Goal: Use online tool/utility: Utilize a website feature to perform a specific function

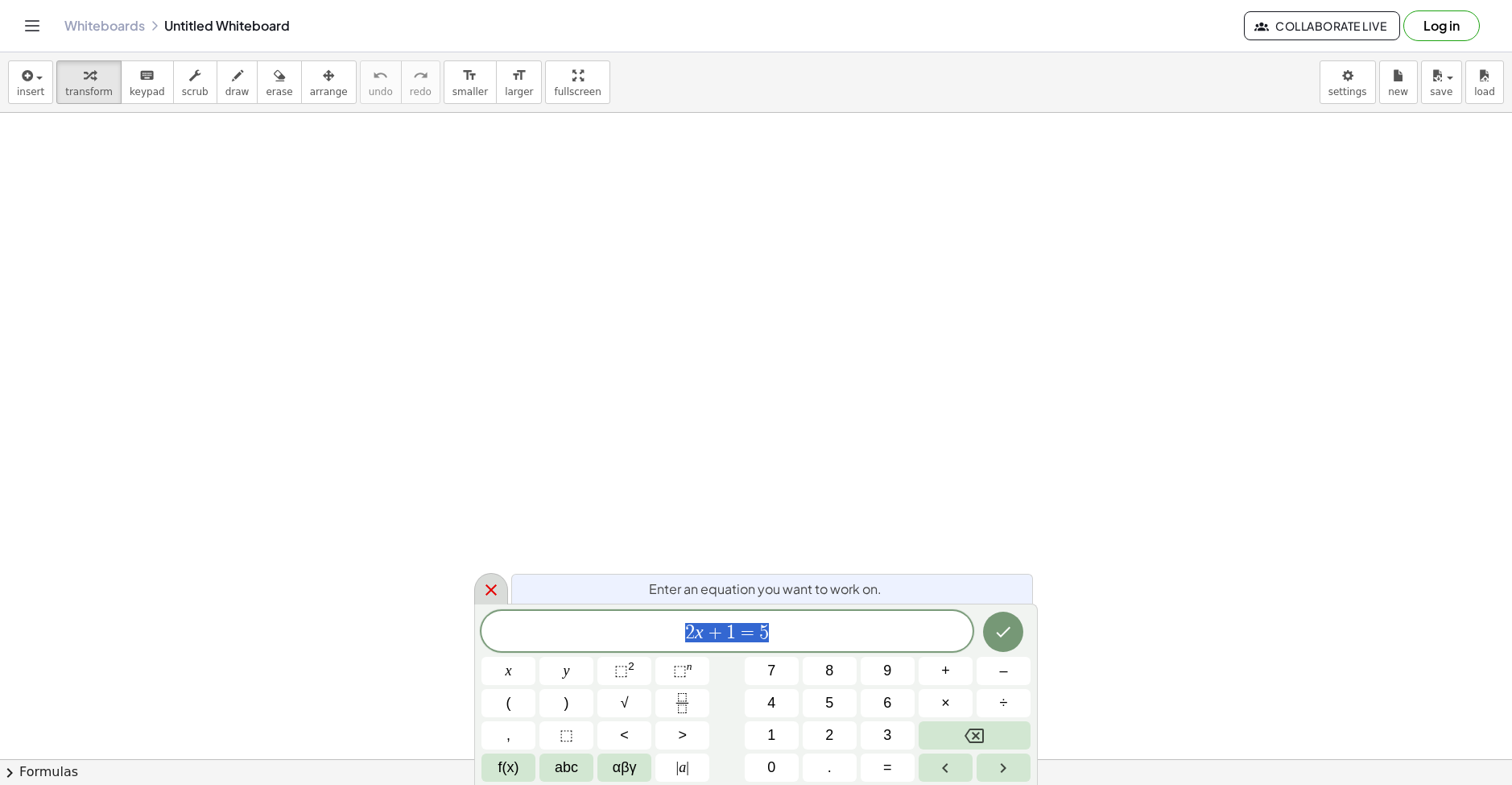
click at [495, 585] on icon at bounding box center [491, 589] width 11 height 11
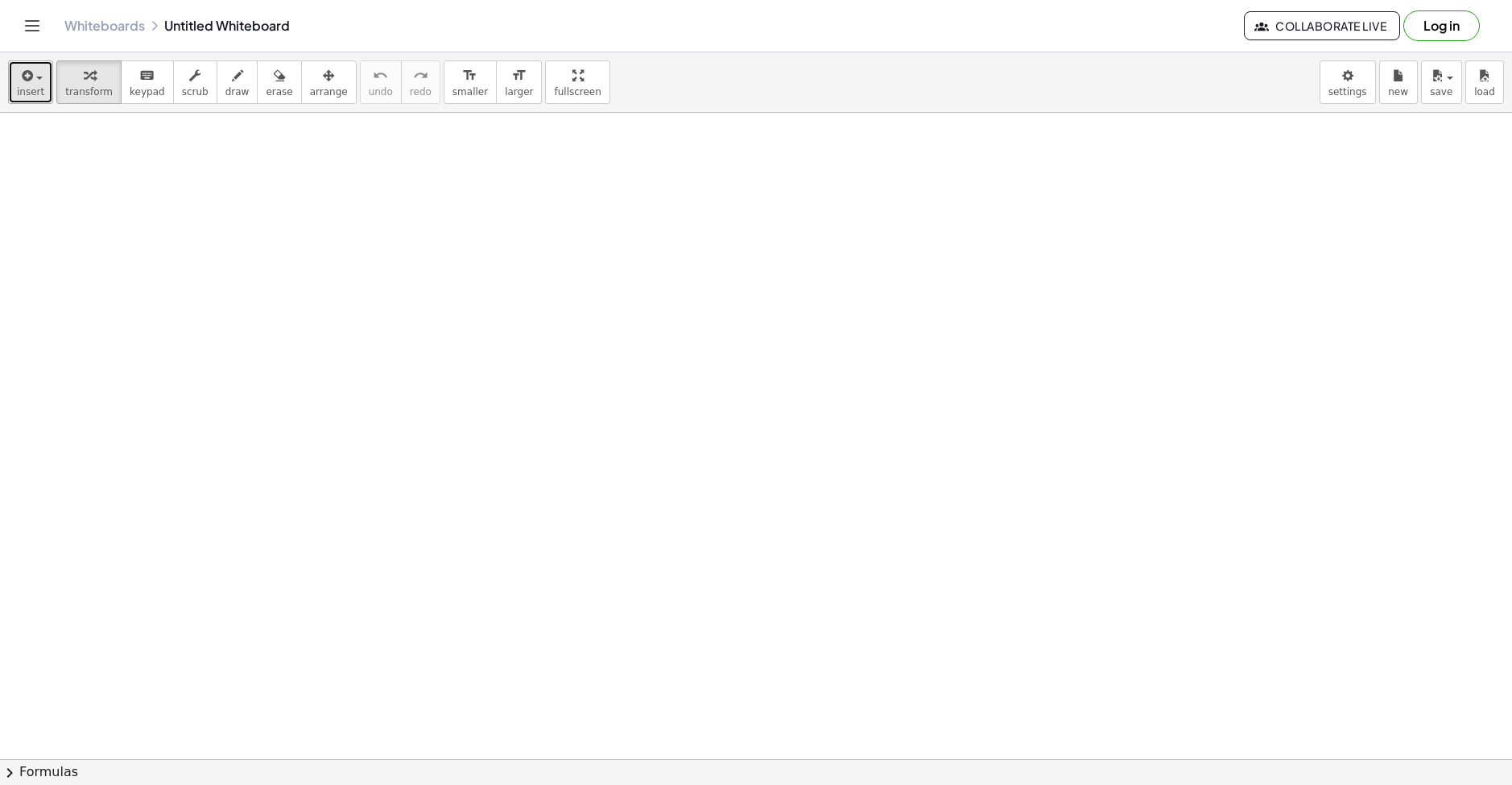
click at [29, 87] on span "insert" at bounding box center [30, 91] width 28 height 11
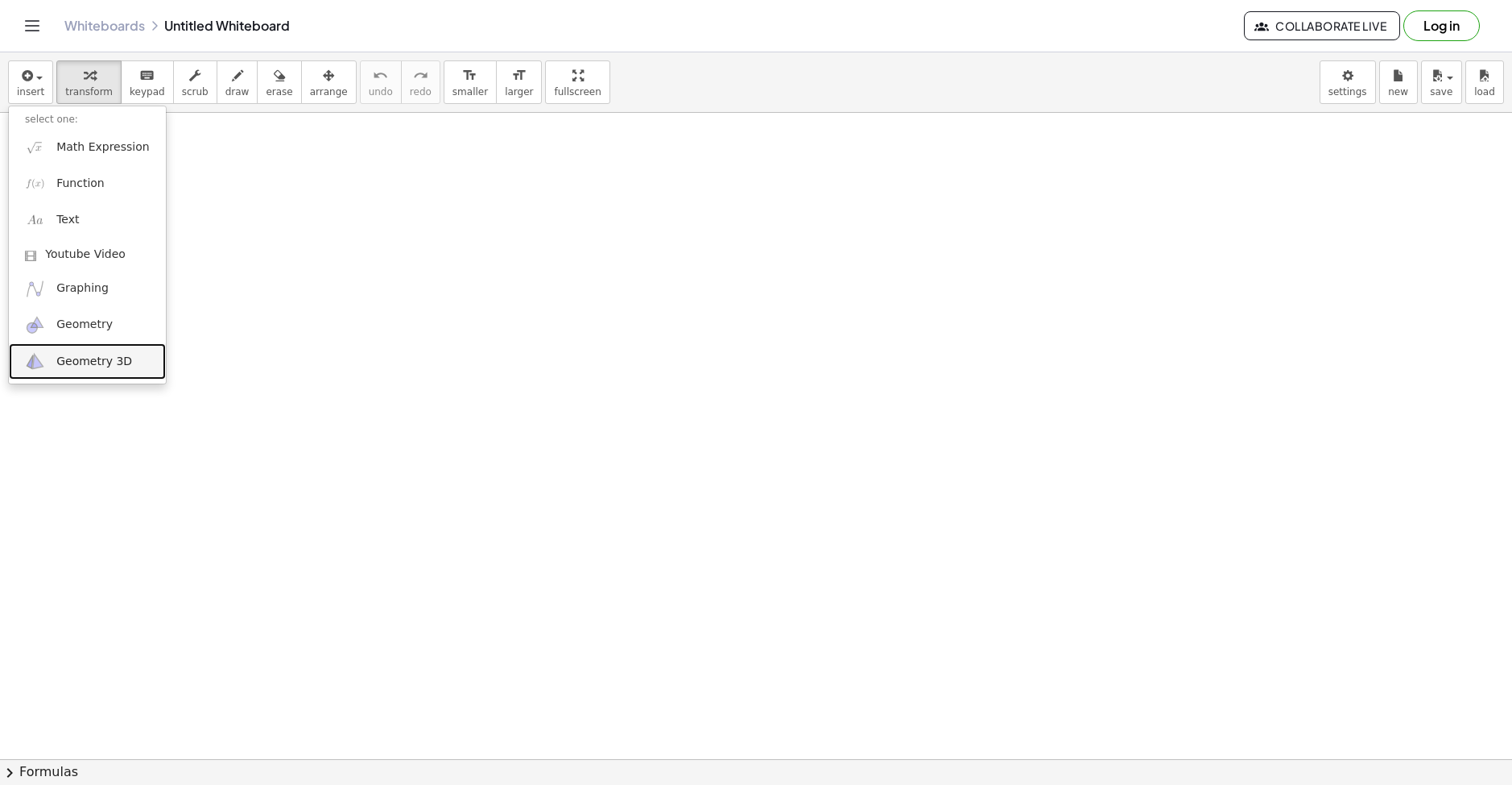
click at [92, 361] on span "Geometry 3D" at bounding box center [93, 361] width 76 height 16
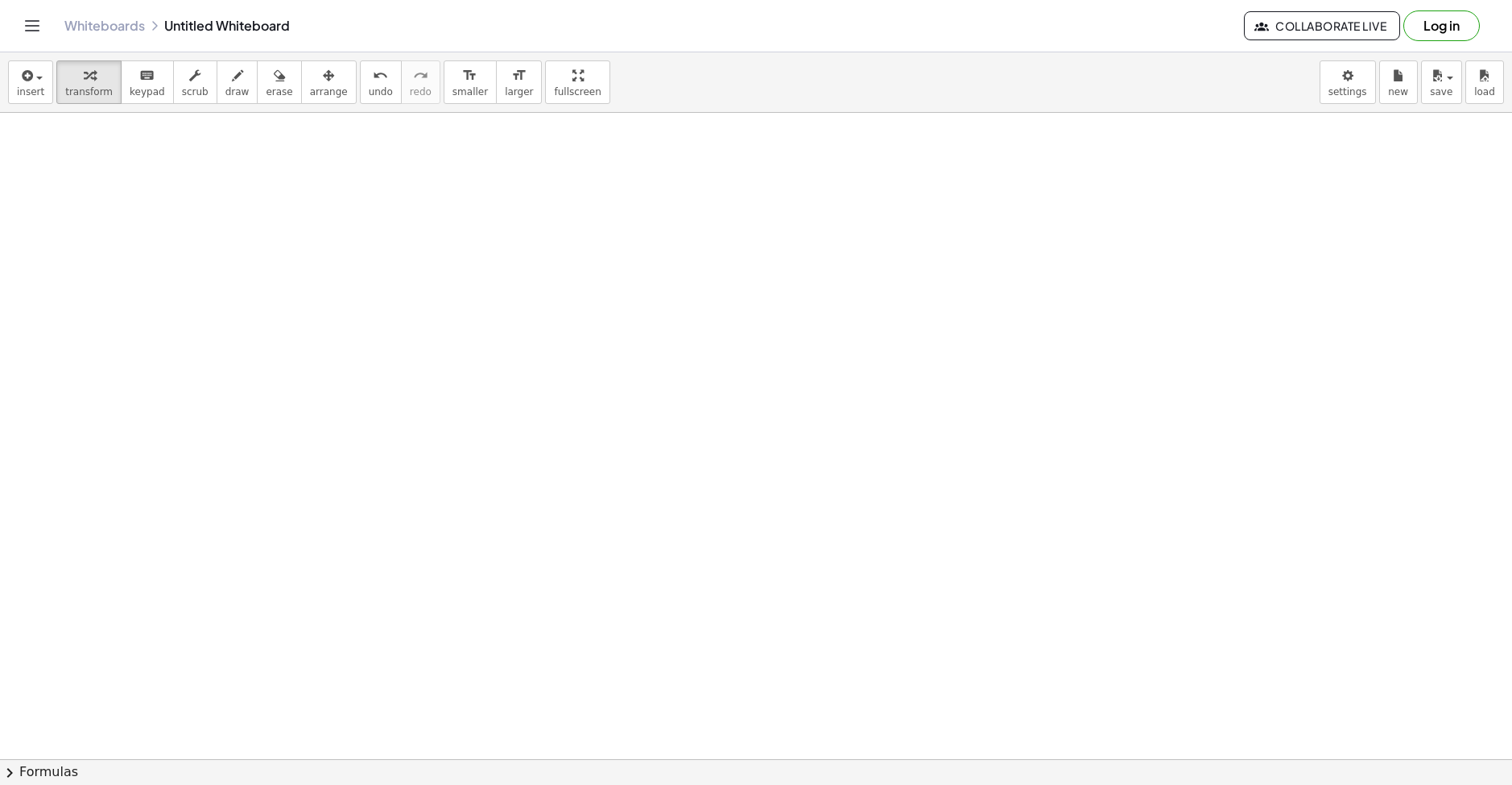
scroll to position [161, 0]
click at [249, 315] on button "More" at bounding box center [261, 311] width 65 height 29
click at [256, 215] on img "Prism. Select a polygon for bottom, then select top point" at bounding box center [254, 212] width 65 height 26
click at [645, 314] on div at bounding box center [756, 650] width 1512 height 1397
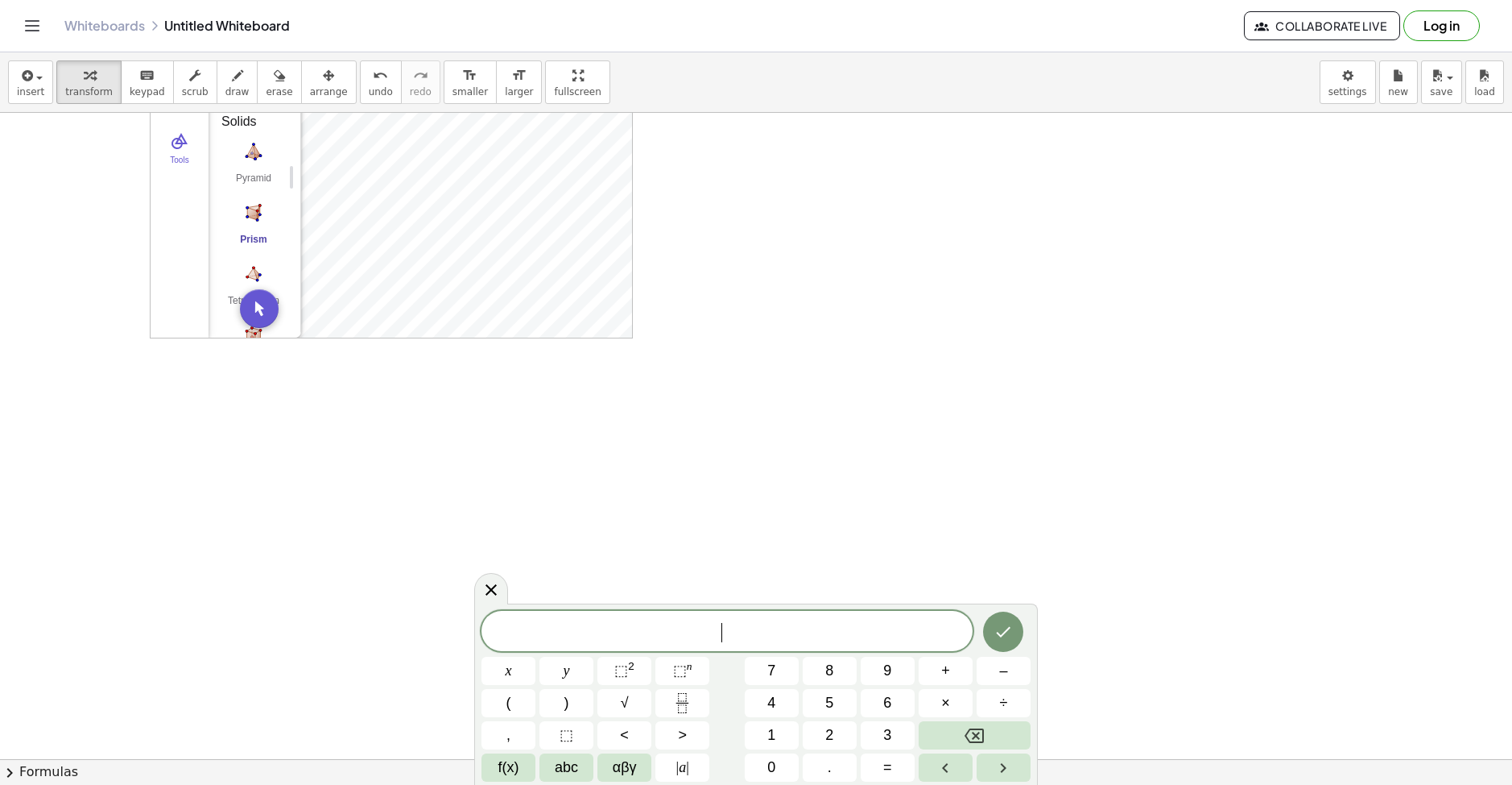
click at [784, 309] on div at bounding box center [756, 650] width 1512 height 1397
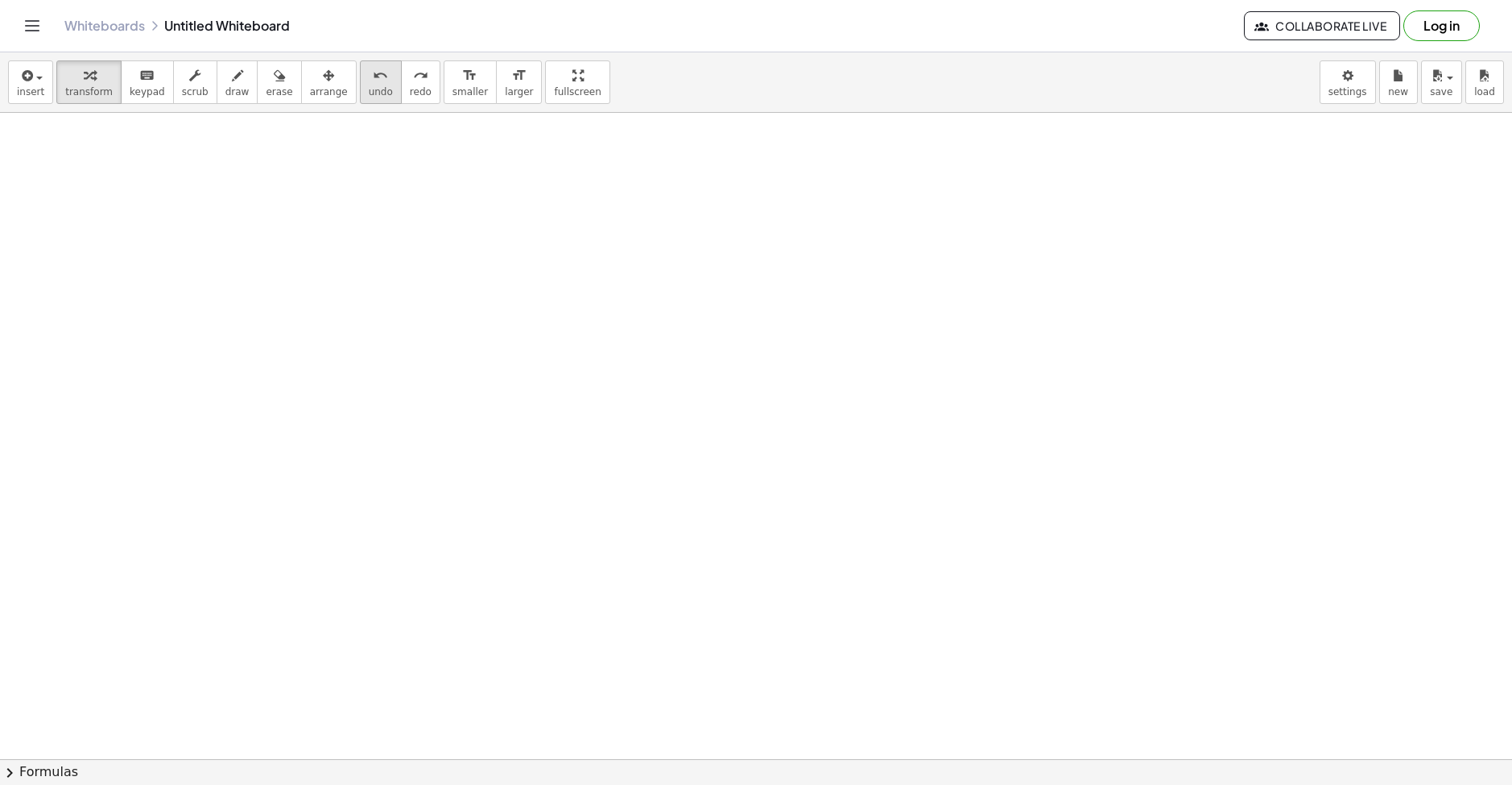
click at [369, 91] on span "undo" at bounding box center [380, 91] width 25 height 11
click at [35, 84] on div "button" at bounding box center [30, 75] width 28 height 20
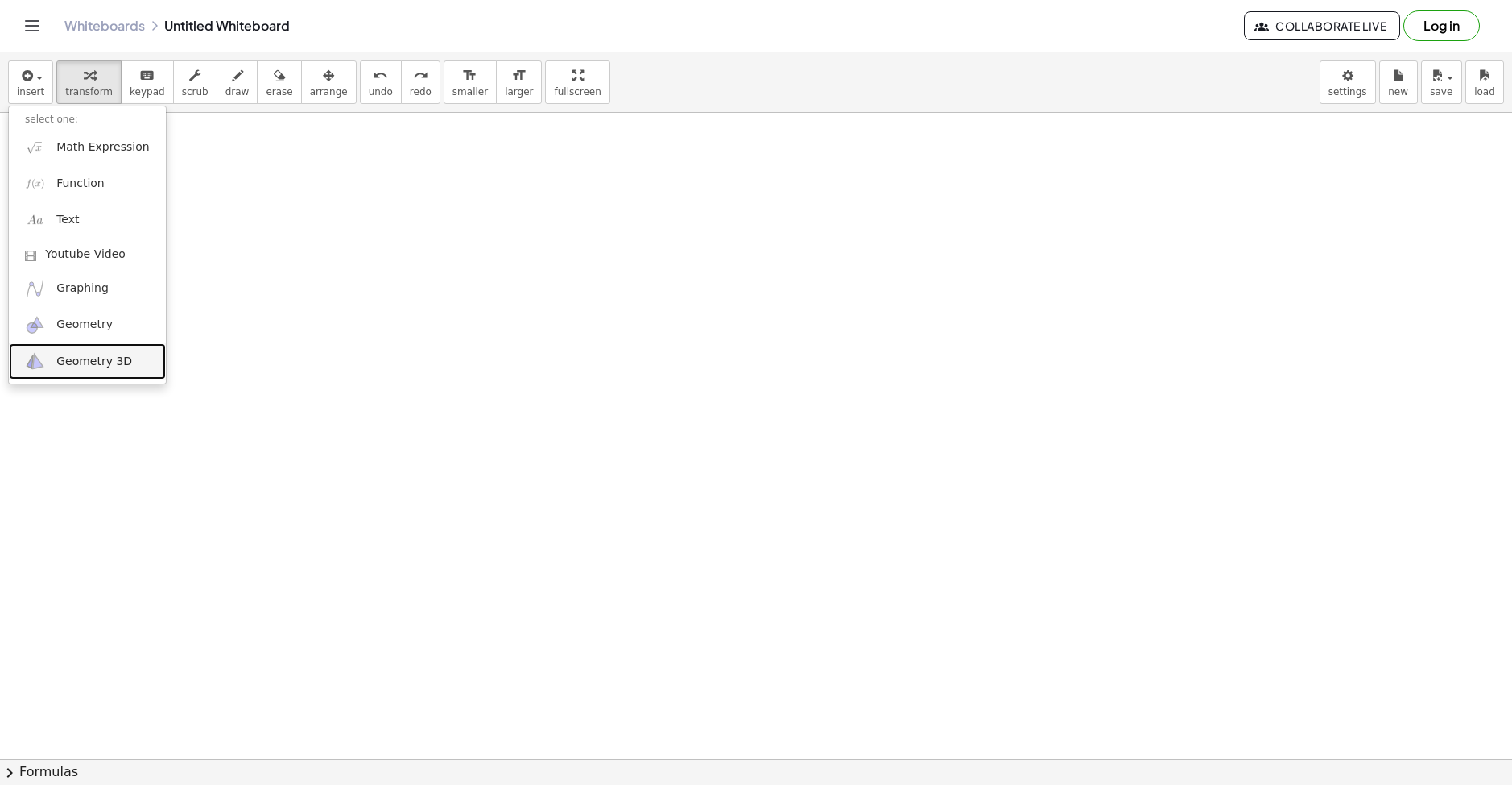
click at [83, 360] on span "Geometry 3D" at bounding box center [93, 361] width 76 height 16
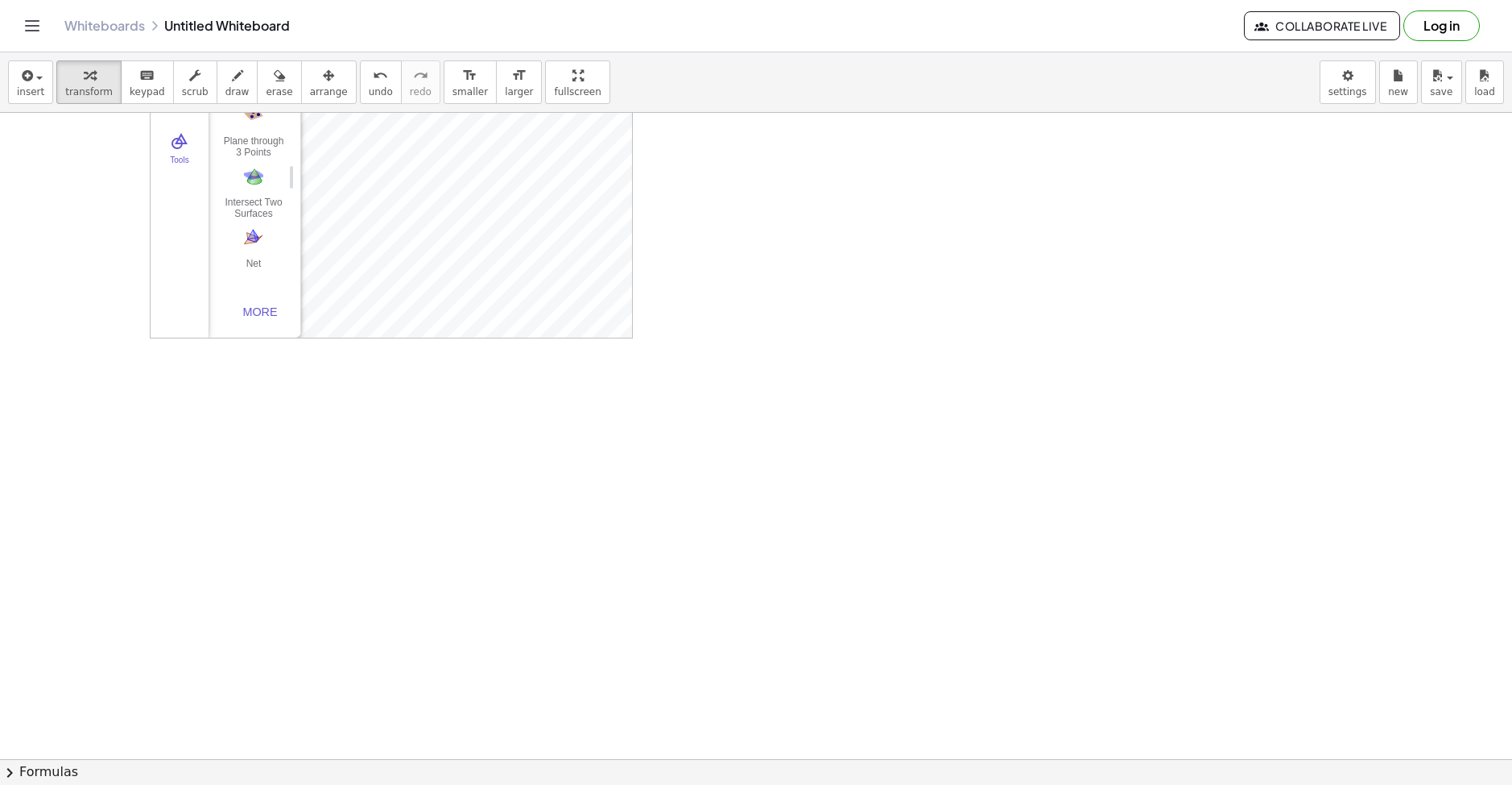
scroll to position [402, 0]
click at [268, 229] on button "More" at bounding box center [261, 230] width 65 height 29
drag, startPoint x: 310, startPoint y: 314, endPoint x: 251, endPoint y: 305, distance: 59.7
click at [256, 327] on div at bounding box center [756, 408] width 1512 height 1397
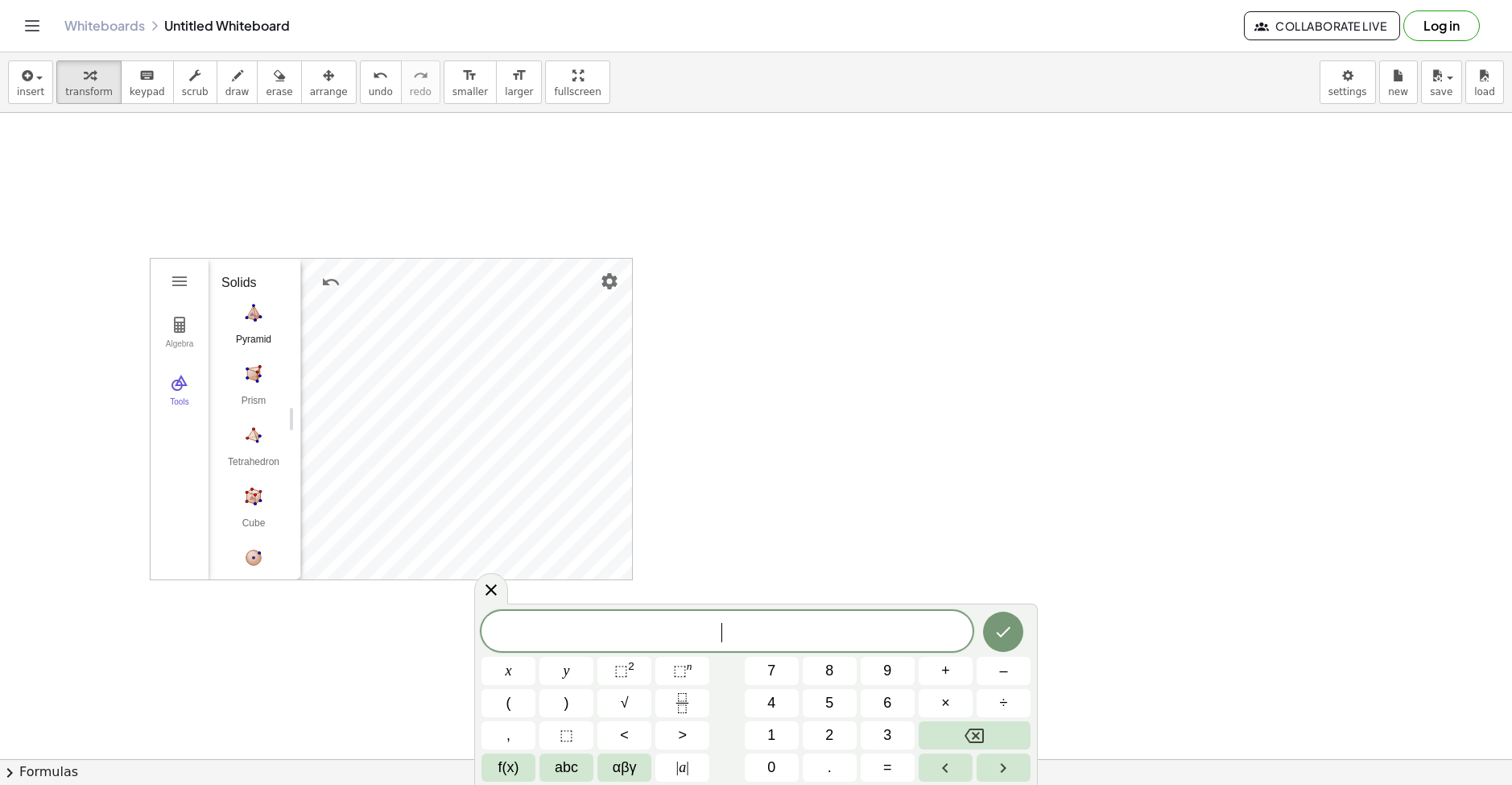
scroll to position [1819, 0]
click at [258, 466] on img "Prism. Select a polygon for bottom, then select top point" at bounding box center [254, 454] width 65 height 26
click at [252, 459] on img "Prism. Select a polygon for bottom, then select top point" at bounding box center [254, 454] width 65 height 26
click at [334, 277] on img "Undo" at bounding box center [331, 282] width 20 height 20
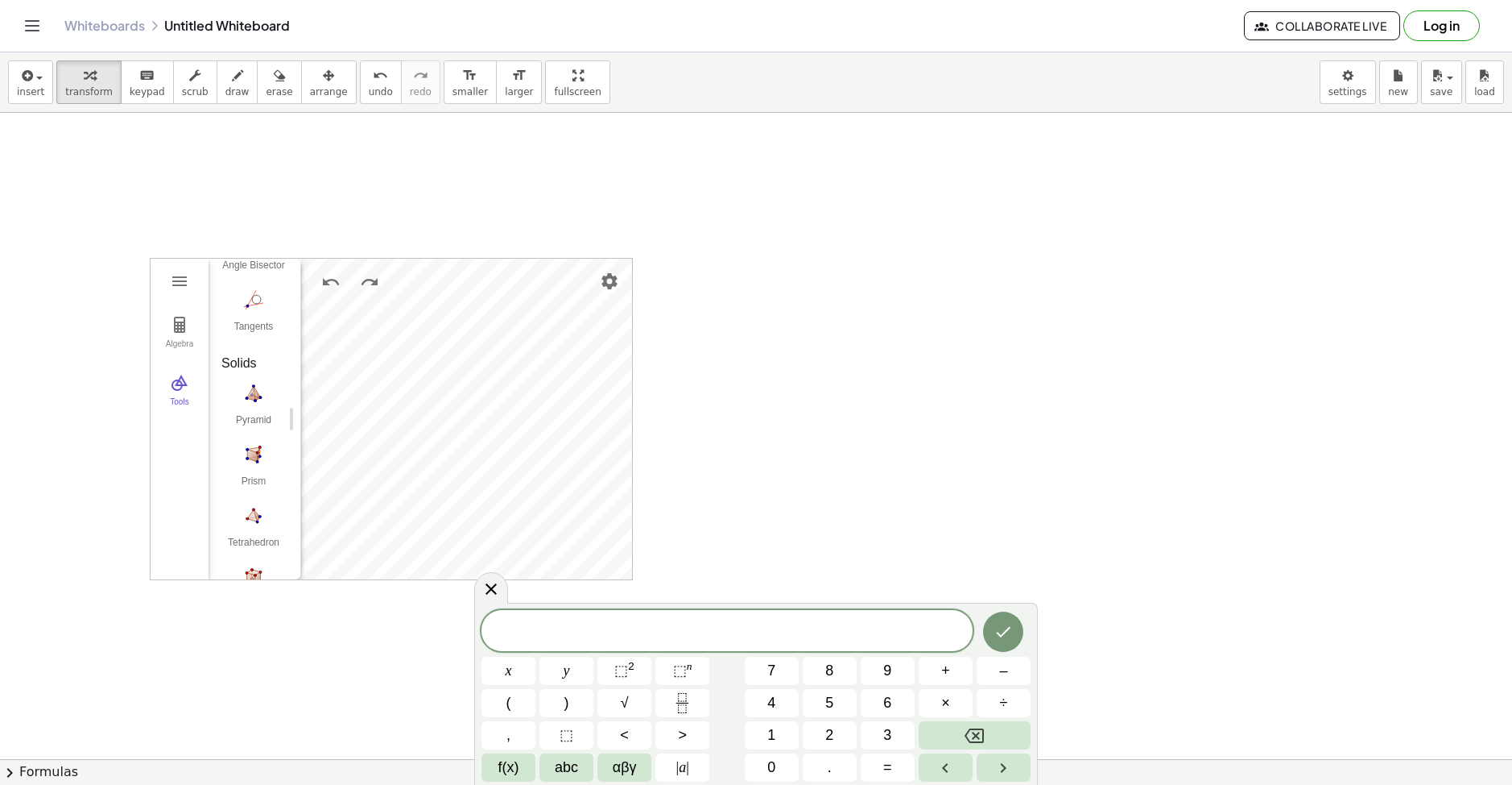
drag, startPoint x: 553, startPoint y: 192, endPoint x: 538, endPoint y: 193, distance: 15.0
click at [553, 188] on div at bounding box center [756, 731] width 1512 height 1397
click at [232, 76] on icon "button" at bounding box center [237, 76] width 11 height 20
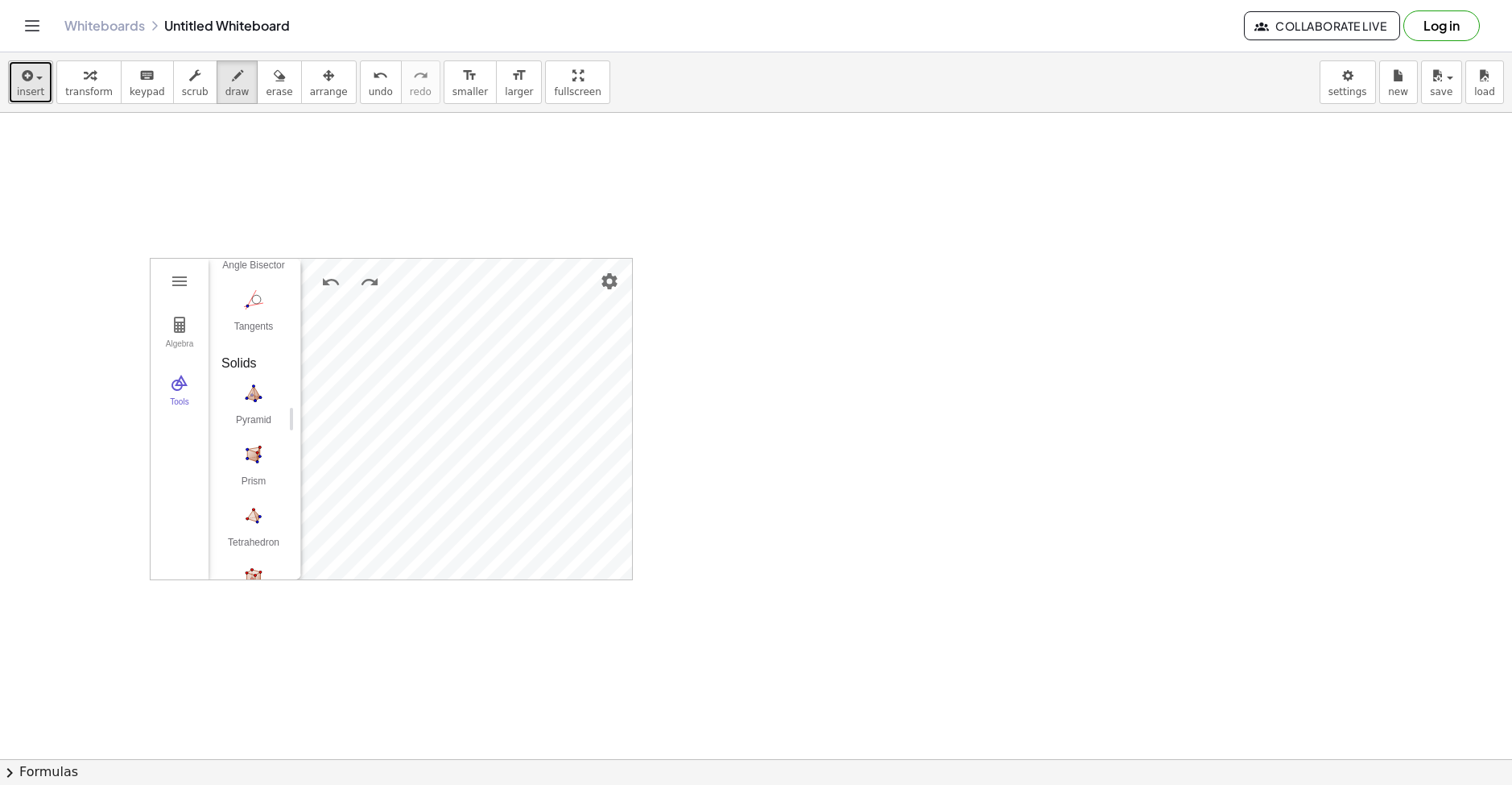
click at [24, 83] on icon "button" at bounding box center [26, 76] width 15 height 20
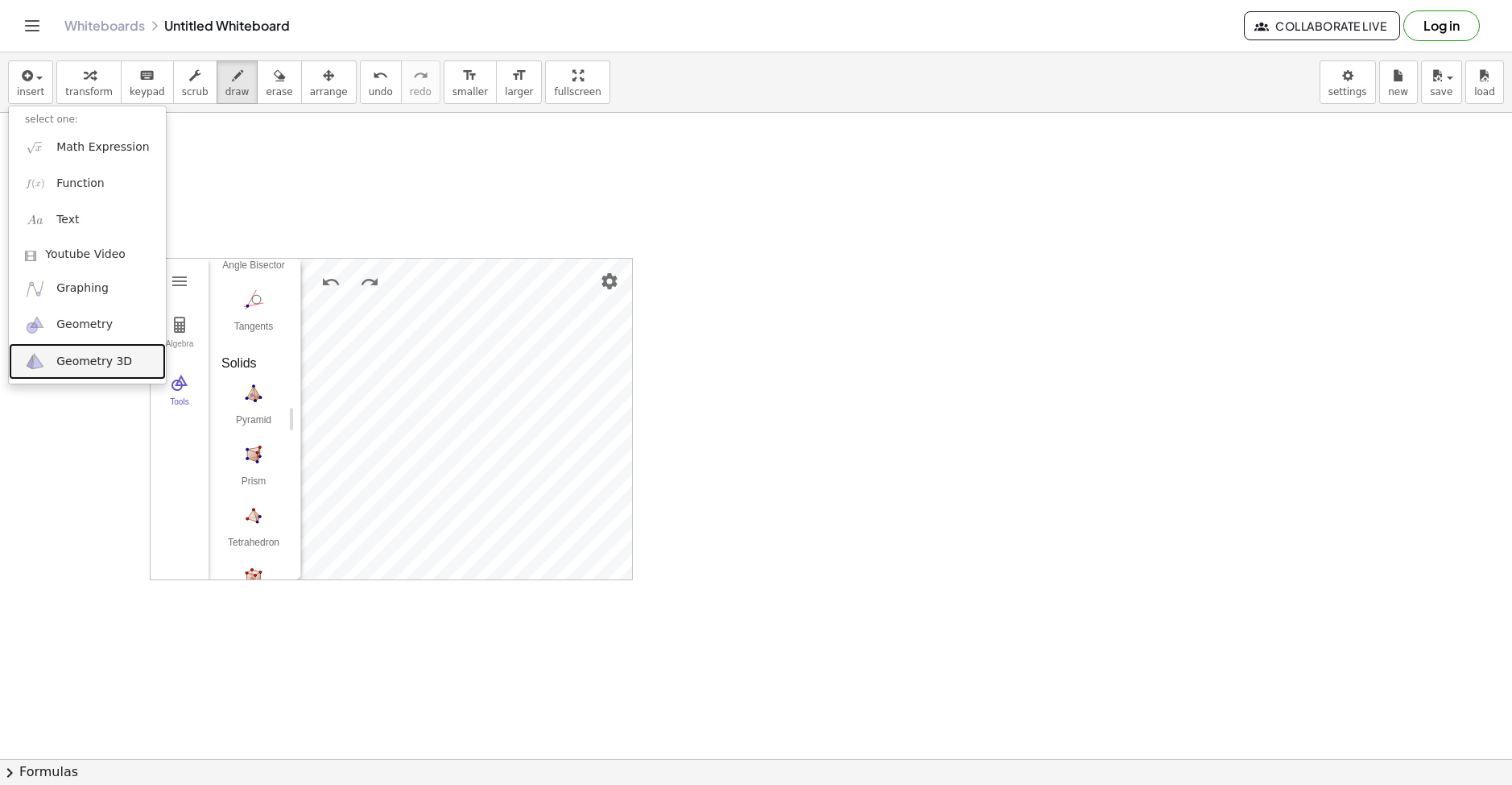
click at [86, 348] on link "Geometry 3D" at bounding box center [87, 361] width 157 height 36
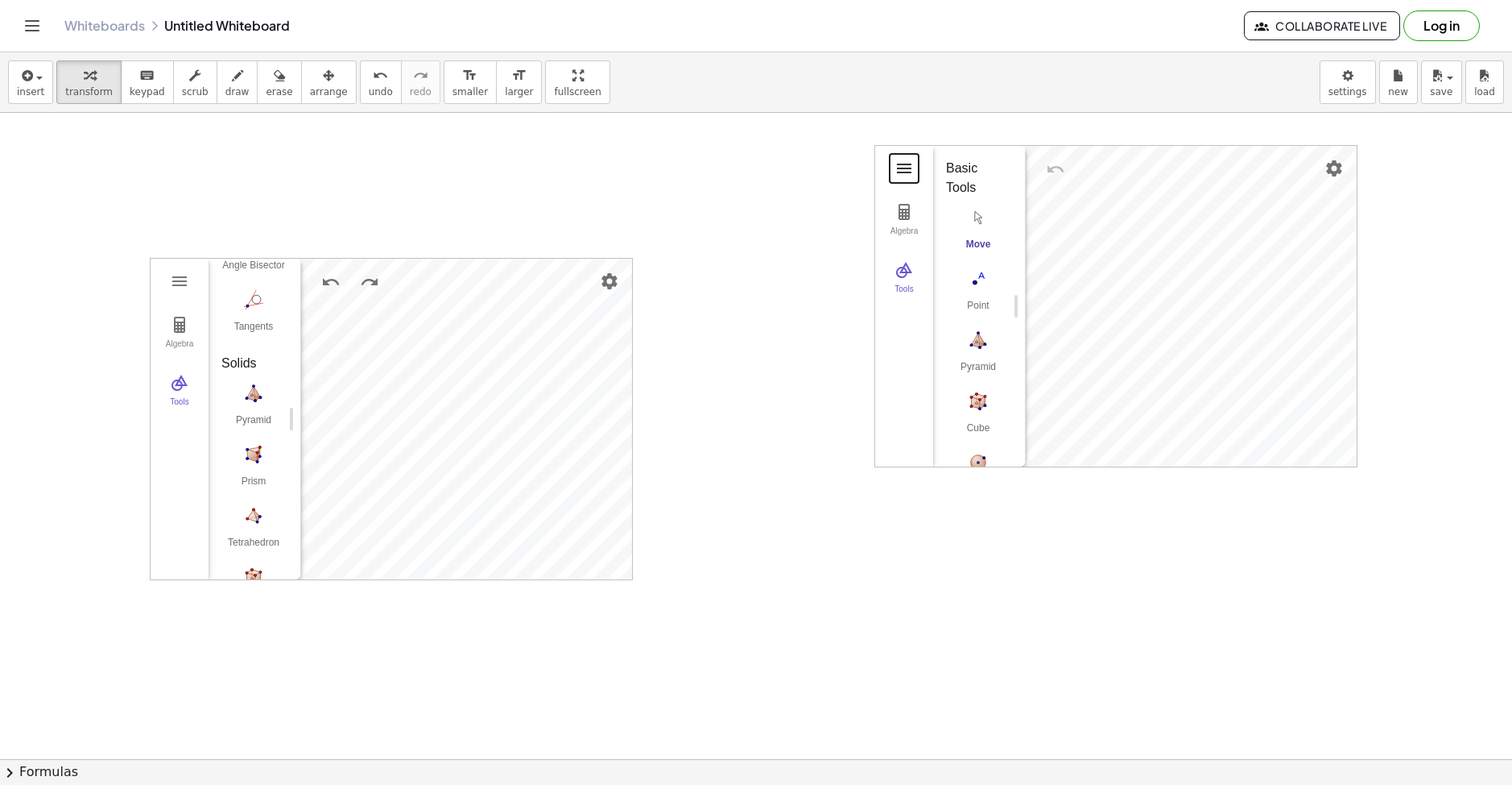
click at [895, 157] on button "3D Calculator" at bounding box center [903, 167] width 29 height 29
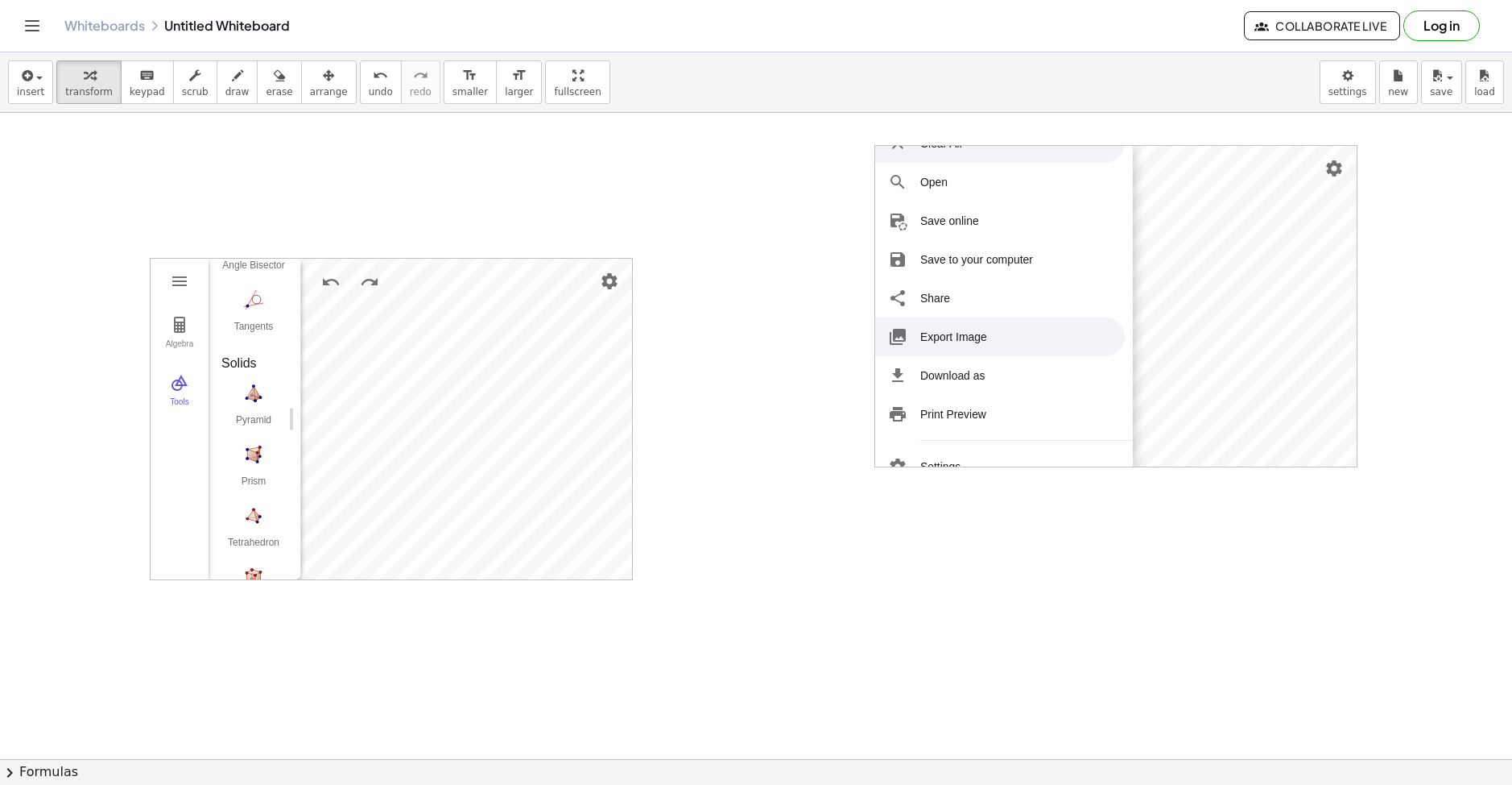
scroll to position [0, 0]
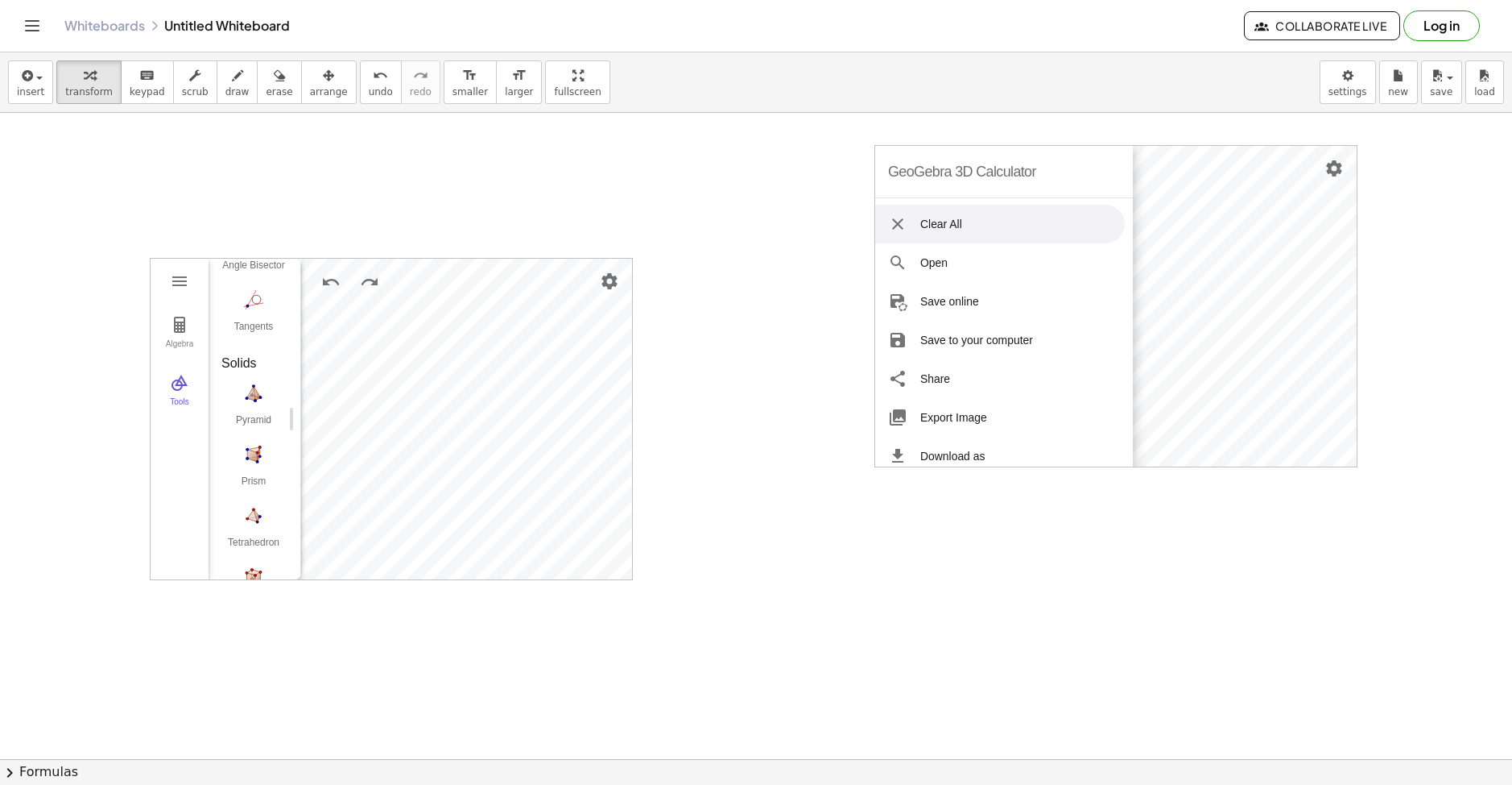
click at [956, 226] on li "Clear All" at bounding box center [1000, 223] width 250 height 38
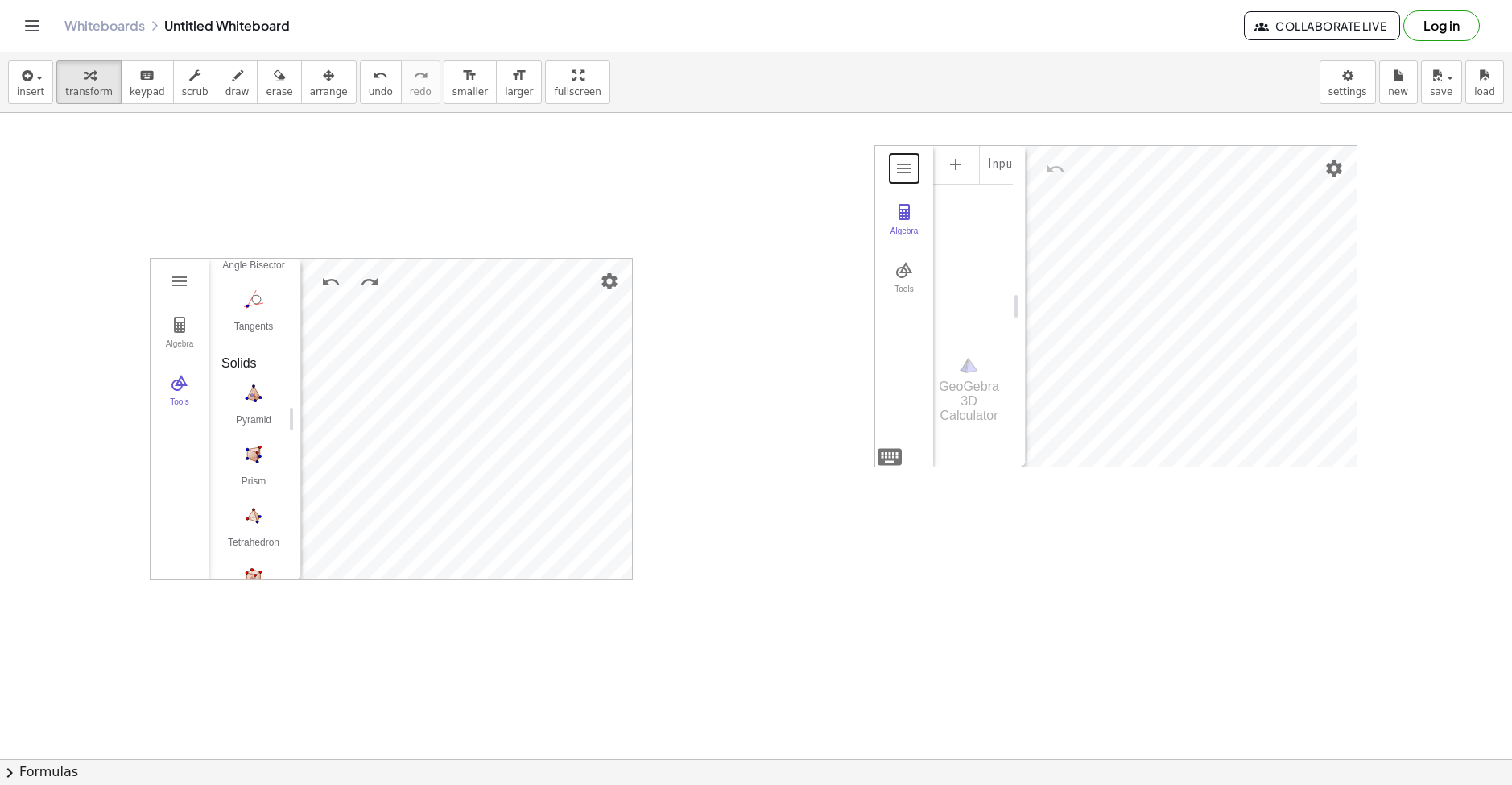
click at [1454, 166] on div at bounding box center [756, 731] width 1512 height 1397
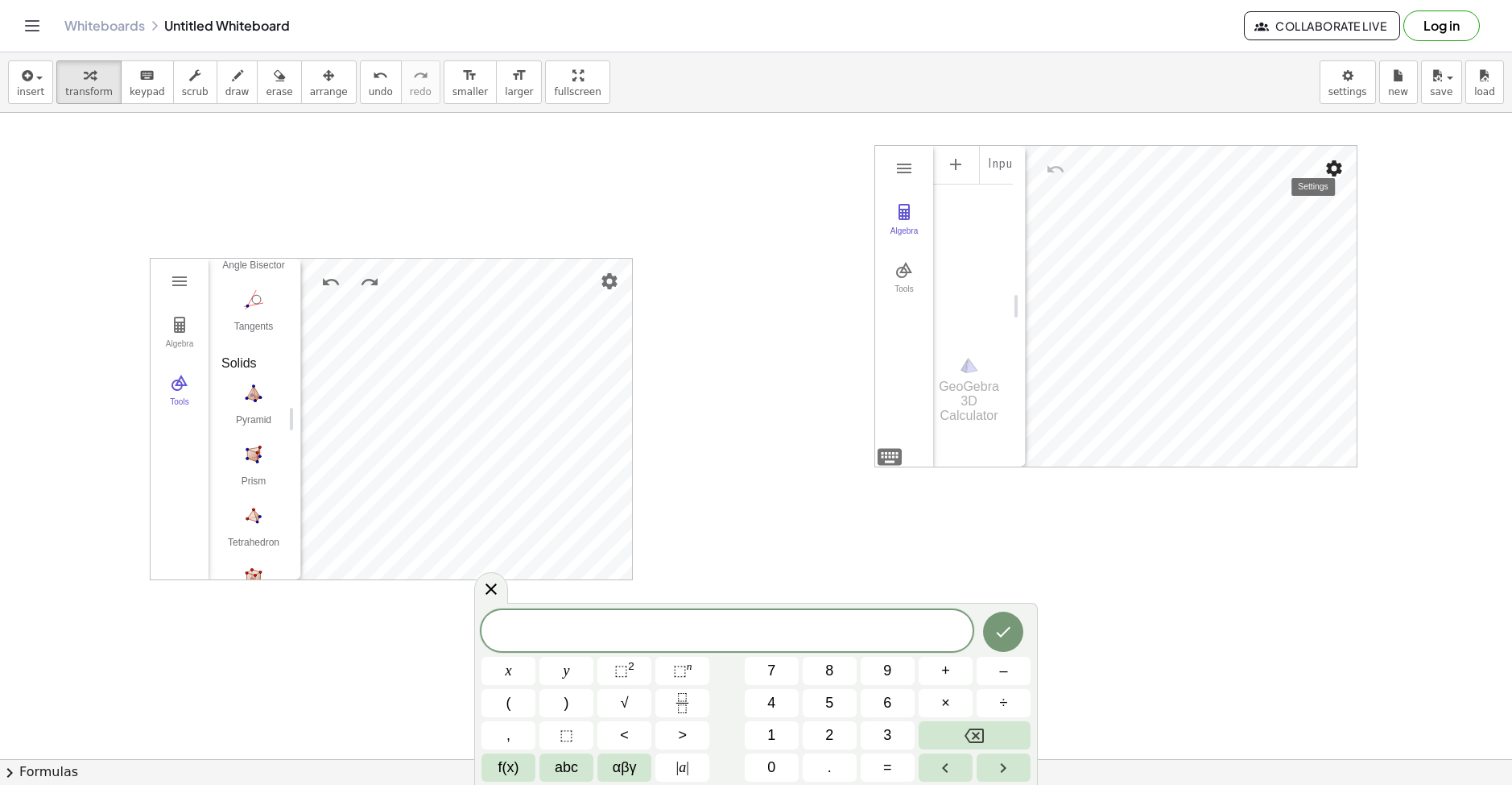
click at [1326, 172] on img "Settings" at bounding box center [1334, 168] width 20 height 20
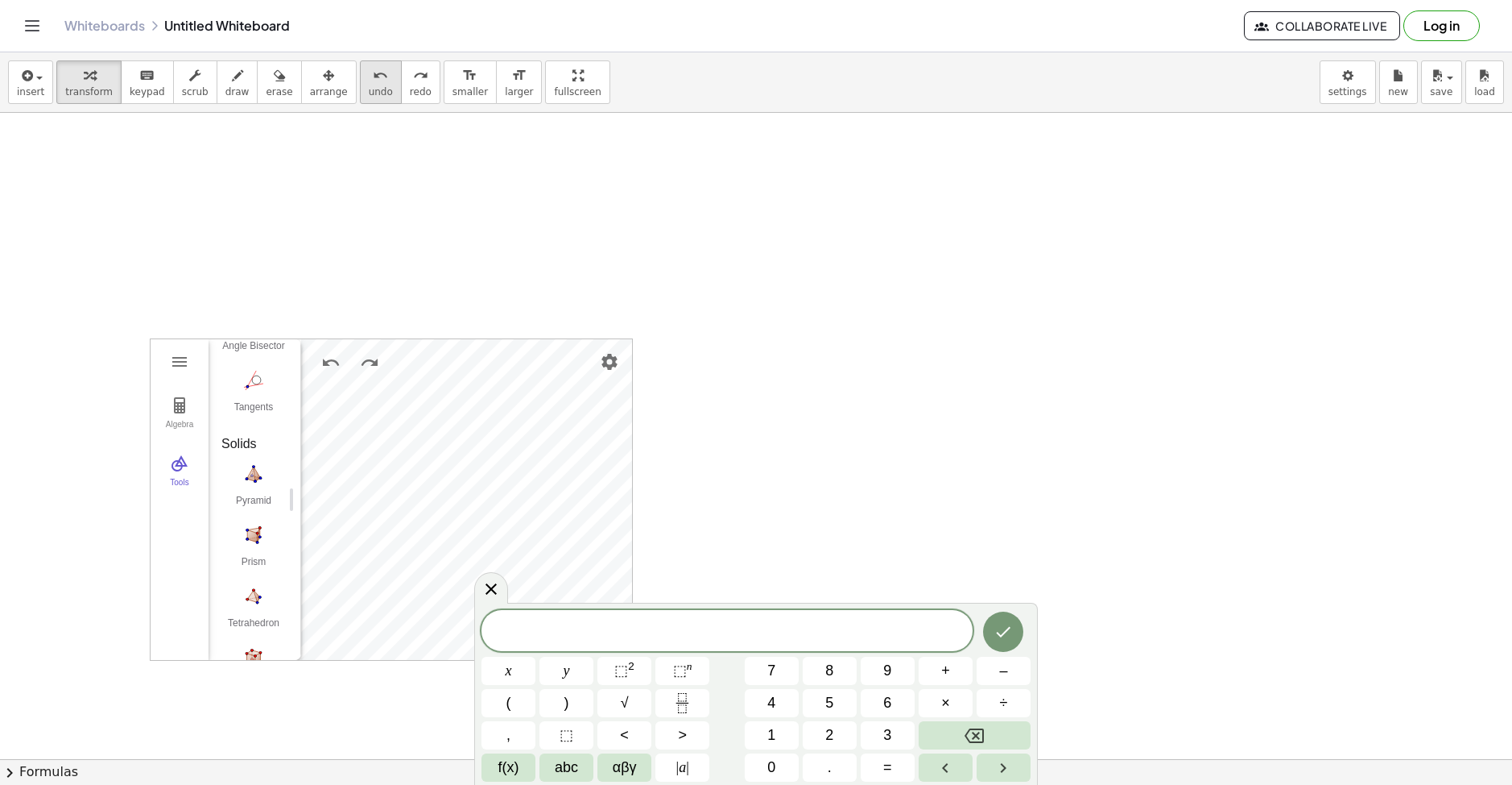
click at [367, 70] on button "undo undo" at bounding box center [380, 82] width 42 height 43
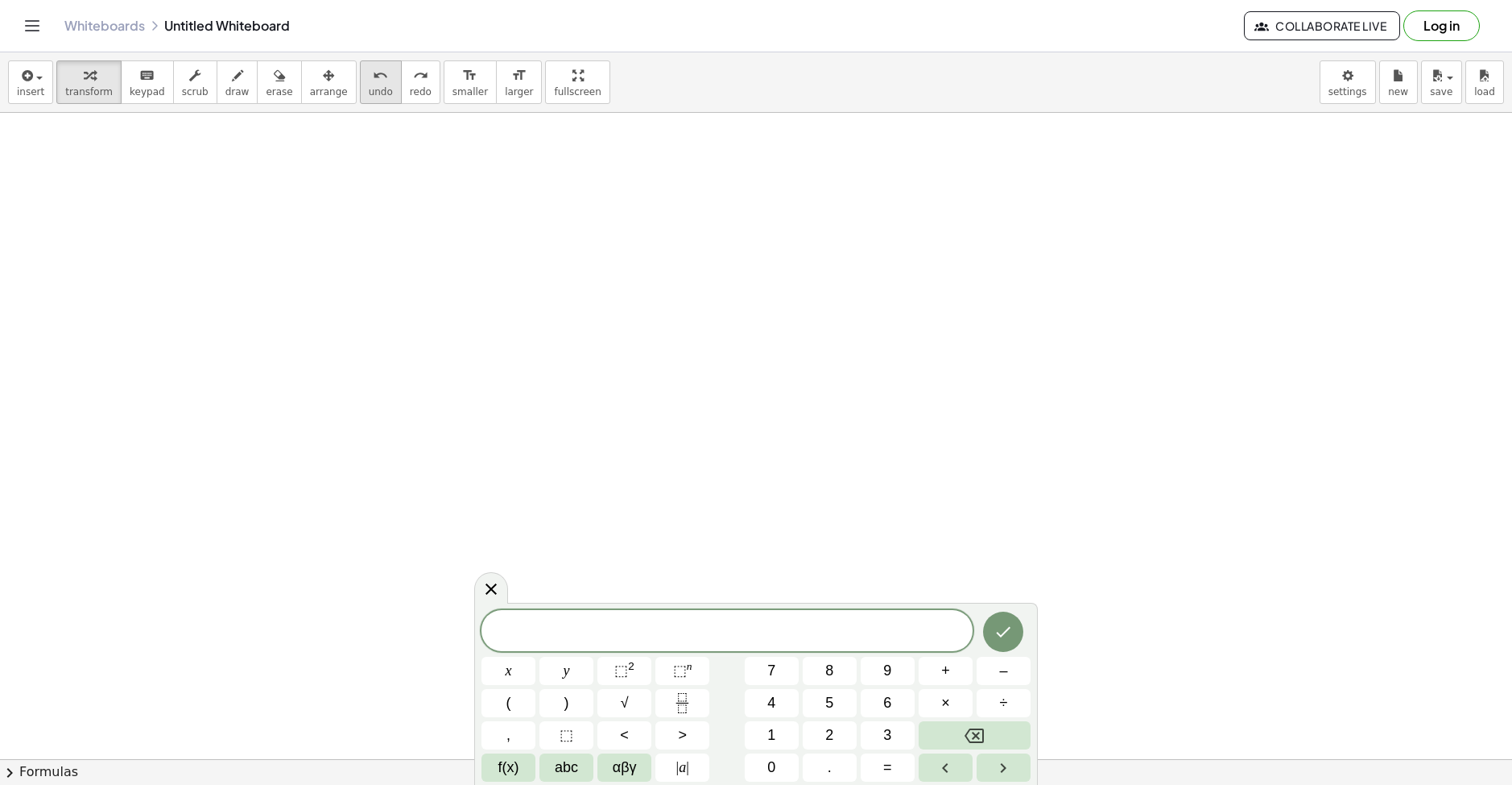
click at [361, 70] on button "undo undo" at bounding box center [380, 82] width 42 height 43
click at [229, 80] on button "draw" at bounding box center [237, 82] width 42 height 43
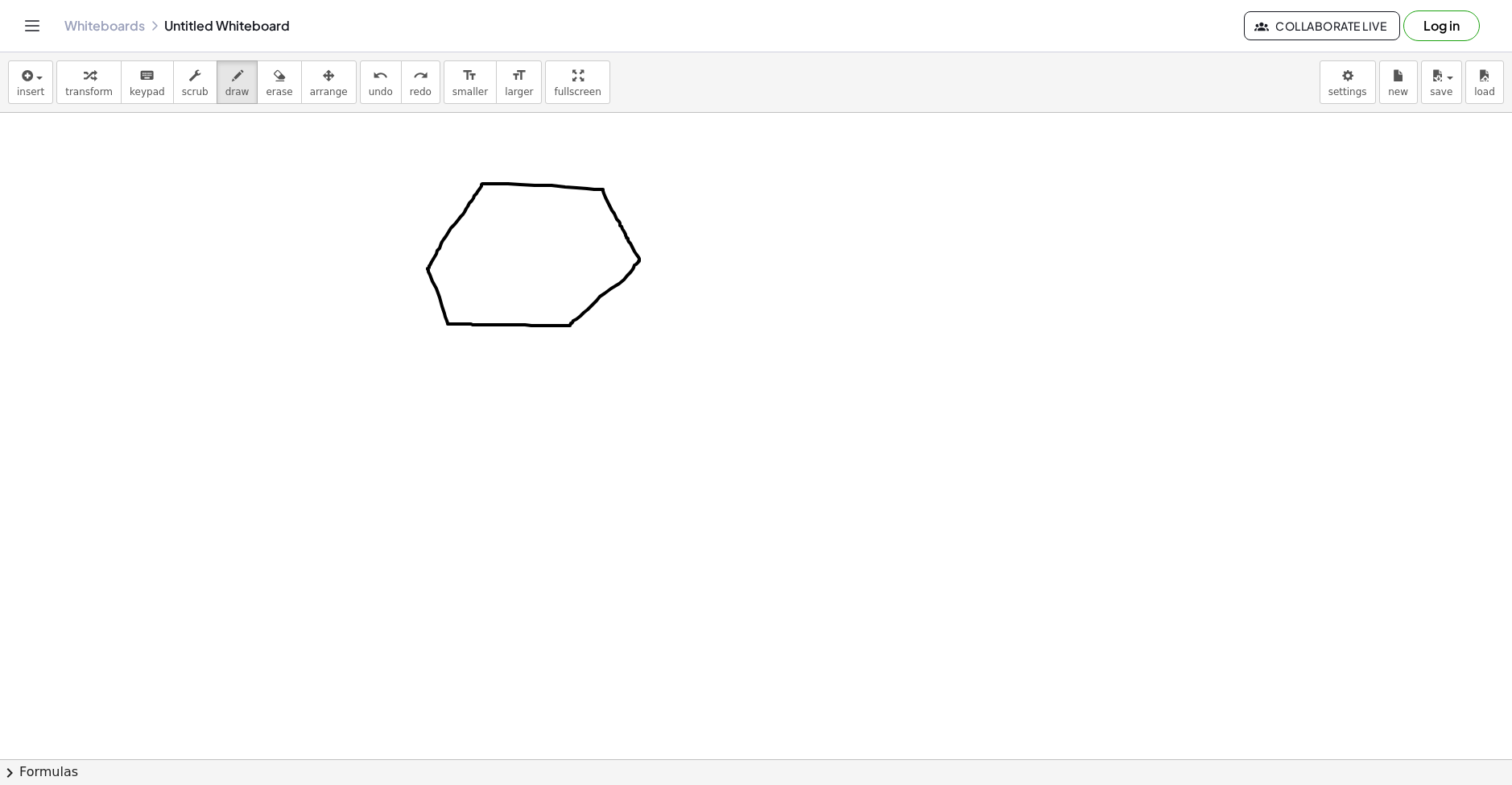
drag, startPoint x: 428, startPoint y: 268, endPoint x: 421, endPoint y: 504, distance: 236.1
drag, startPoint x: 446, startPoint y: 317, endPoint x: 445, endPoint y: 497, distance: 180.0
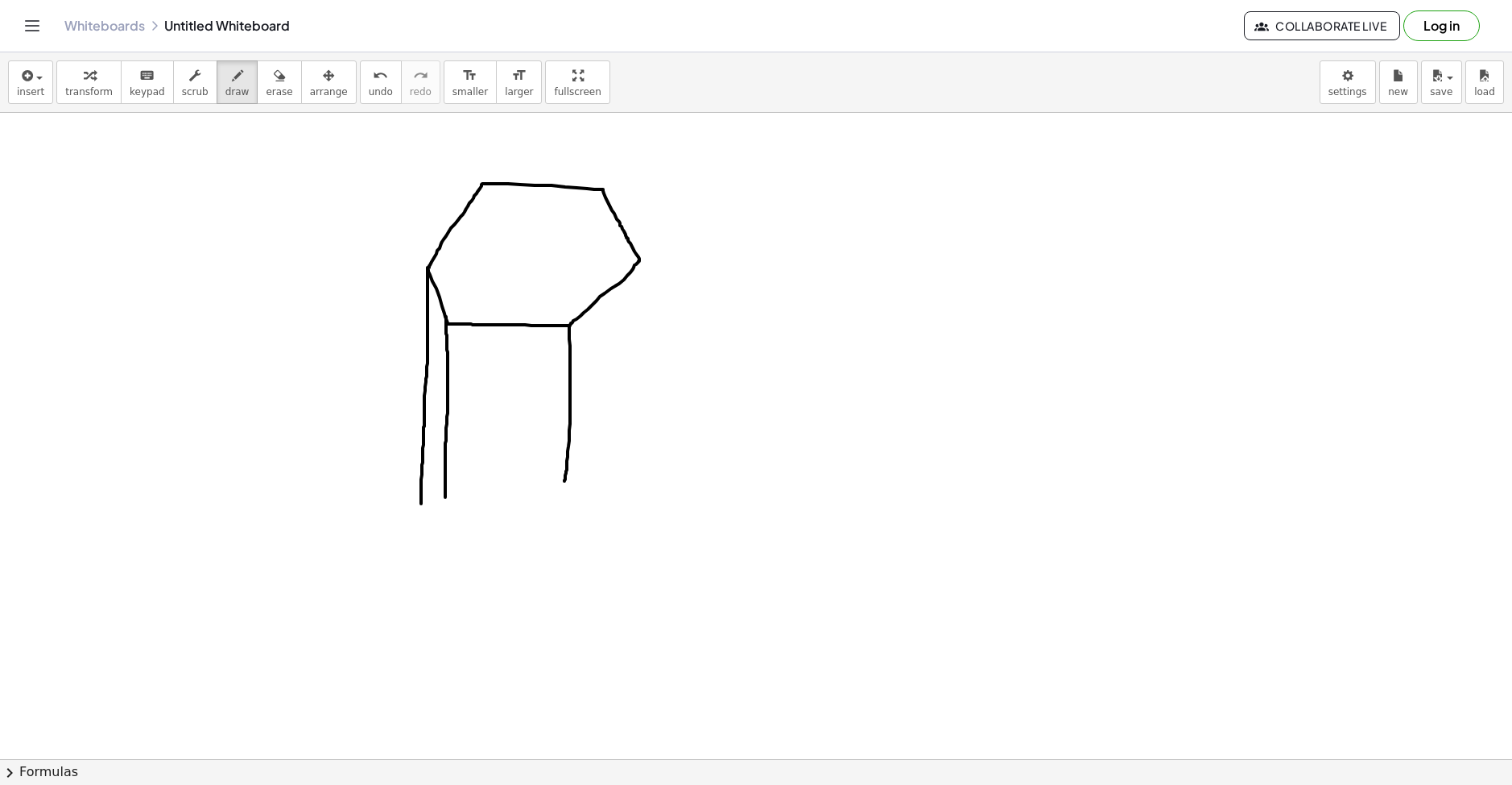
drag, startPoint x: 569, startPoint y: 326, endPoint x: 564, endPoint y: 481, distance: 155.1
drag, startPoint x: 639, startPoint y: 261, endPoint x: 633, endPoint y: 462, distance: 201.1
drag, startPoint x: 602, startPoint y: 189, endPoint x: 594, endPoint y: 447, distance: 258.1
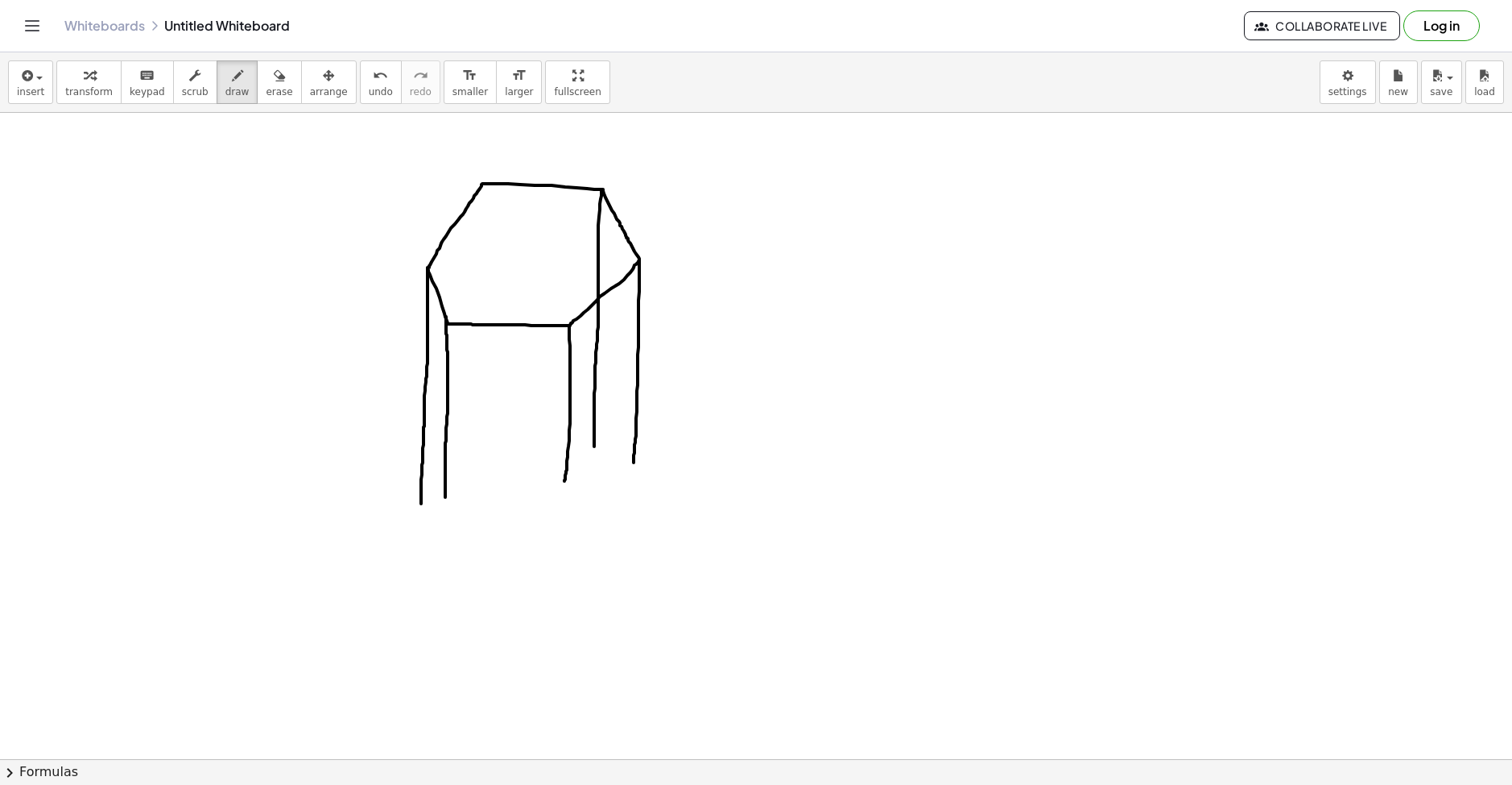
drag, startPoint x: 483, startPoint y: 184, endPoint x: 491, endPoint y: 443, distance: 259.1
drag, startPoint x: 488, startPoint y: 439, endPoint x: 595, endPoint y: 439, distance: 107.0
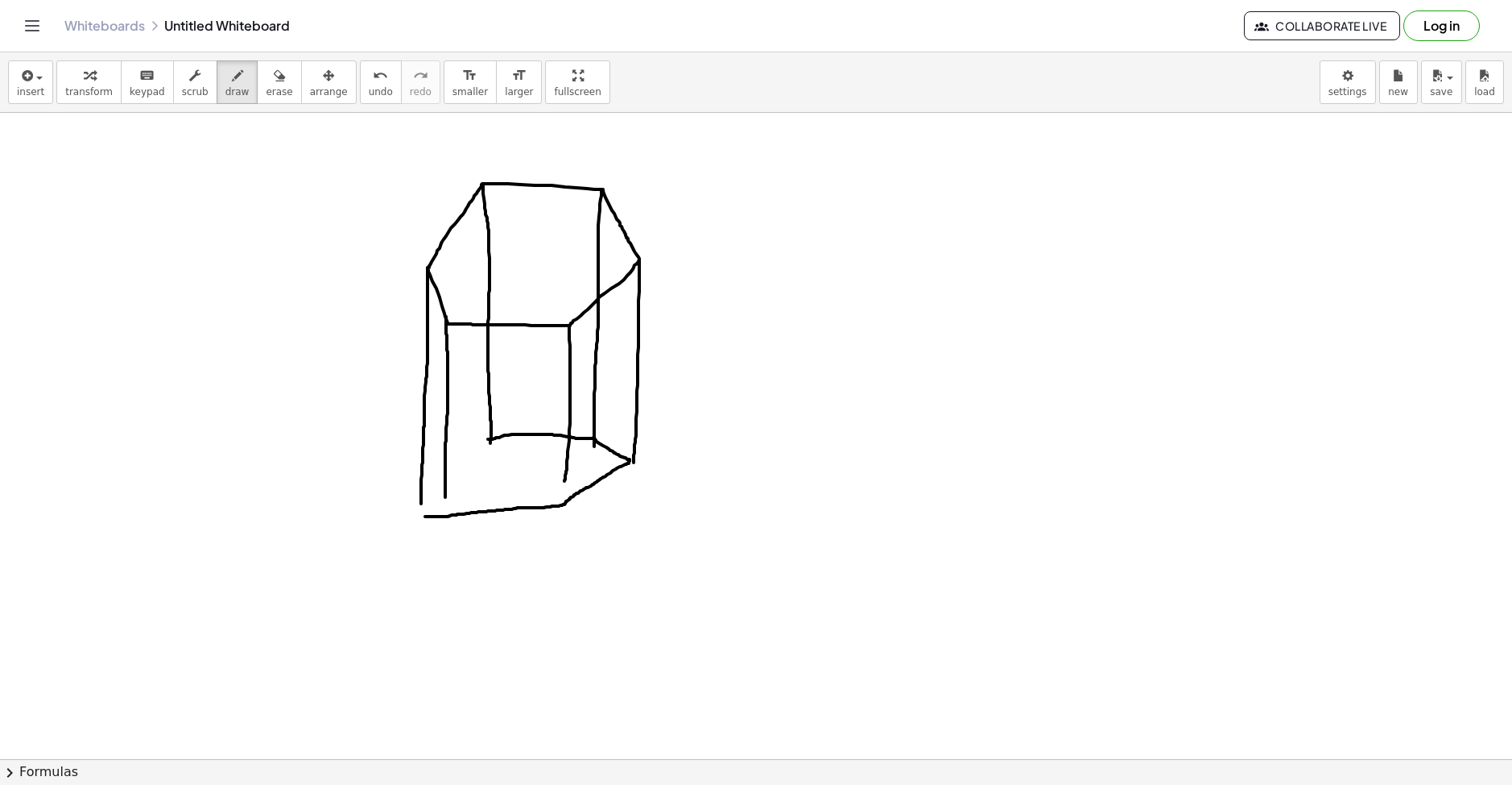
drag, startPoint x: 593, startPoint y: 438, endPoint x: 425, endPoint y: 516, distance: 185.2
click at [369, 87] on span "undo" at bounding box center [380, 91] width 25 height 11
drag, startPoint x: 595, startPoint y: 437, endPoint x: 493, endPoint y: 439, distance: 102.0
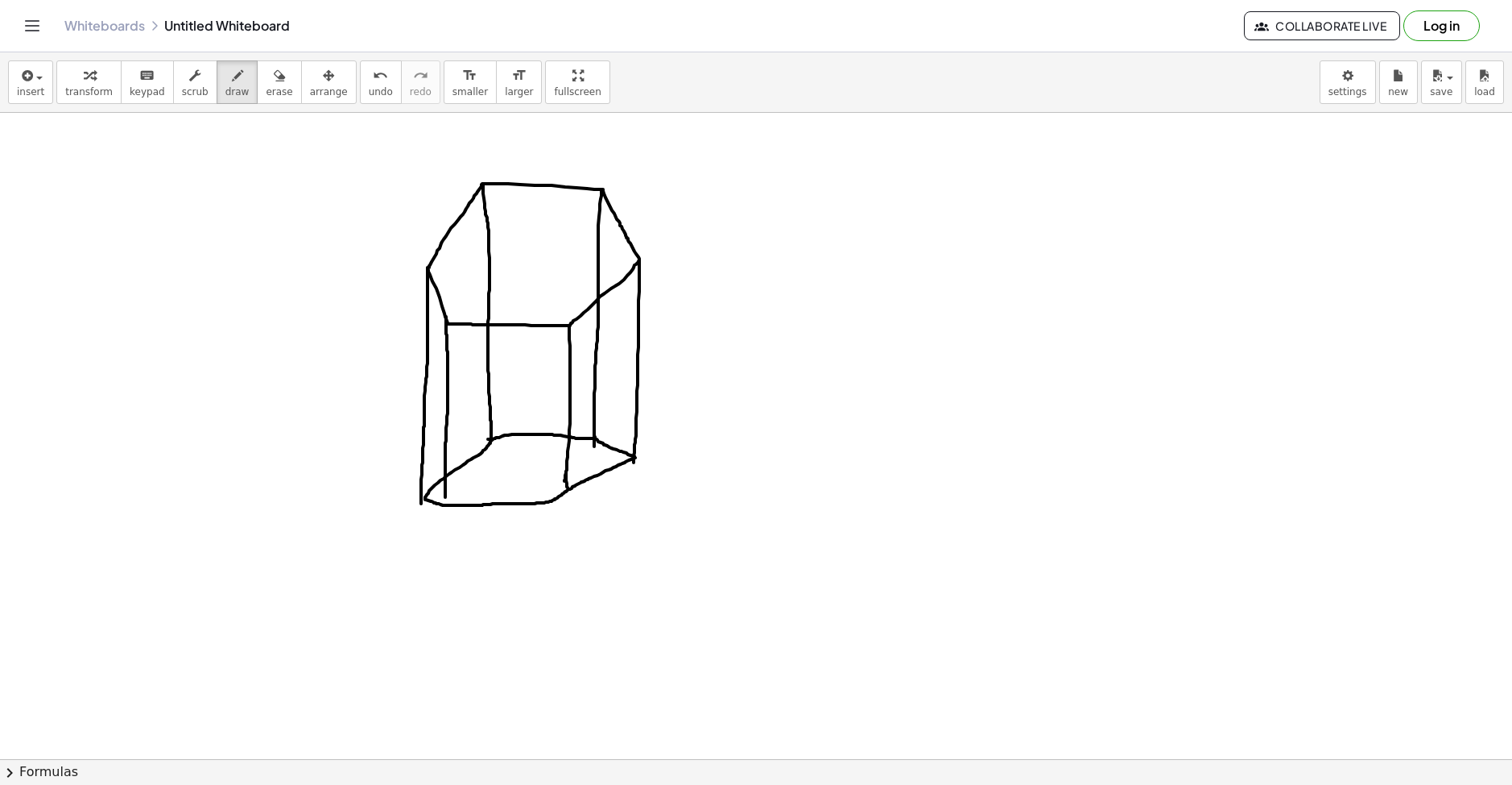
drag, startPoint x: 566, startPoint y: 473, endPoint x: 567, endPoint y: 488, distance: 15.0
drag, startPoint x: 880, startPoint y: 497, endPoint x: 865, endPoint y: 398, distance: 100.1
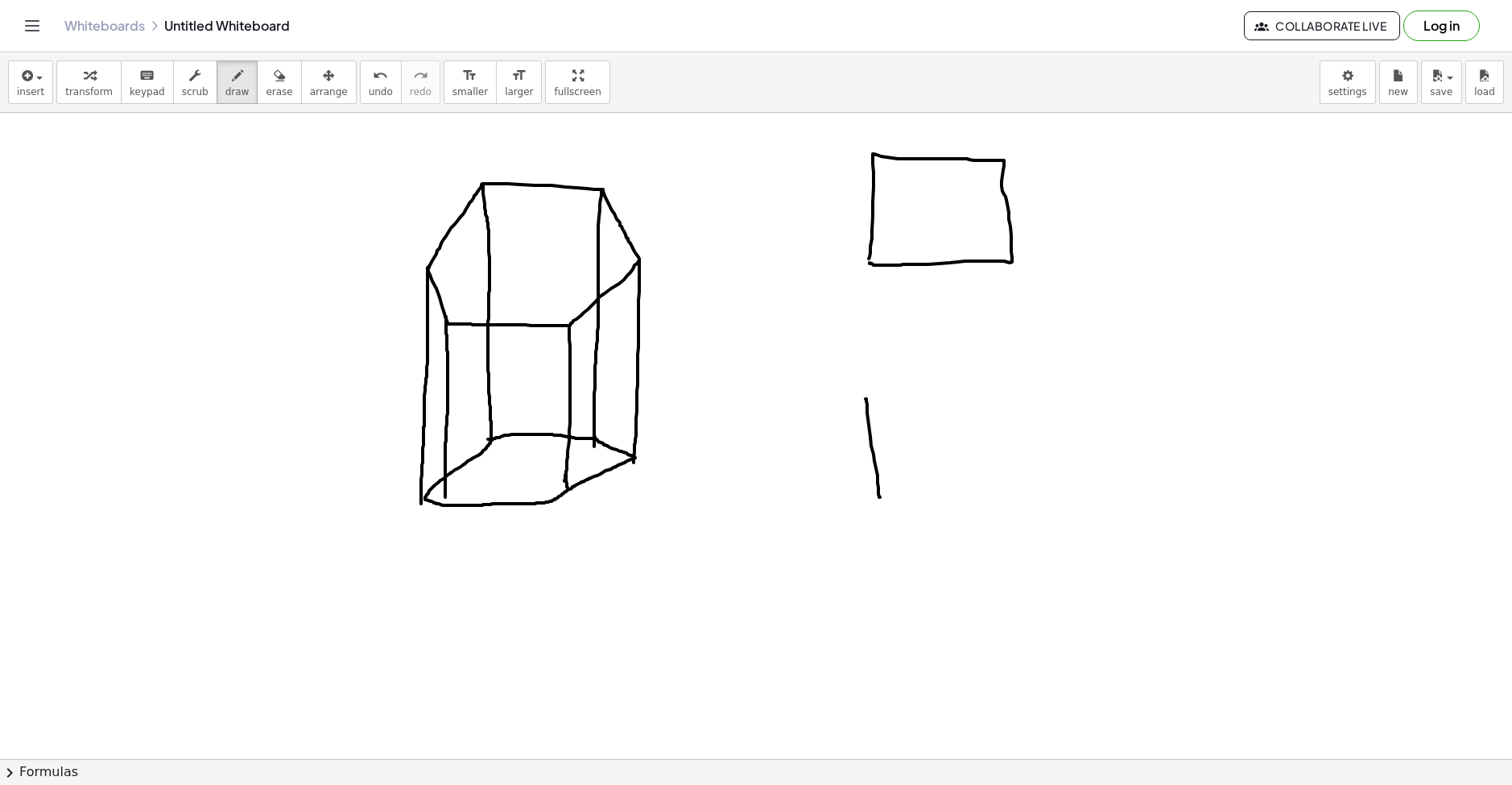
drag, startPoint x: 335, startPoint y: 79, endPoint x: 652, endPoint y: 366, distance: 427.6
click at [360, 81] on button "undo undo" at bounding box center [380, 82] width 42 height 43
drag, startPoint x: 876, startPoint y: 380, endPoint x: 875, endPoint y: 151, distance: 229.0
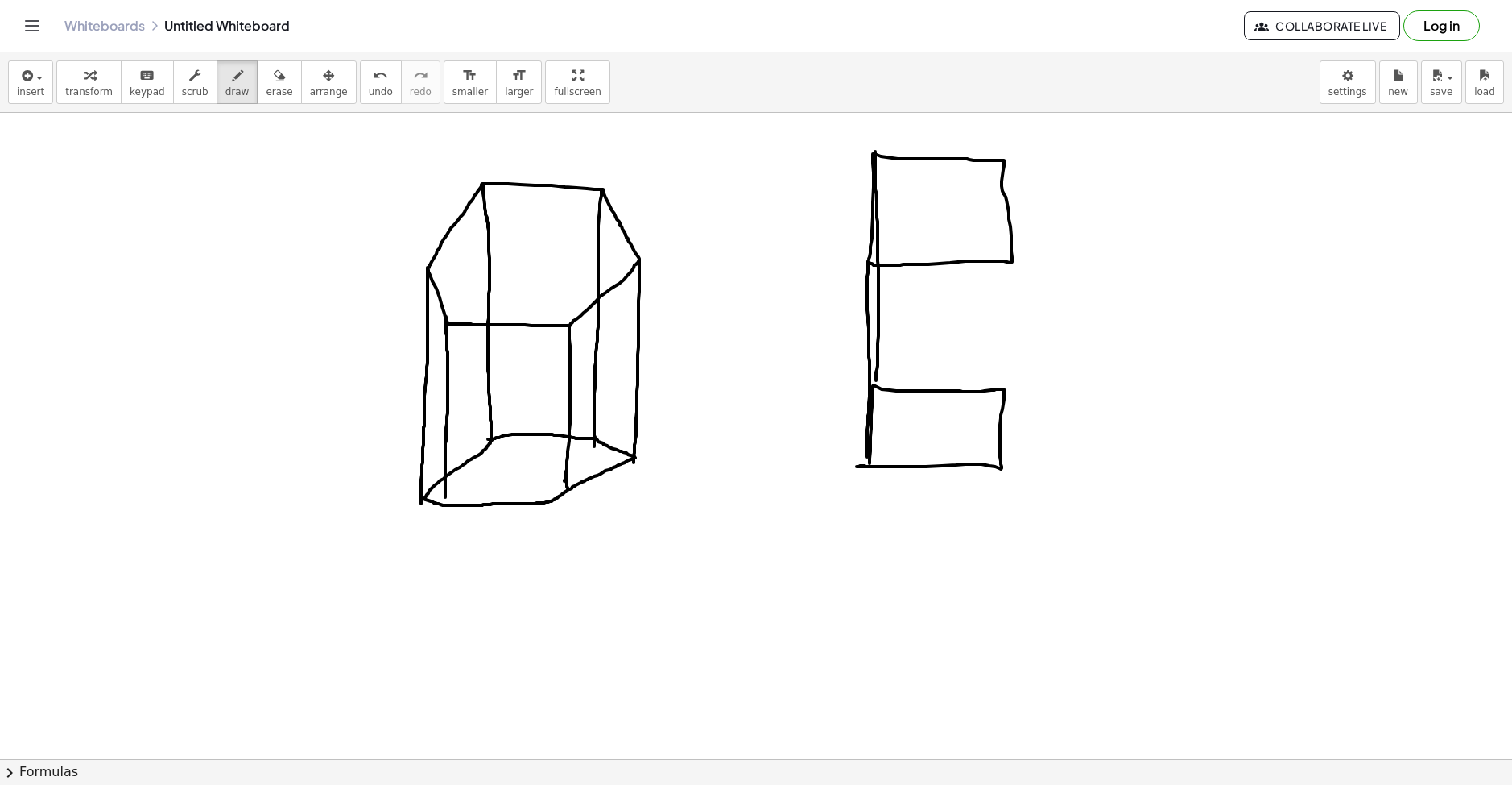
drag, startPoint x: 868, startPoint y: 261, endPoint x: 867, endPoint y: 460, distance: 199.0
drag, startPoint x: 1002, startPoint y: 158, endPoint x: 1004, endPoint y: 392, distance: 234.0
drag, startPoint x: 1015, startPoint y: 256, endPoint x: 1003, endPoint y: 470, distance: 214.3
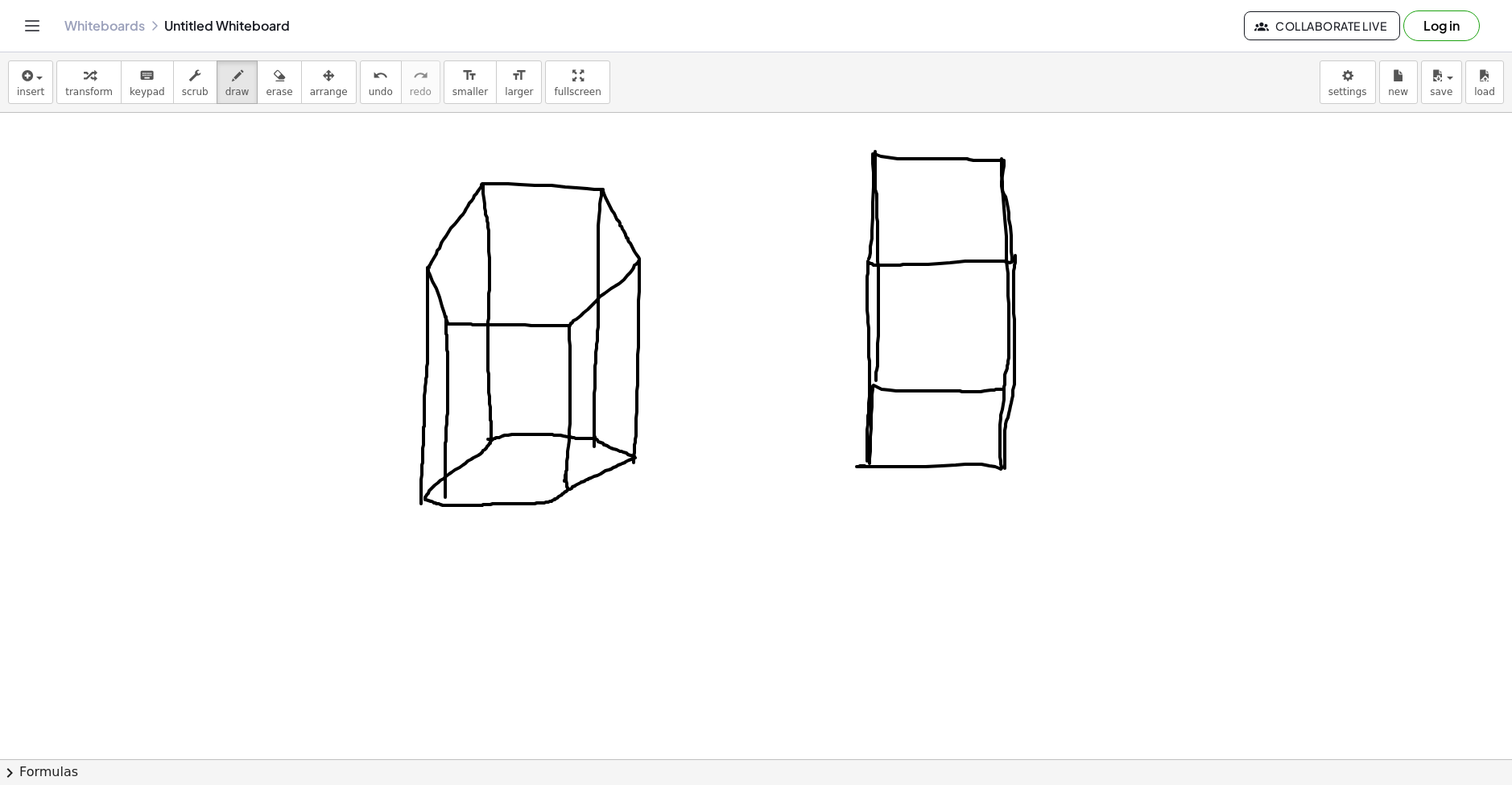
drag, startPoint x: 1060, startPoint y: 385, endPoint x: 1077, endPoint y: 378, distance: 18.4
drag, startPoint x: 1064, startPoint y: 371, endPoint x: 1086, endPoint y: 366, distance: 22.6
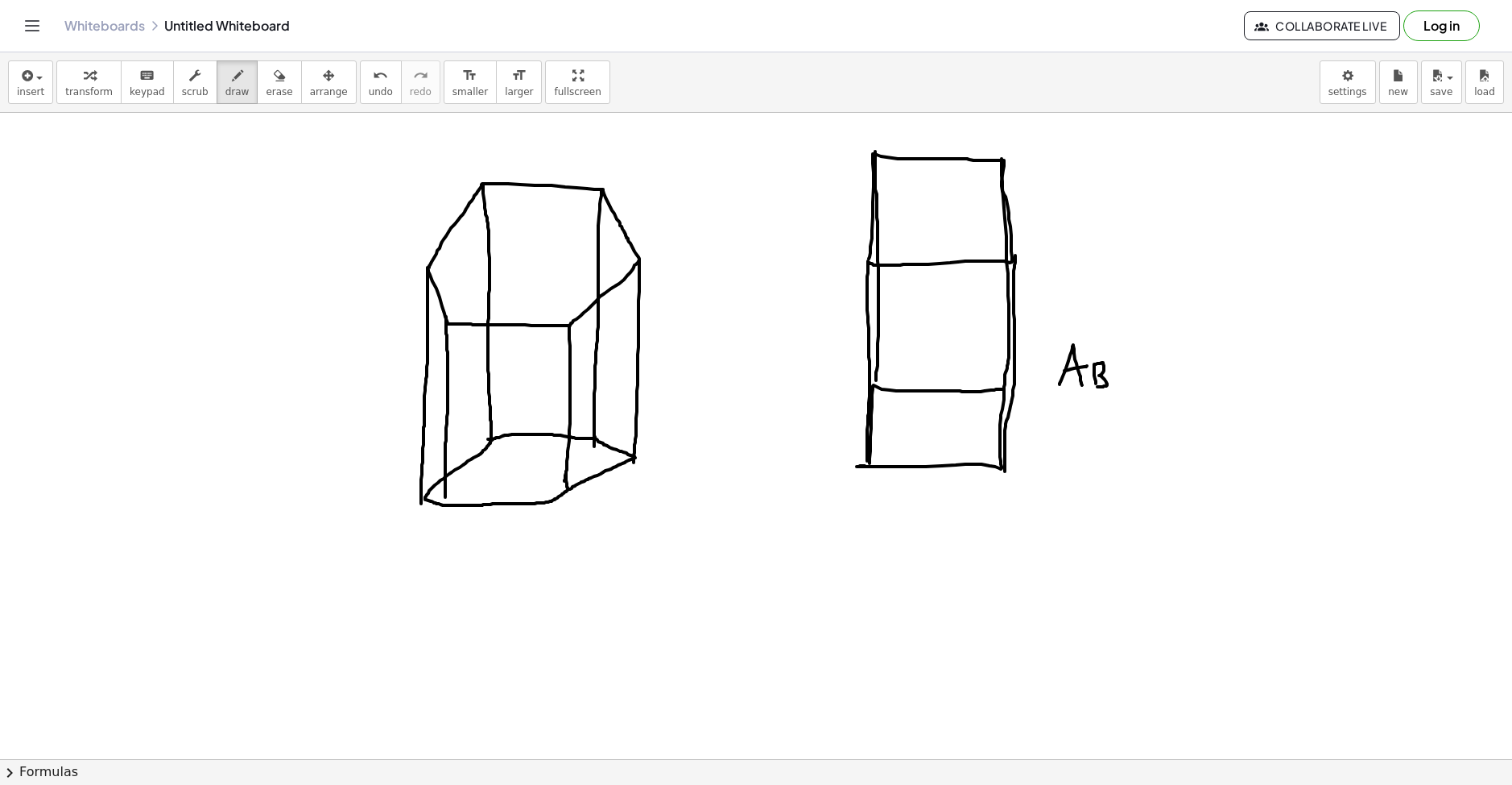
drag, startPoint x: 1095, startPoint y: 384, endPoint x: 1108, endPoint y: 385, distance: 13.0
drag, startPoint x: 1117, startPoint y: 390, endPoint x: 1132, endPoint y: 385, distance: 15.8
drag, startPoint x: 1144, startPoint y: 383, endPoint x: 1161, endPoint y: 376, distance: 18.4
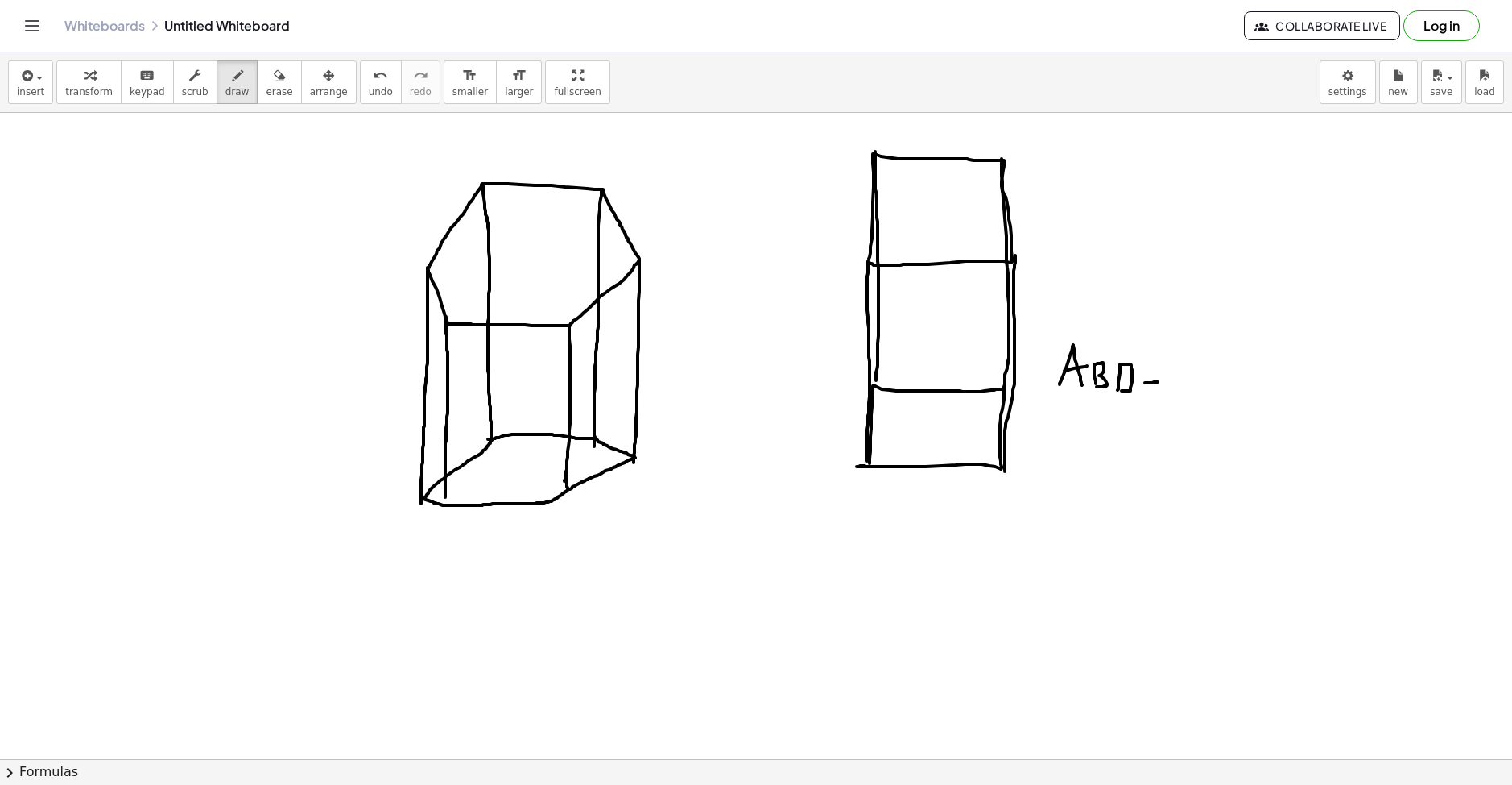
drag, startPoint x: 1176, startPoint y: 362, endPoint x: 1195, endPoint y: 358, distance: 19.4
drag, startPoint x: 1191, startPoint y: 358, endPoint x: 1186, endPoint y: 389, distance: 31.4
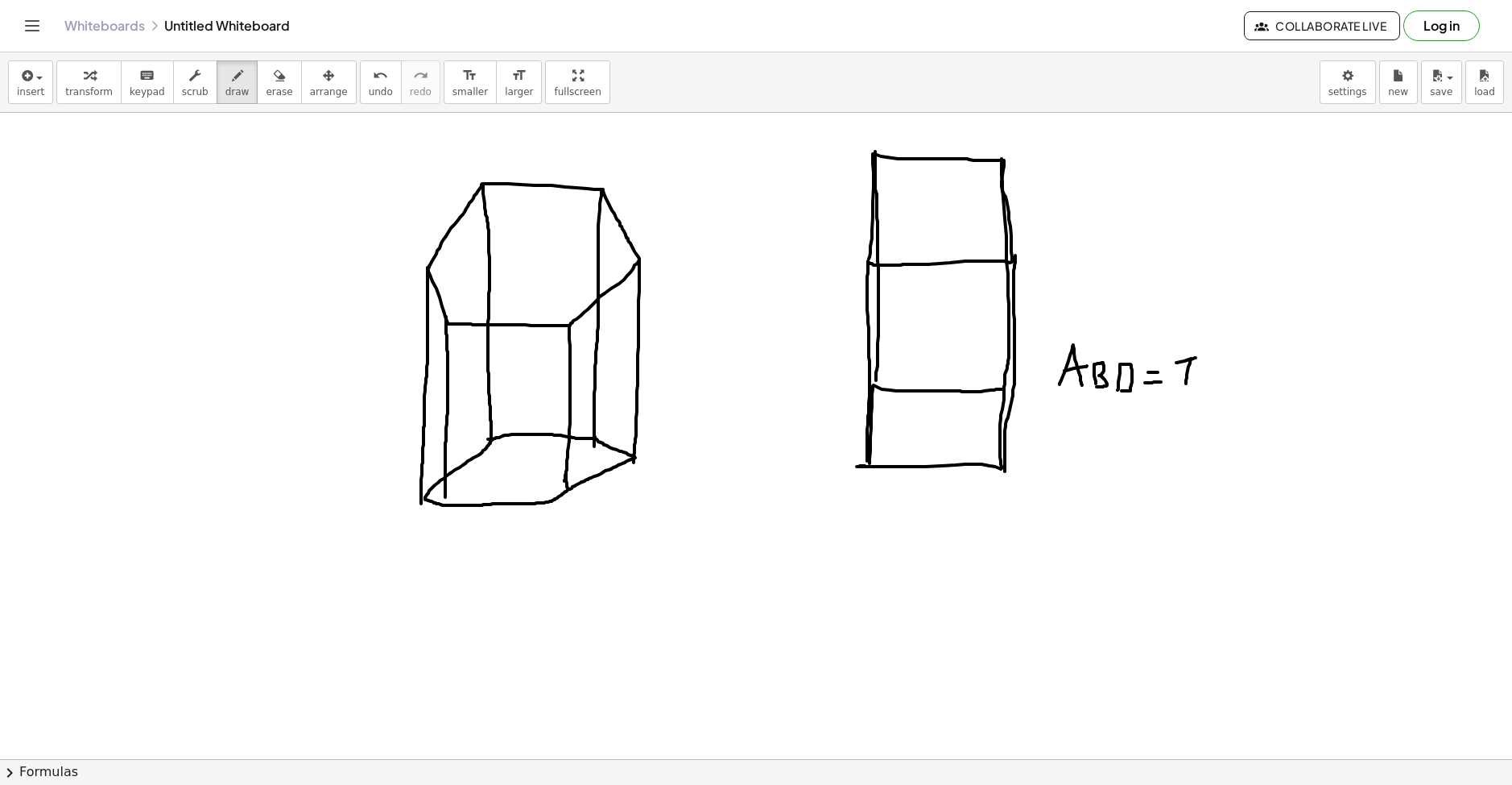
drag, startPoint x: 917, startPoint y: 414, endPoint x: 948, endPoint y: 411, distance: 31.1
drag, startPoint x: 931, startPoint y: 410, endPoint x: 931, endPoint y: 447, distance: 37.0
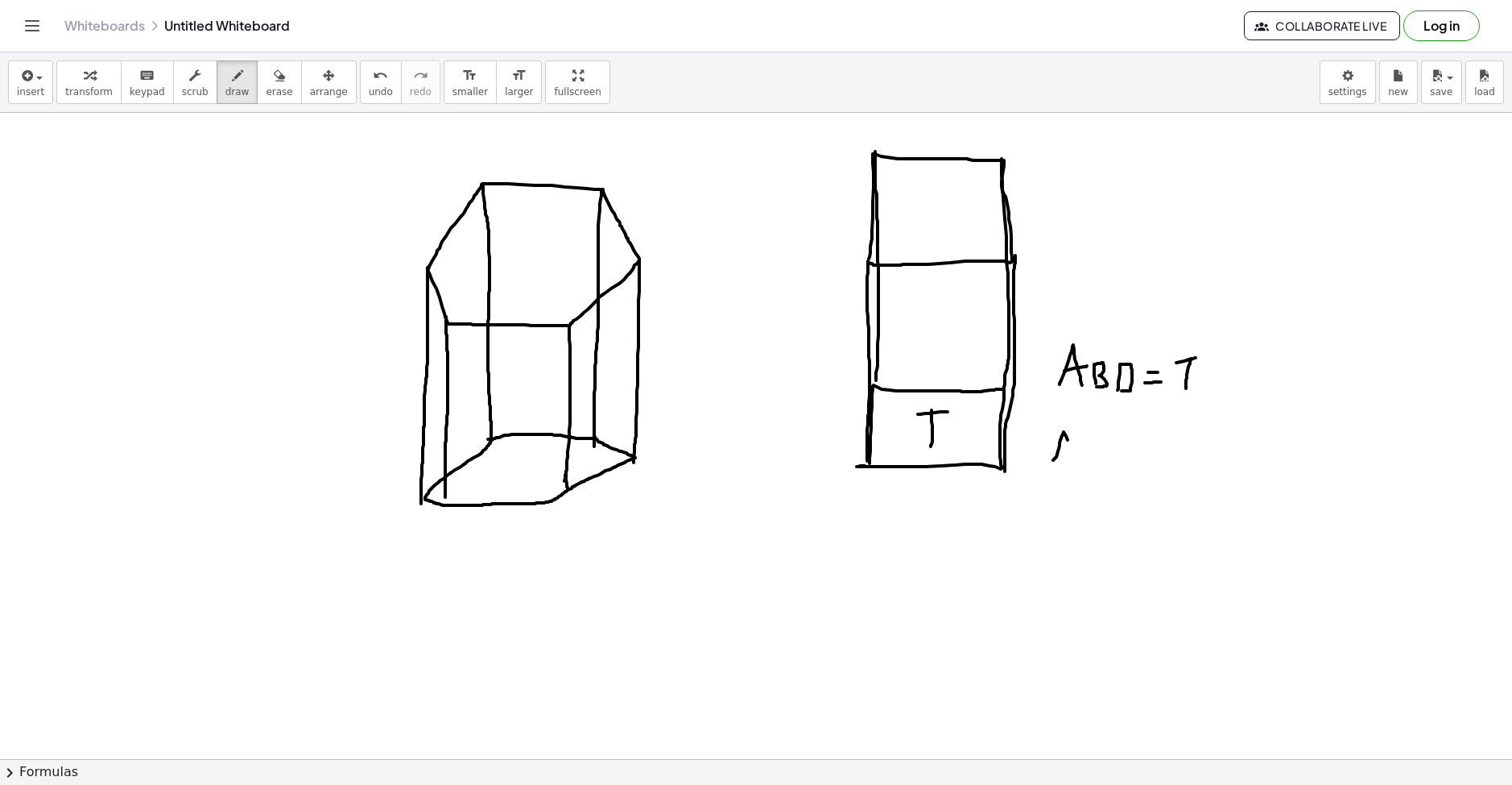
drag, startPoint x: 1053, startPoint y: 460, endPoint x: 1081, endPoint y: 466, distance: 28.6
drag, startPoint x: 1050, startPoint y: 446, endPoint x: 1071, endPoint y: 447, distance: 21.0
drag, startPoint x: 1075, startPoint y: 429, endPoint x: 1111, endPoint y: 441, distance: 37.9
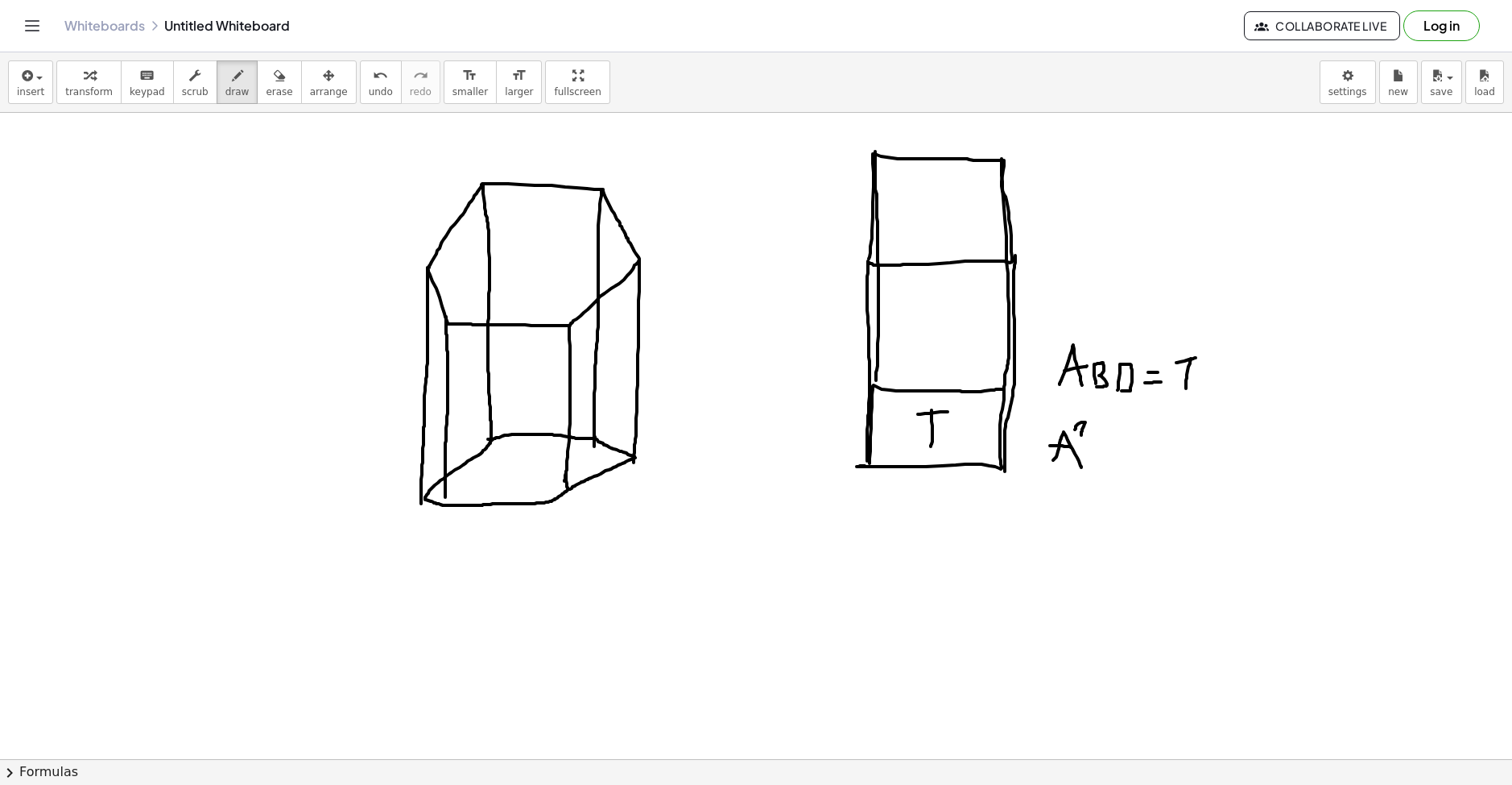
drag, startPoint x: 1115, startPoint y: 455, endPoint x: 1130, endPoint y: 455, distance: 15.0
click at [369, 71] on div "undo" at bounding box center [380, 75] width 25 height 20
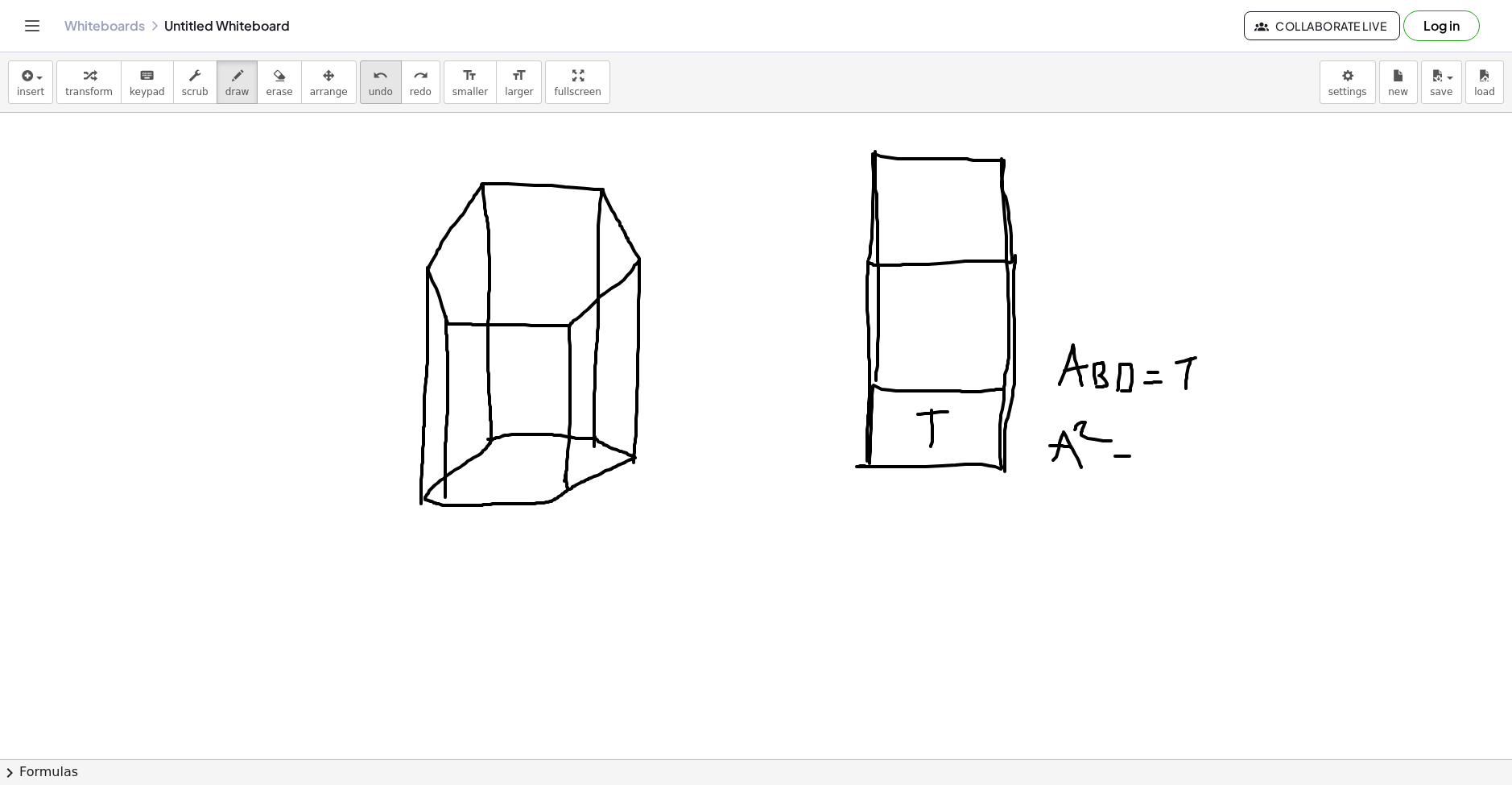
click at [369, 71] on div "undo" at bounding box center [380, 75] width 25 height 20
click at [369, 76] on div "undo" at bounding box center [380, 75] width 25 height 20
drag, startPoint x: 1105, startPoint y: 445, endPoint x: 1094, endPoint y: 443, distance: 11.2
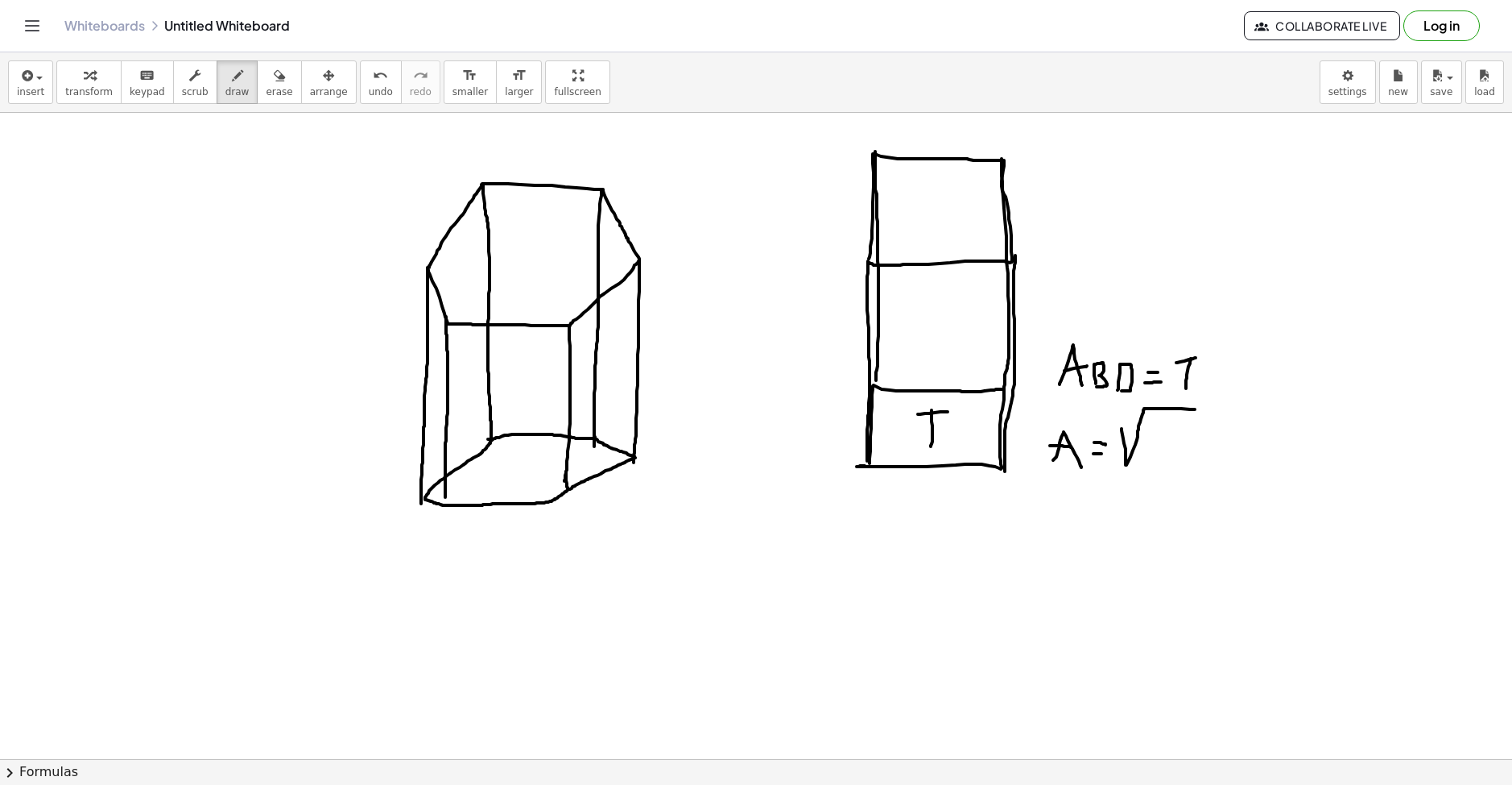
drag, startPoint x: 1122, startPoint y: 429, endPoint x: 1195, endPoint y: 409, distance: 75.7
drag, startPoint x: 1157, startPoint y: 425, endPoint x: 1190, endPoint y: 422, distance: 33.1
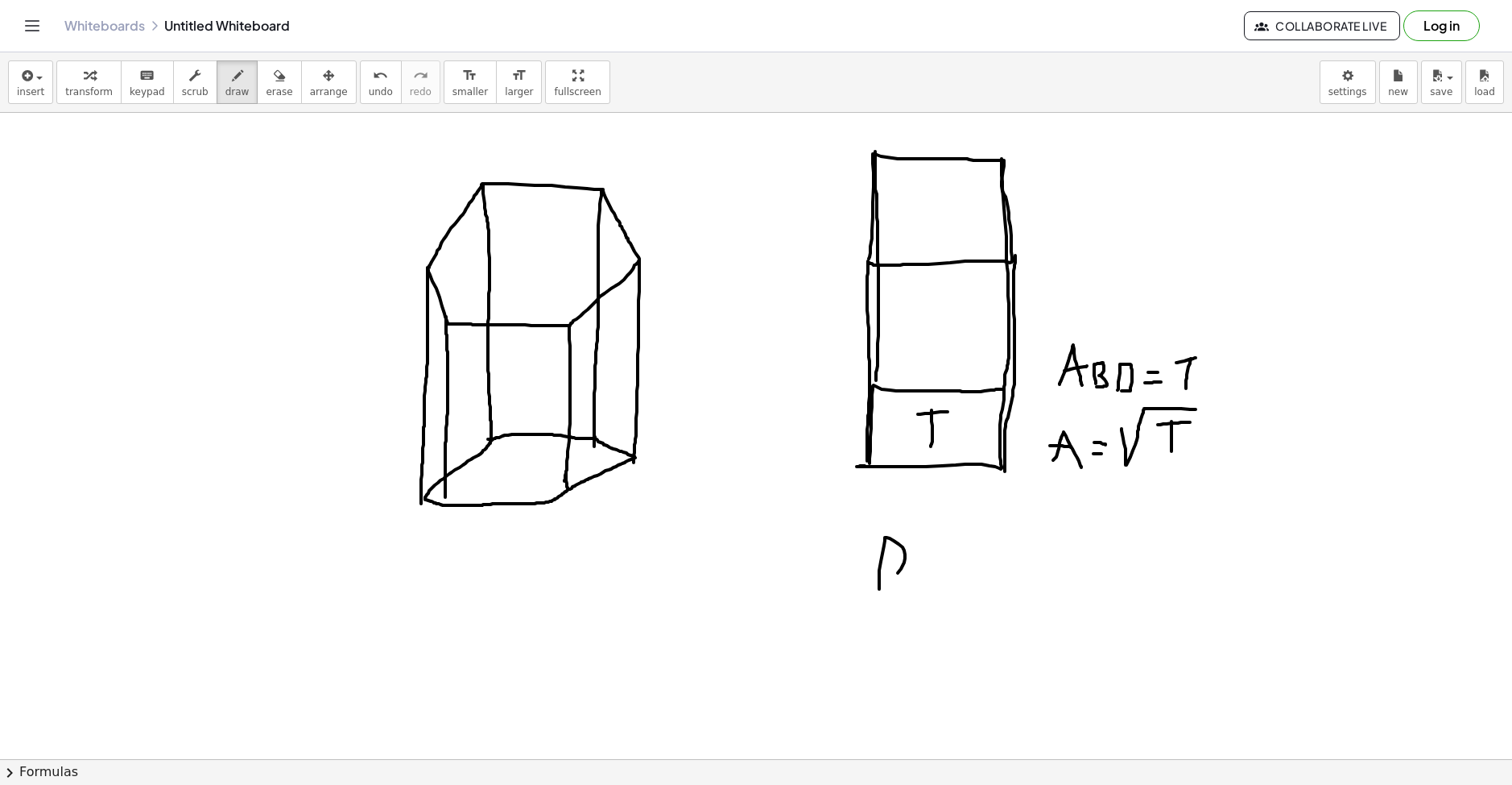
drag, startPoint x: 879, startPoint y: 579, endPoint x: 883, endPoint y: 588, distance: 9.8
drag, startPoint x: 909, startPoint y: 528, endPoint x: 926, endPoint y: 549, distance: 27.0
drag, startPoint x: 938, startPoint y: 580, endPoint x: 963, endPoint y: 580, distance: 25.0
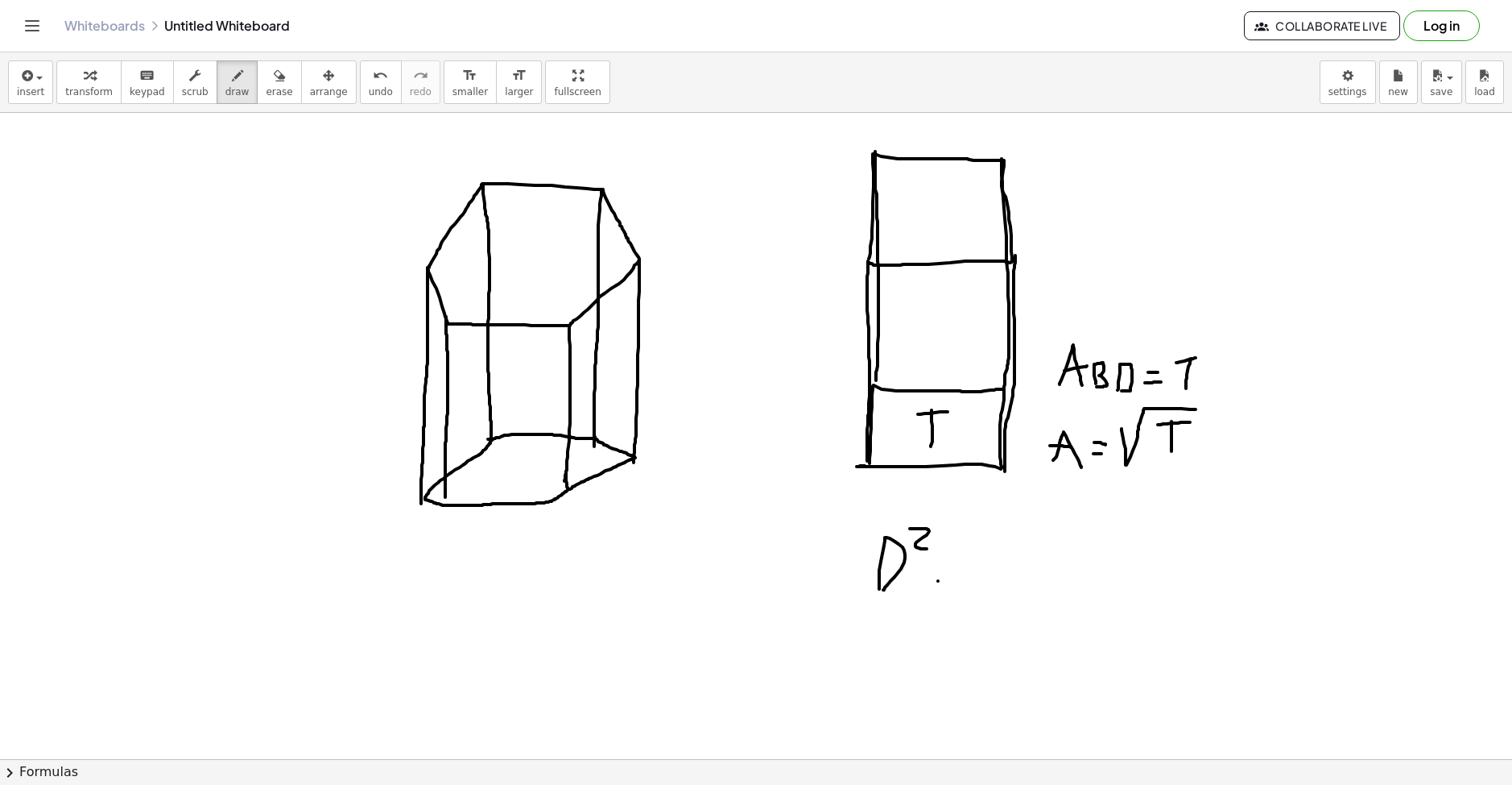
drag, startPoint x: 976, startPoint y: 590, endPoint x: 1006, endPoint y: 561, distance: 41.7
drag, startPoint x: 1002, startPoint y: 572, endPoint x: 1004, endPoint y: 585, distance: 13.2
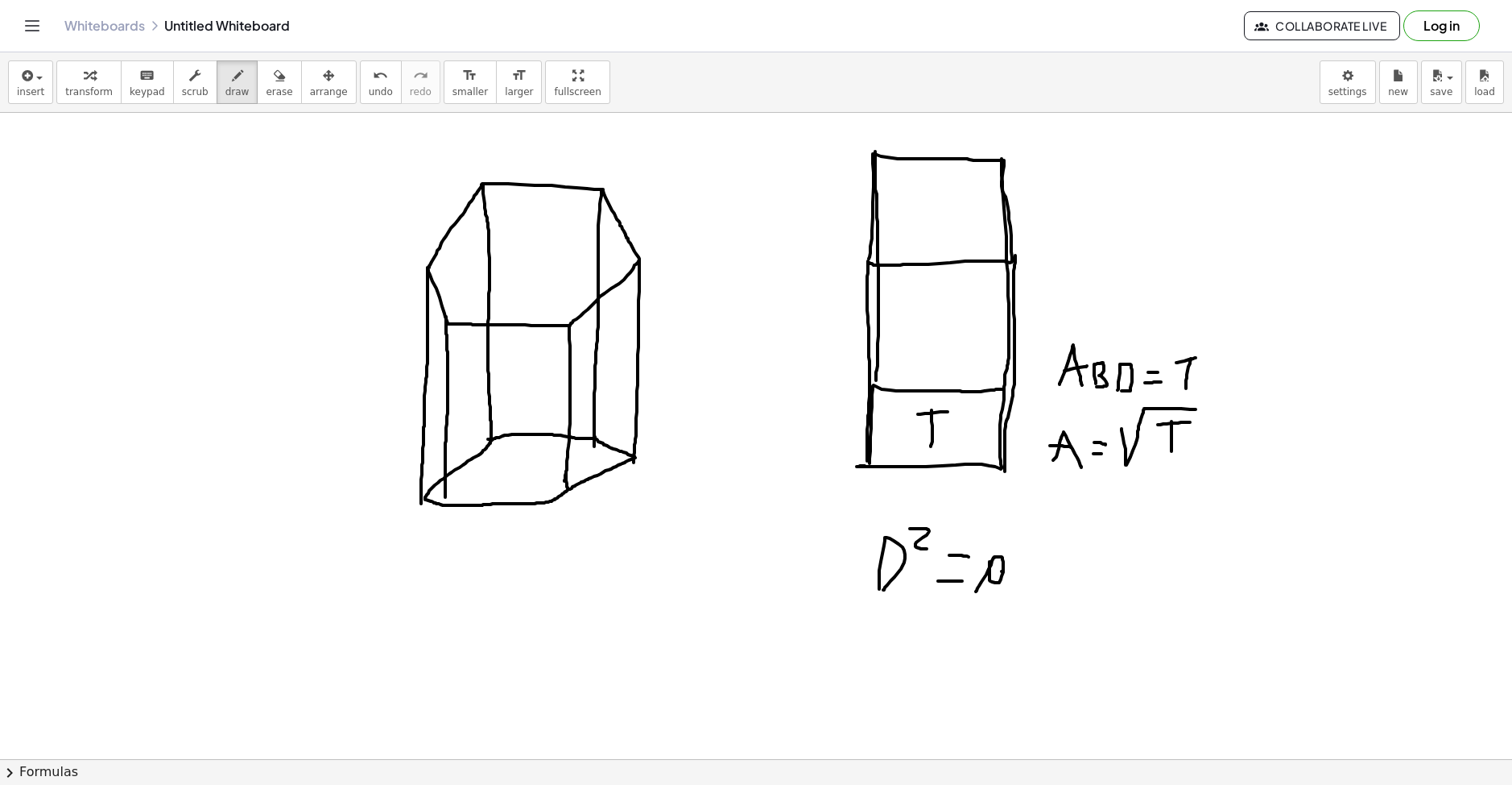
drag, startPoint x: 1012, startPoint y: 541, endPoint x: 1023, endPoint y: 563, distance: 24.6
drag, startPoint x: 1039, startPoint y: 570, endPoint x: 1063, endPoint y: 567, distance: 24.2
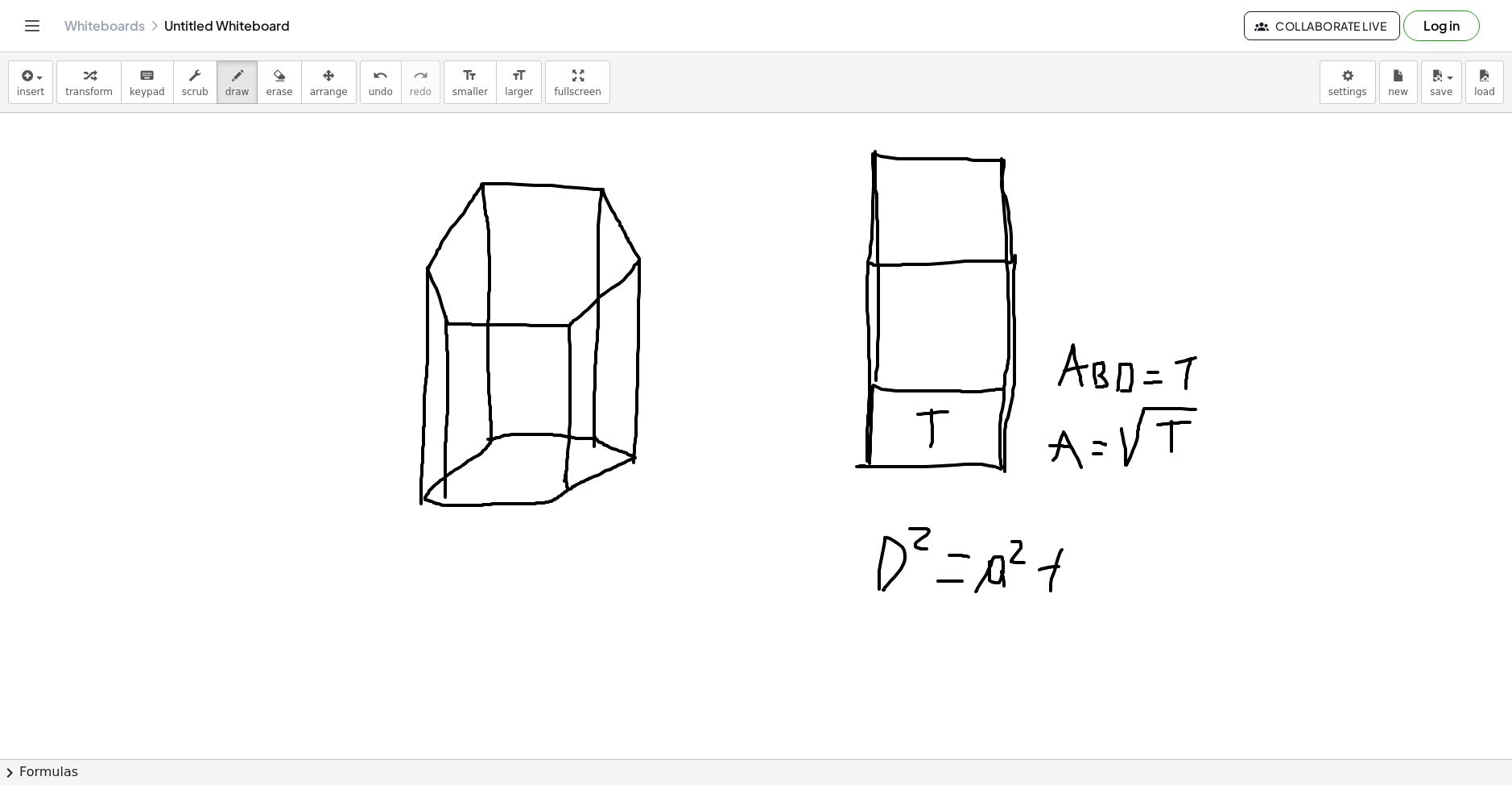
drag, startPoint x: 1081, startPoint y: 560, endPoint x: 1097, endPoint y: 560, distance: 16.0
drag, startPoint x: 1099, startPoint y: 549, endPoint x: 1107, endPoint y: 568, distance: 20.6
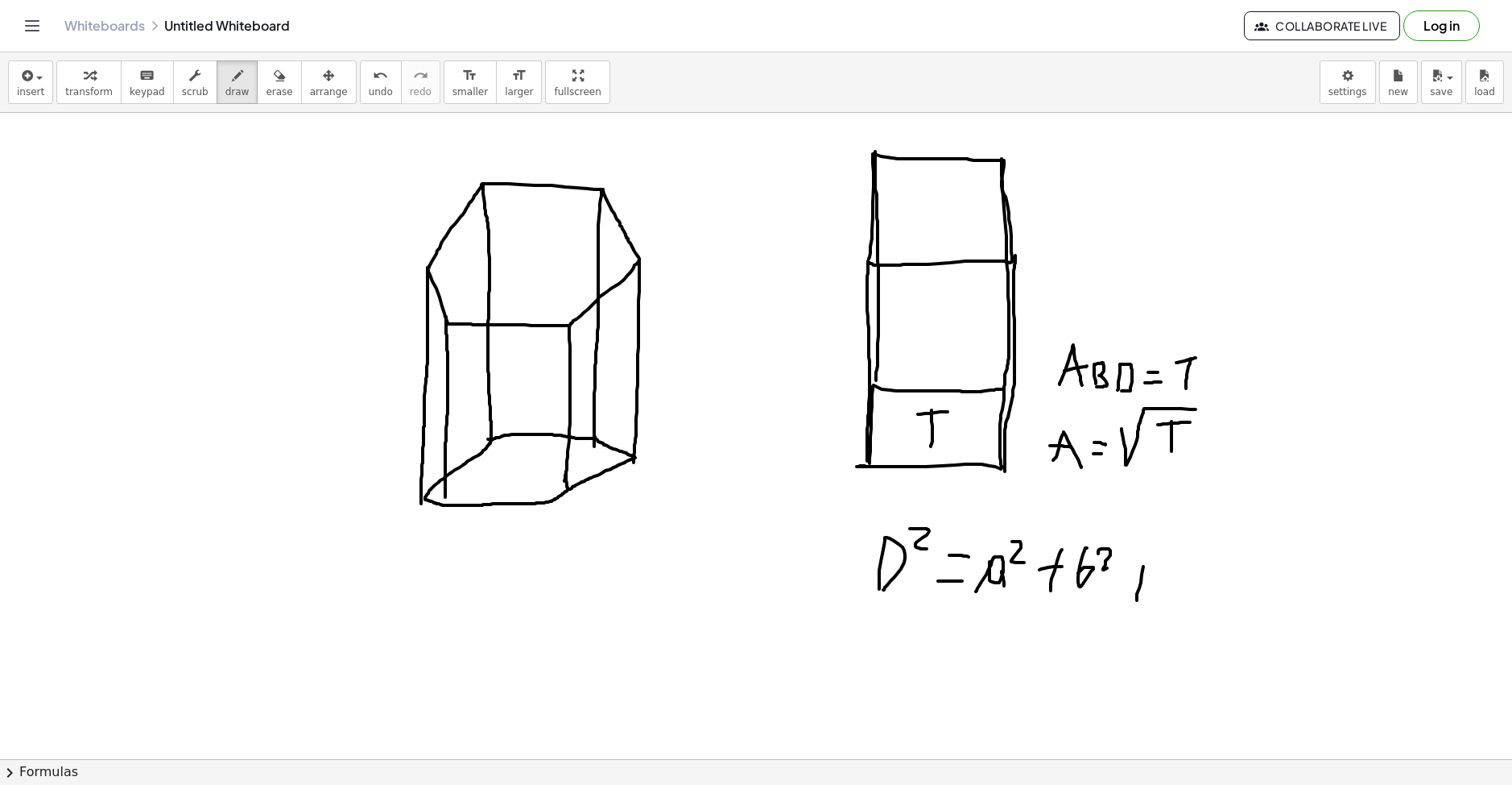
drag, startPoint x: 1143, startPoint y: 567, endPoint x: 1131, endPoint y: 575, distance: 14.4
drag, startPoint x: 1127, startPoint y: 576, endPoint x: 1148, endPoint y: 574, distance: 21.1
drag, startPoint x: 1160, startPoint y: 578, endPoint x: 1179, endPoint y: 580, distance: 19.1
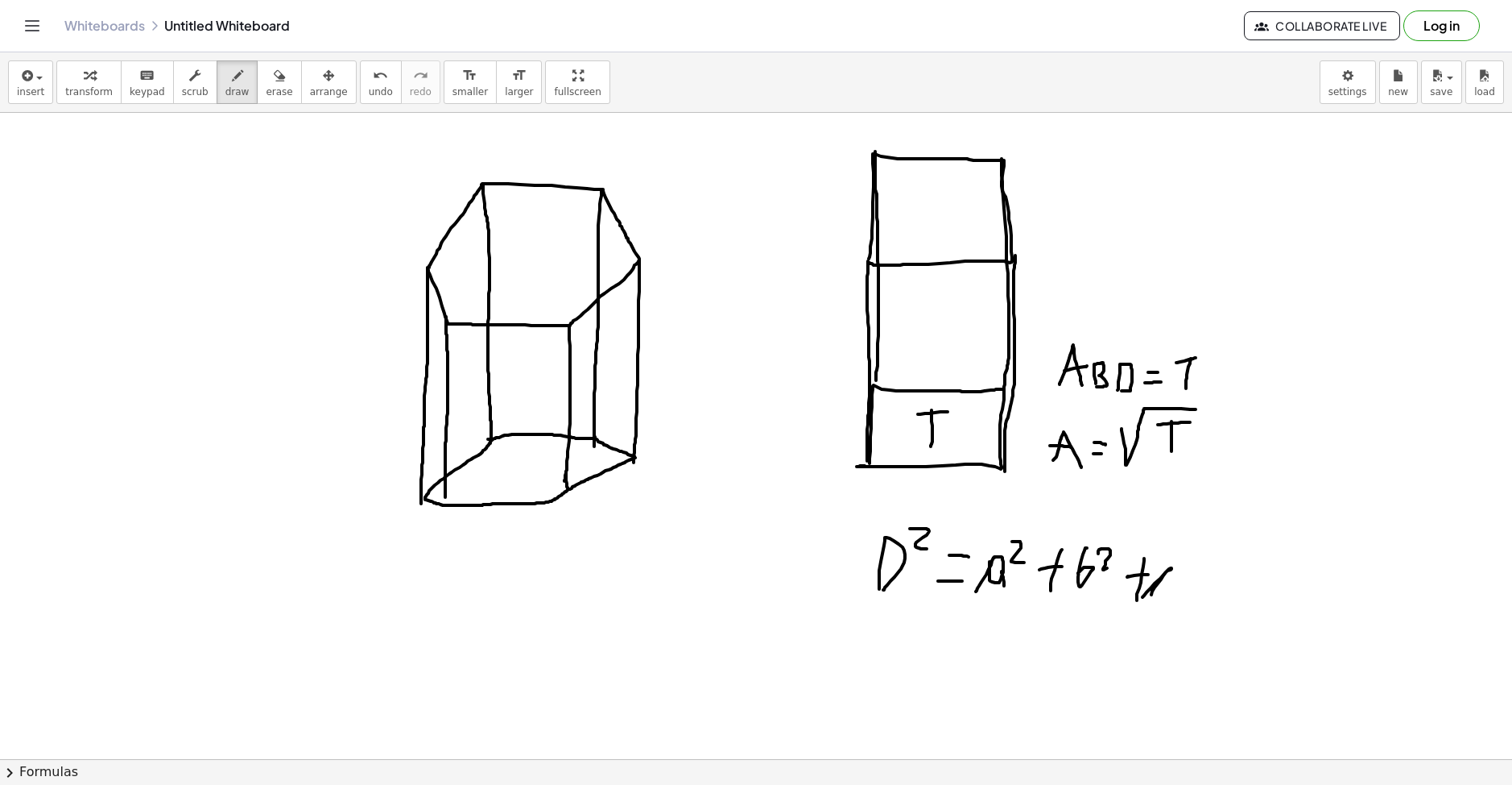
drag, startPoint x: 1184, startPoint y: 559, endPoint x: 1181, endPoint y: 584, distance: 25.2
click at [265, 87] on span "erase" at bounding box center [278, 91] width 27 height 11
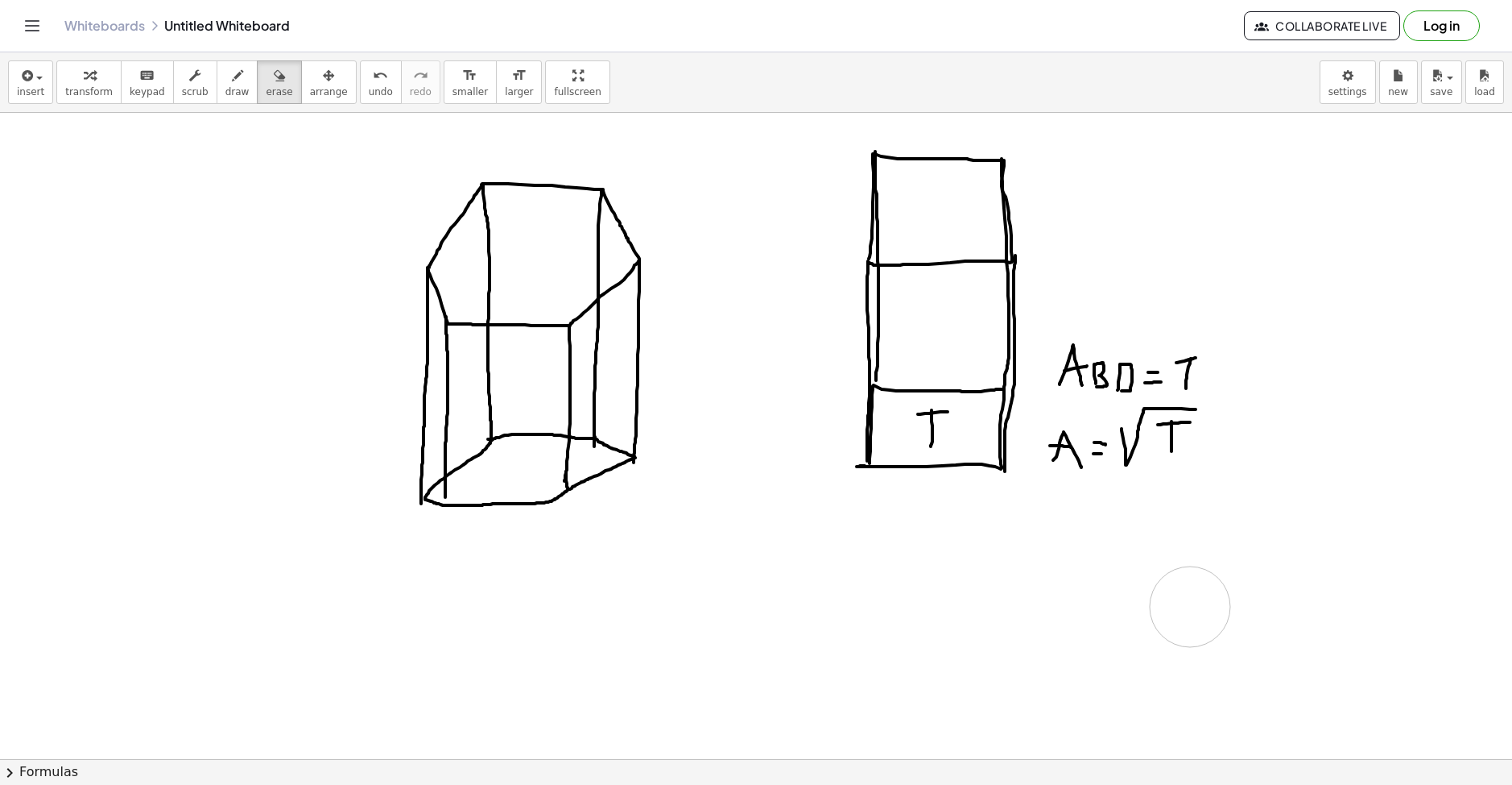
drag, startPoint x: 837, startPoint y: 544, endPoint x: 1177, endPoint y: 611, distance: 346.5
click at [229, 82] on button "draw" at bounding box center [237, 82] width 42 height 43
drag, startPoint x: 936, startPoint y: 561, endPoint x: 983, endPoint y: 509, distance: 70.1
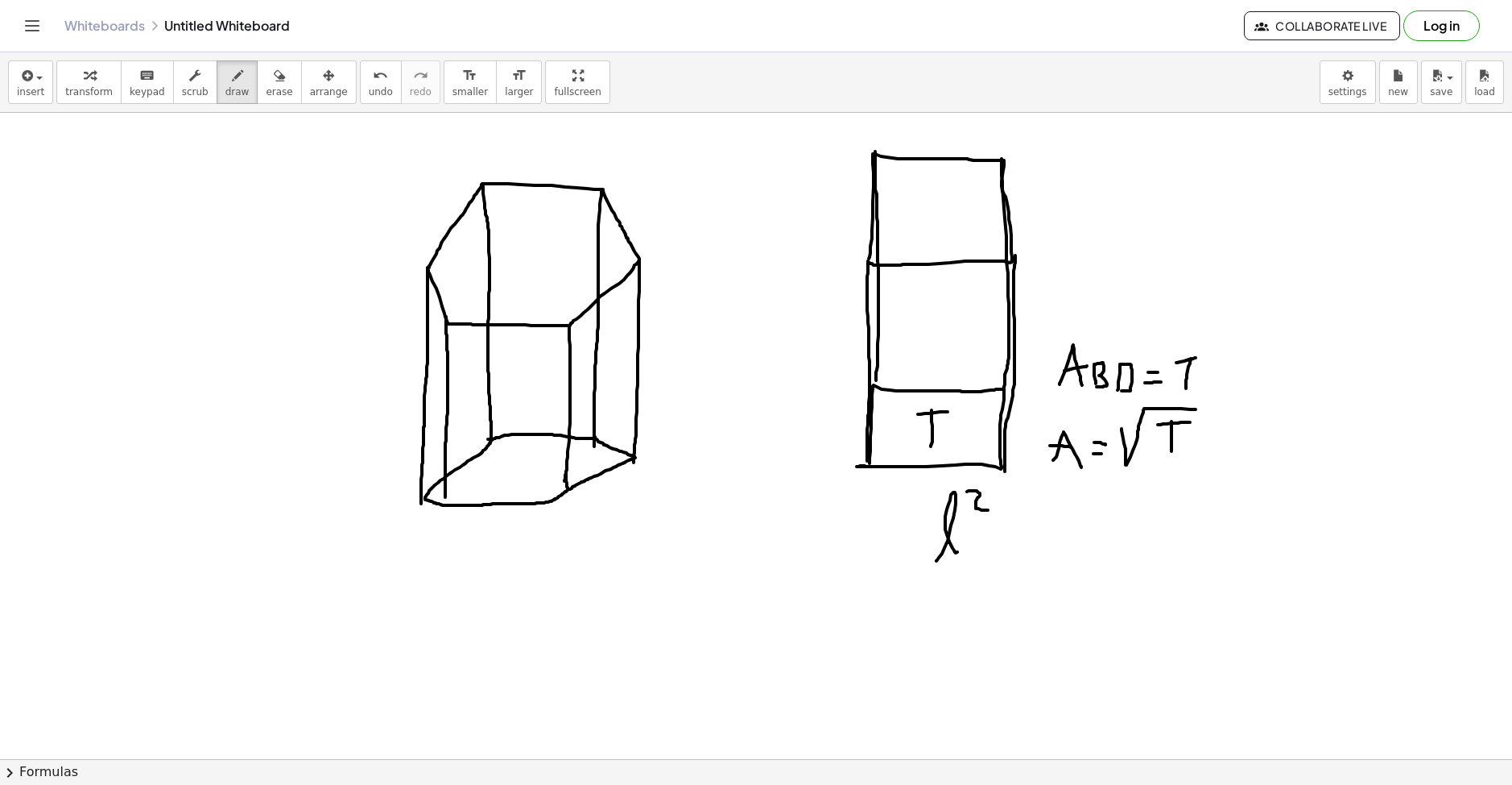
drag, startPoint x: 976, startPoint y: 491, endPoint x: 988, endPoint y: 510, distance: 22.5
click at [369, 90] on span "undo" at bounding box center [380, 91] width 25 height 11
drag, startPoint x: 972, startPoint y: 505, endPoint x: 1036, endPoint y: 504, distance: 64.0
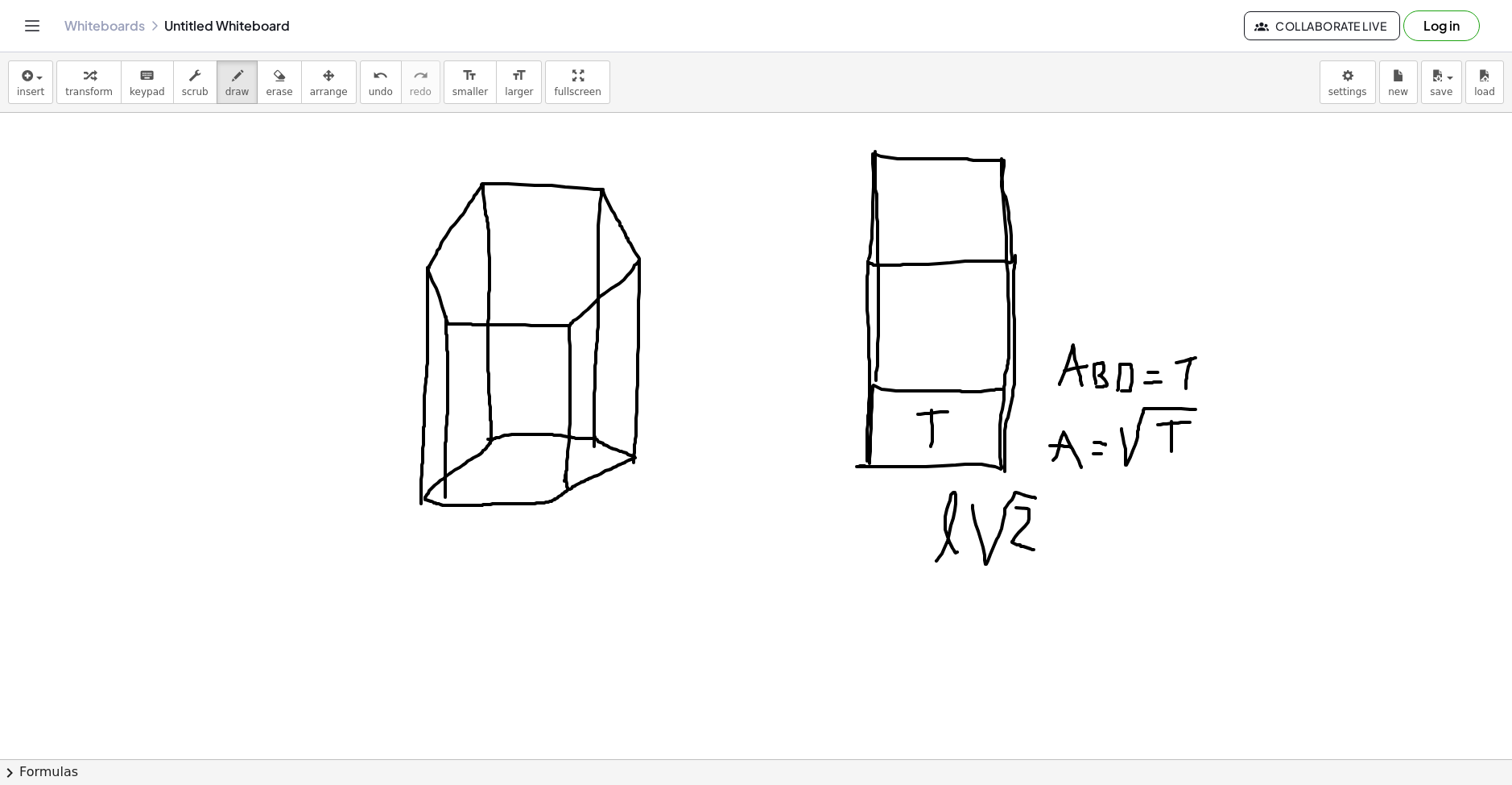
drag, startPoint x: 1027, startPoint y: 509, endPoint x: 1033, endPoint y: 549, distance: 40.4
drag, startPoint x: 1034, startPoint y: 496, endPoint x: 1054, endPoint y: 496, distance: 20.0
drag, startPoint x: 1228, startPoint y: 526, endPoint x: 1250, endPoint y: 513, distance: 25.6
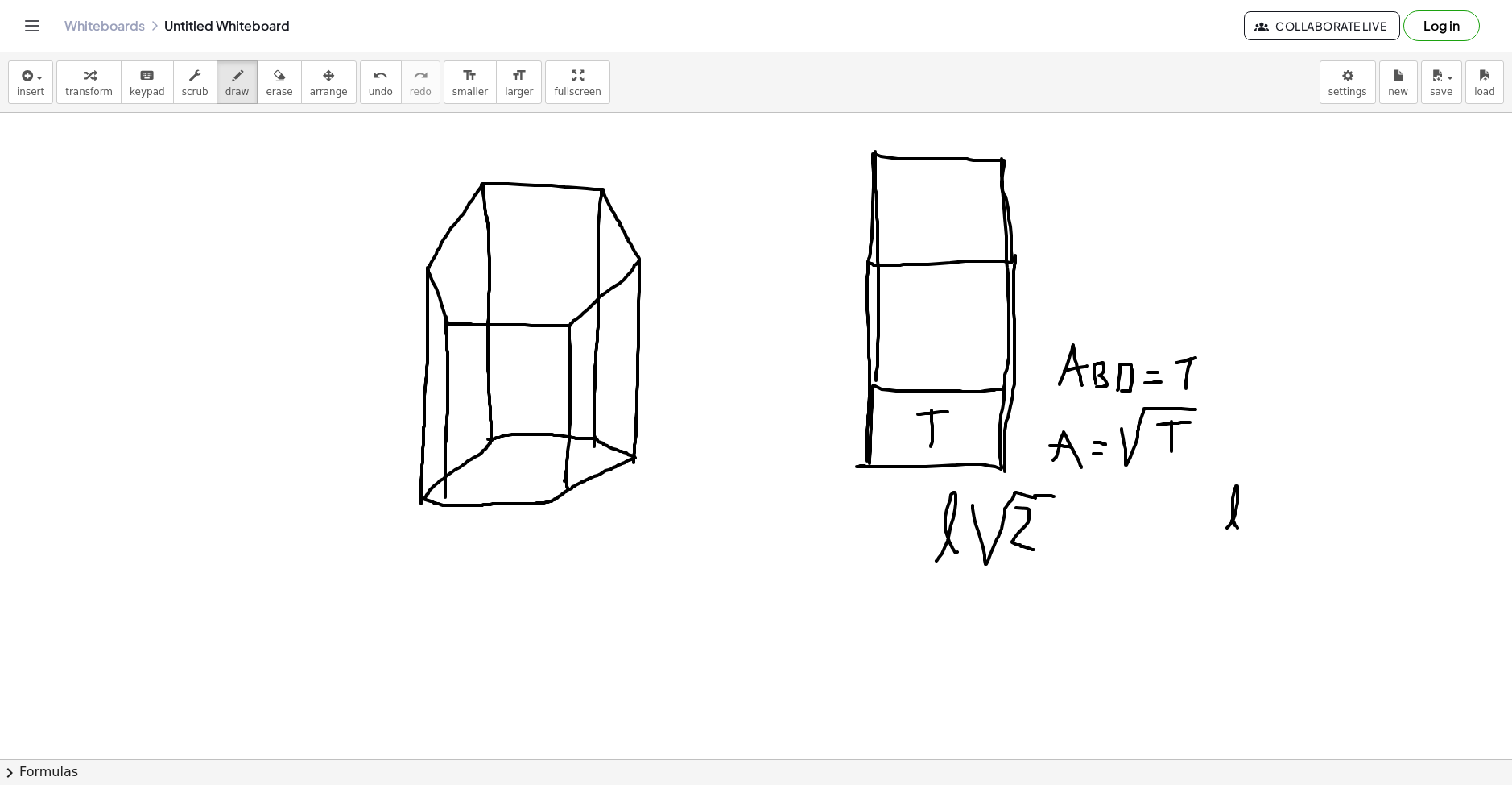
drag, startPoint x: 1255, startPoint y: 511, endPoint x: 1273, endPoint y: 508, distance: 18.2
drag, startPoint x: 1299, startPoint y: 478, endPoint x: 1368, endPoint y: 465, distance: 70.2
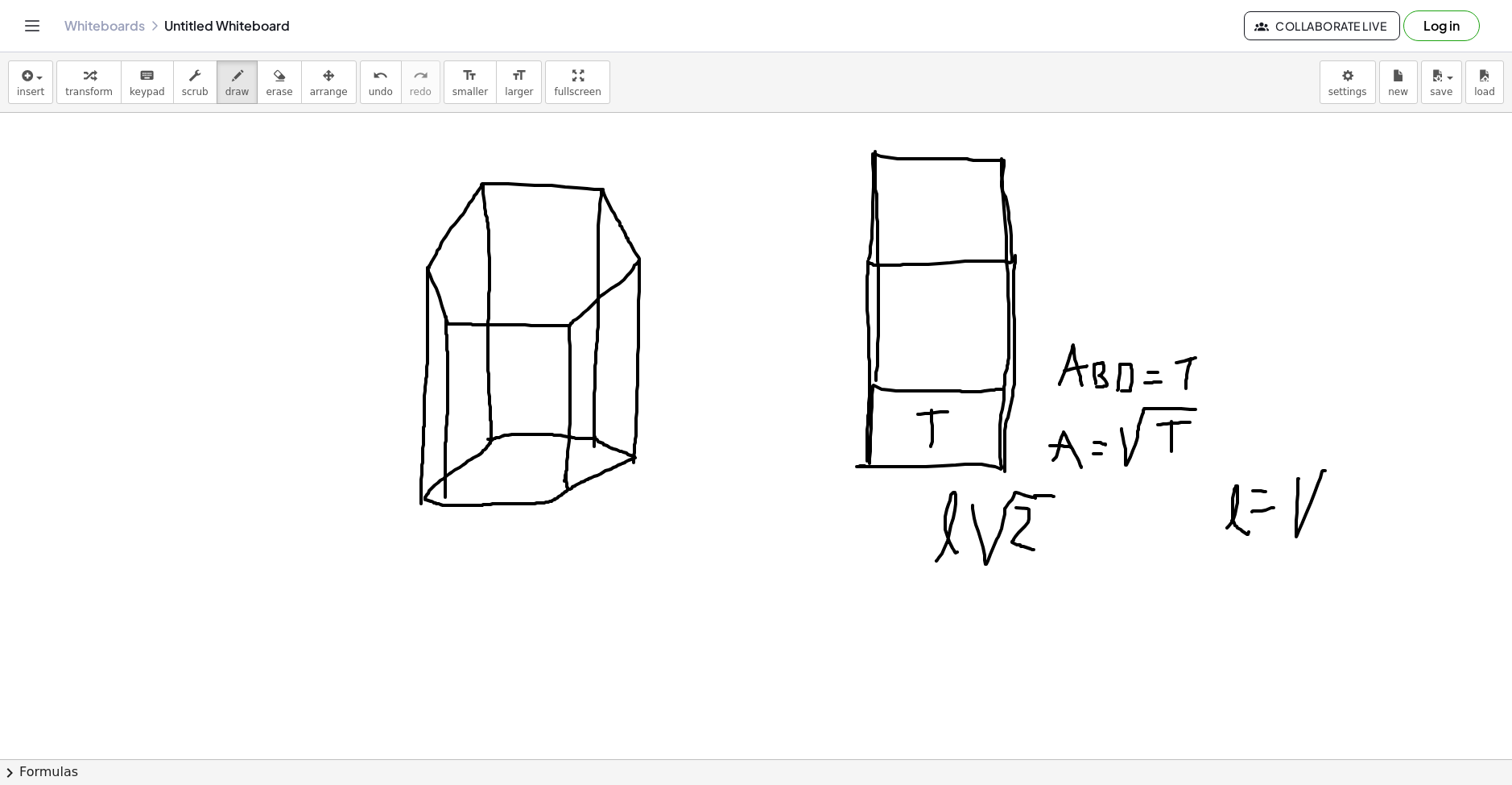
drag, startPoint x: 1342, startPoint y: 483, endPoint x: 1359, endPoint y: 485, distance: 17.1
drag, startPoint x: 1348, startPoint y: 481, endPoint x: 1344, endPoint y: 531, distance: 50.2
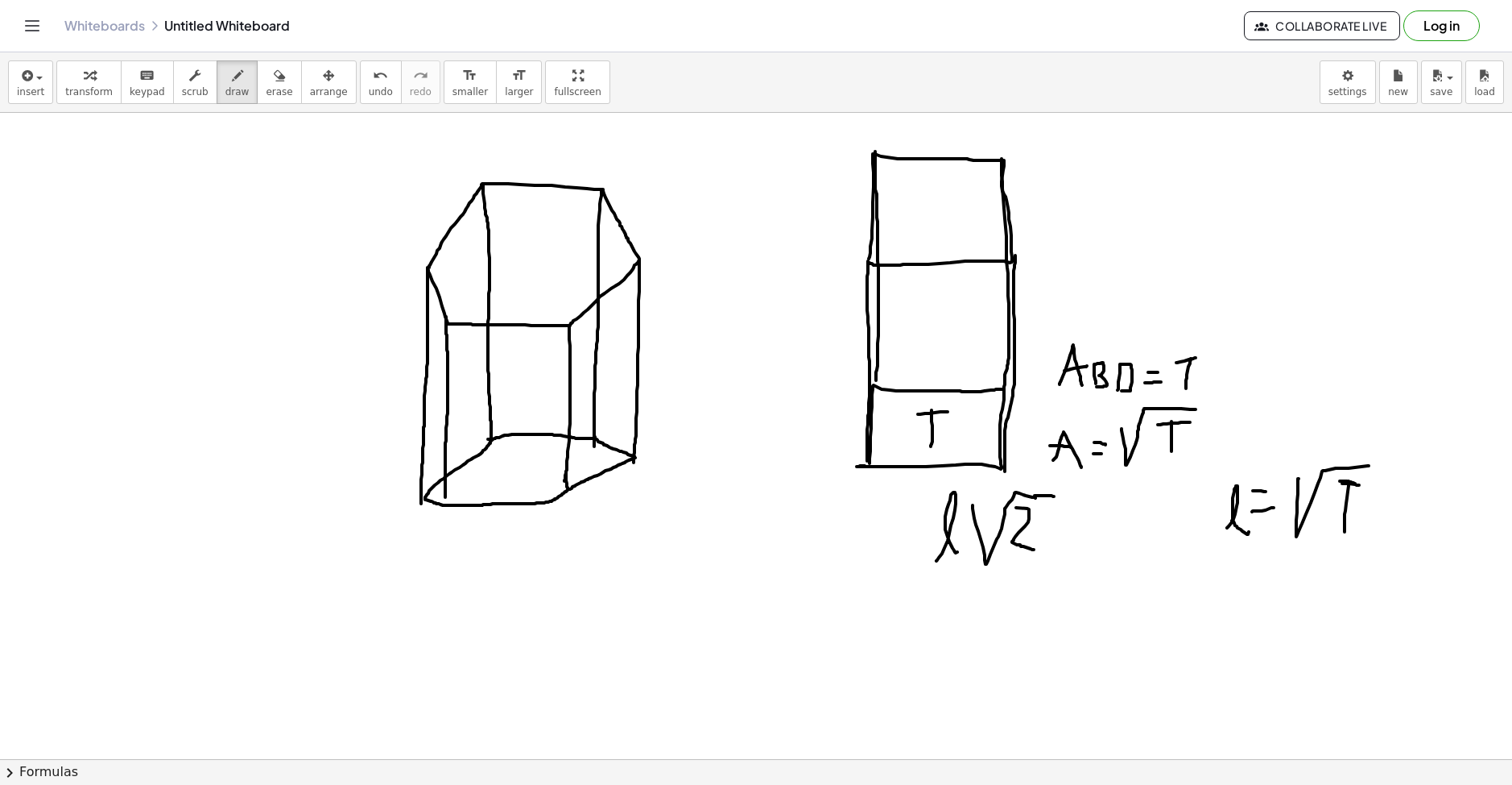
drag, startPoint x: 1355, startPoint y: 483, endPoint x: 1336, endPoint y: 481, distance: 19.1
drag, startPoint x: 1047, startPoint y: 638, endPoint x: 1043, endPoint y: 584, distance: 54.1
drag, startPoint x: 1042, startPoint y: 604, endPoint x: 1070, endPoint y: 639, distance: 44.8
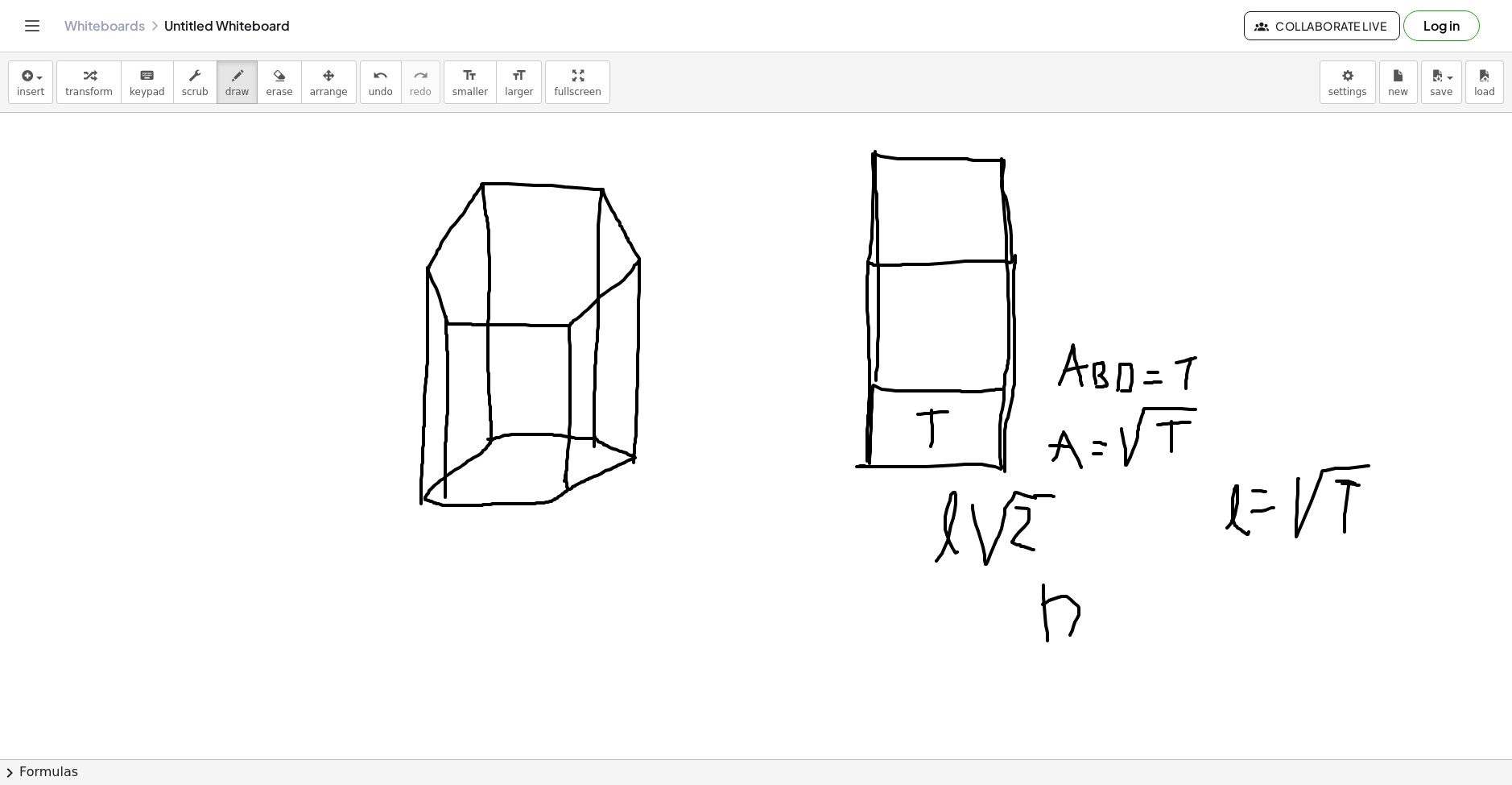
drag, startPoint x: 1096, startPoint y: 611, endPoint x: 1104, endPoint y: 603, distance: 11.3
drag, startPoint x: 1087, startPoint y: 624, endPoint x: 1104, endPoint y: 618, distance: 18.0
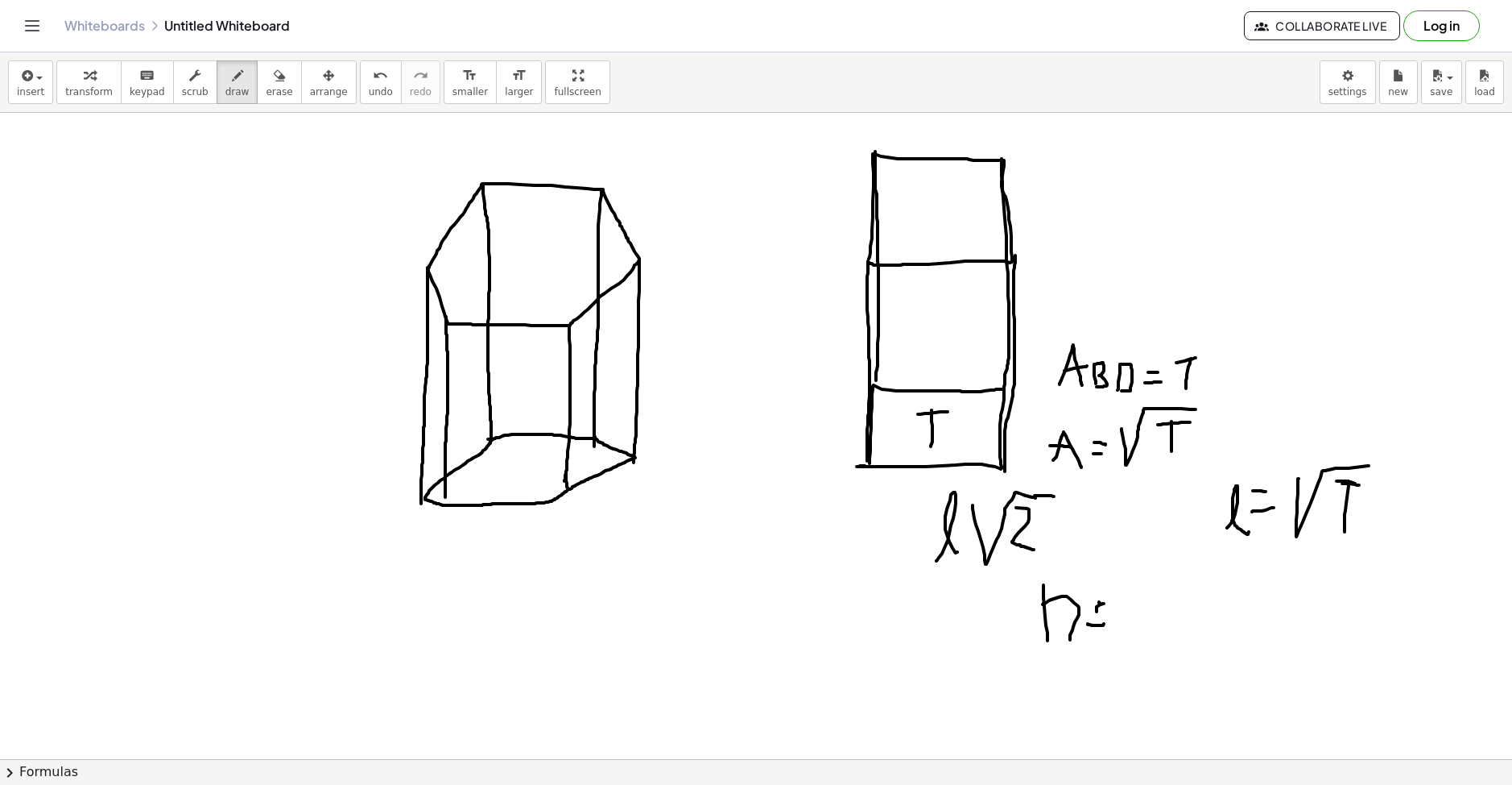
drag, startPoint x: 1126, startPoint y: 594, endPoint x: 1137, endPoint y: 637, distance: 44.4
click at [369, 94] on span "undo" at bounding box center [380, 91] width 25 height 11
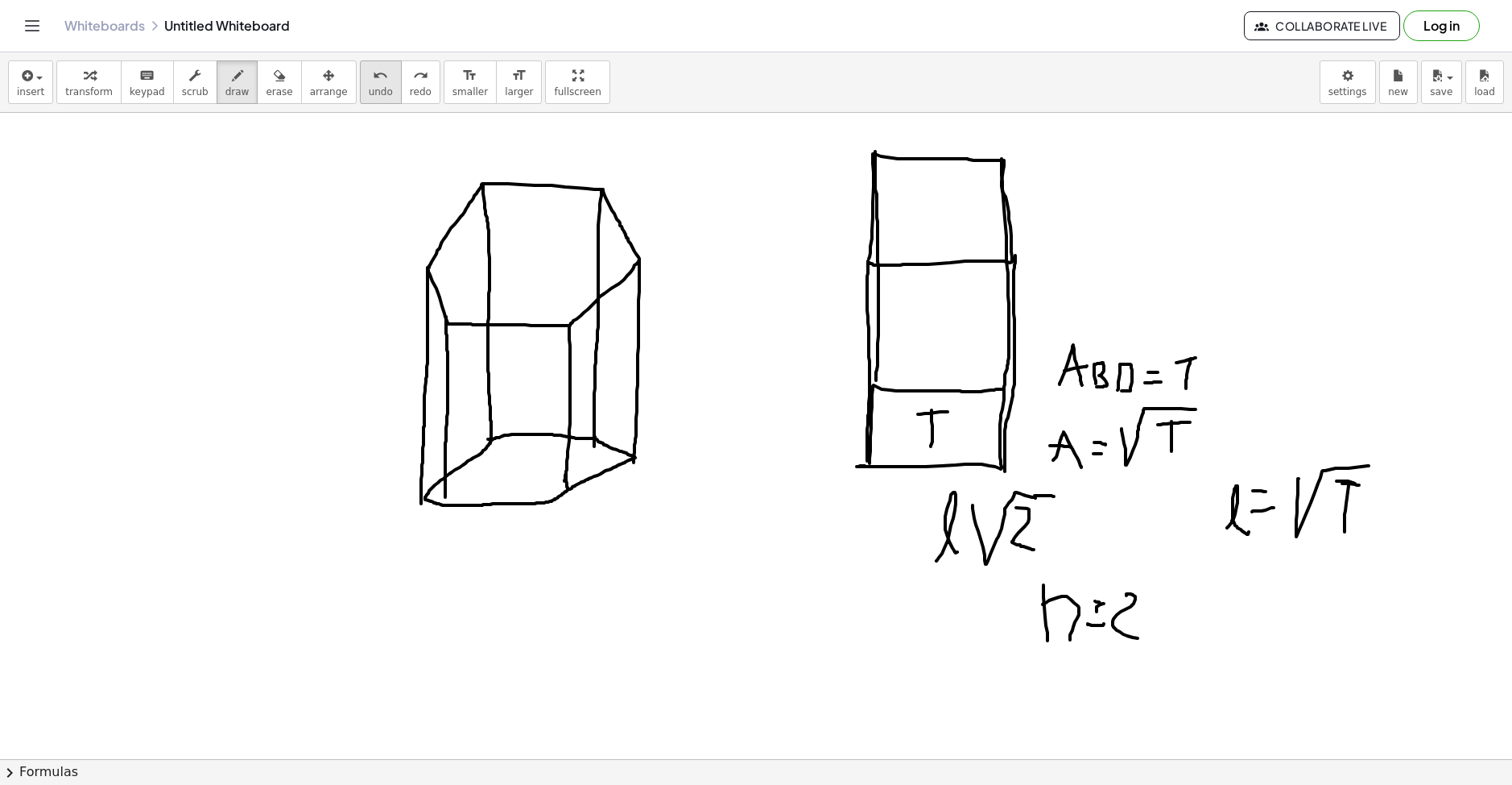
click at [369, 94] on span "undo" at bounding box center [380, 91] width 25 height 11
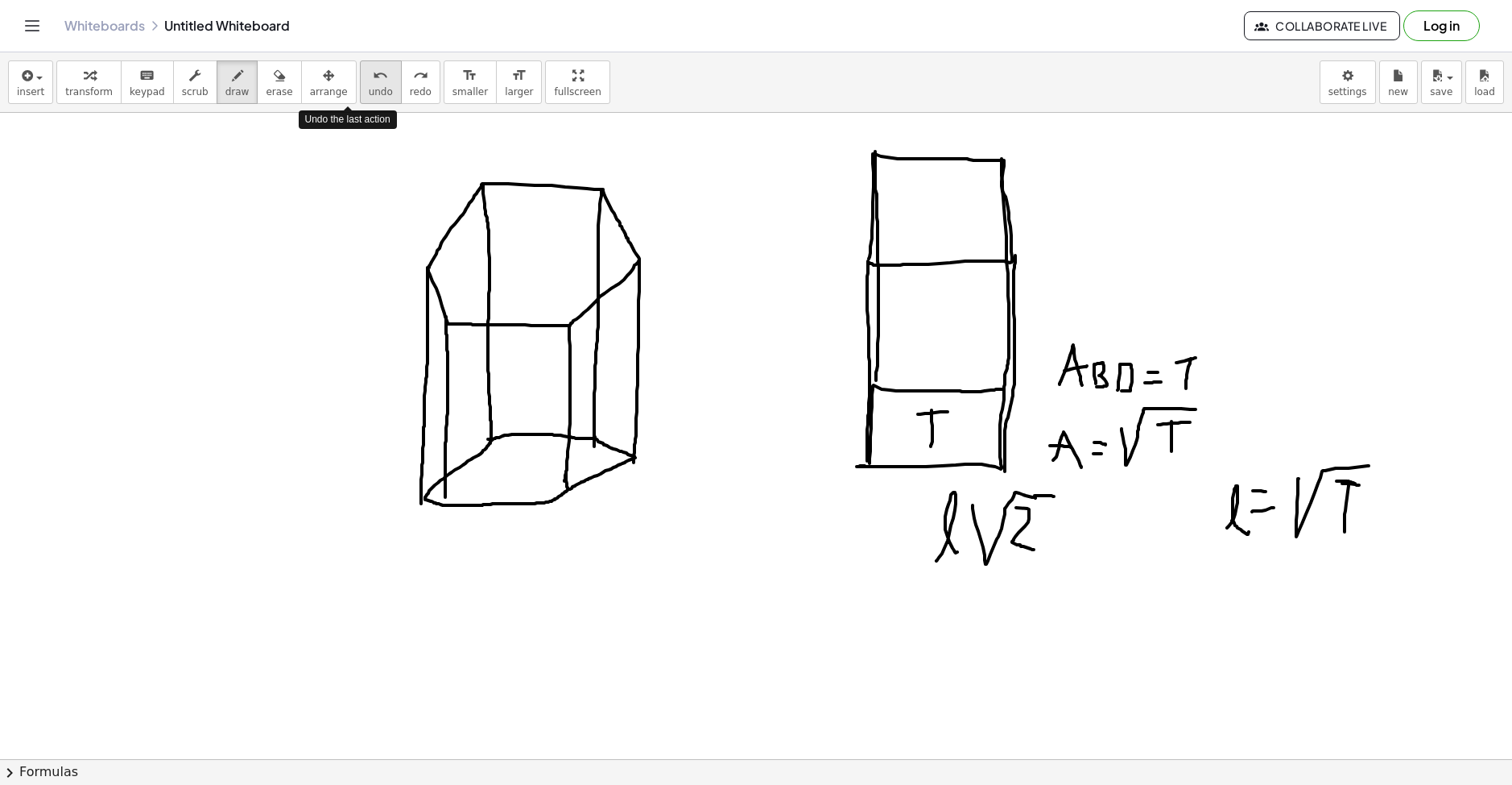
click at [369, 94] on span "undo" at bounding box center [380, 91] width 25 height 11
drag, startPoint x: 455, startPoint y: 601, endPoint x: 444, endPoint y: 549, distance: 53.2
drag, startPoint x: 446, startPoint y: 574, endPoint x: 474, endPoint y: 603, distance: 40.3
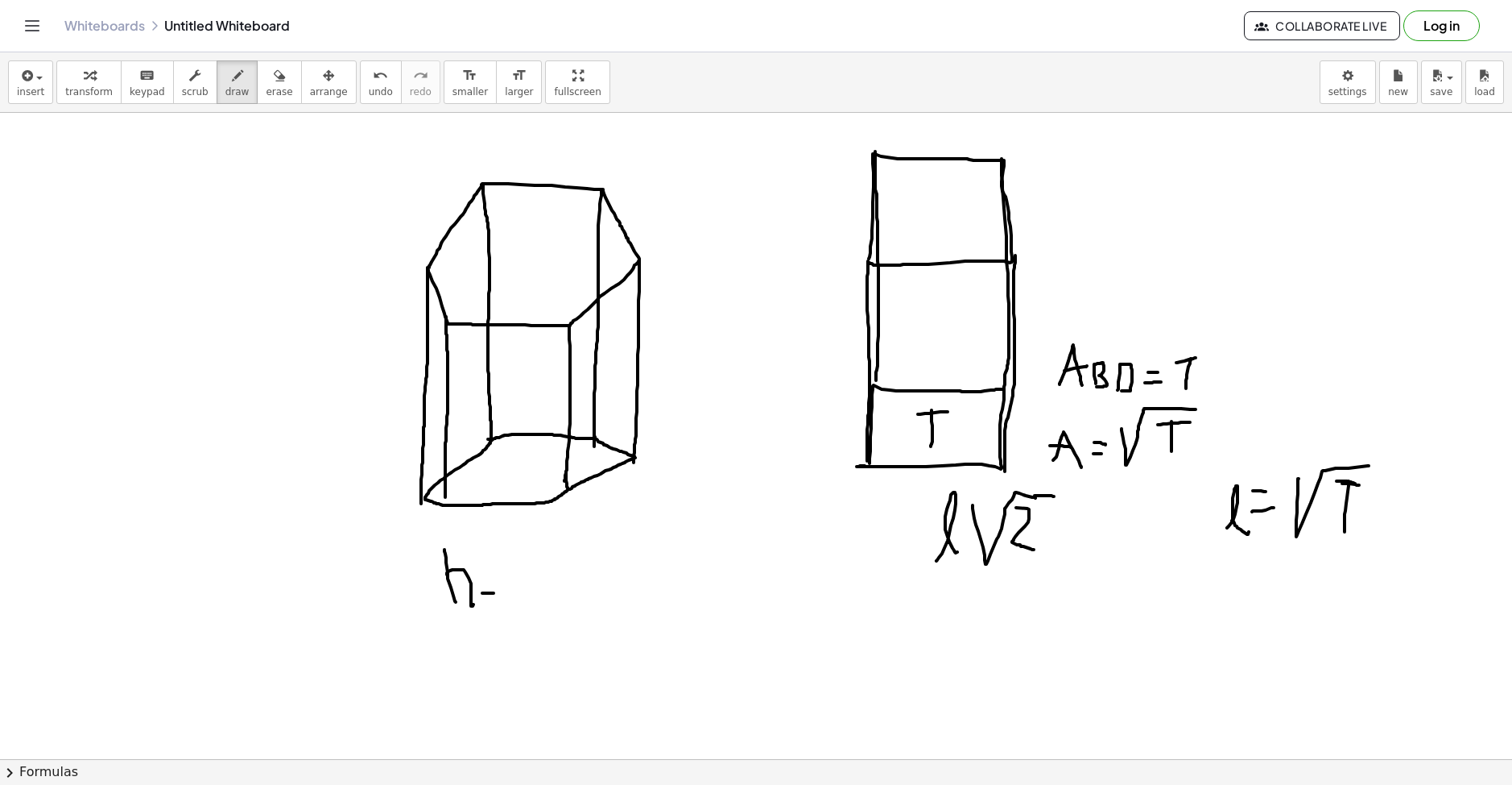
drag, startPoint x: 482, startPoint y: 593, endPoint x: 499, endPoint y: 588, distance: 17.7
drag, startPoint x: 492, startPoint y: 575, endPoint x: 481, endPoint y: 575, distance: 11.0
drag, startPoint x: 513, startPoint y: 571, endPoint x: 519, endPoint y: 602, distance: 31.6
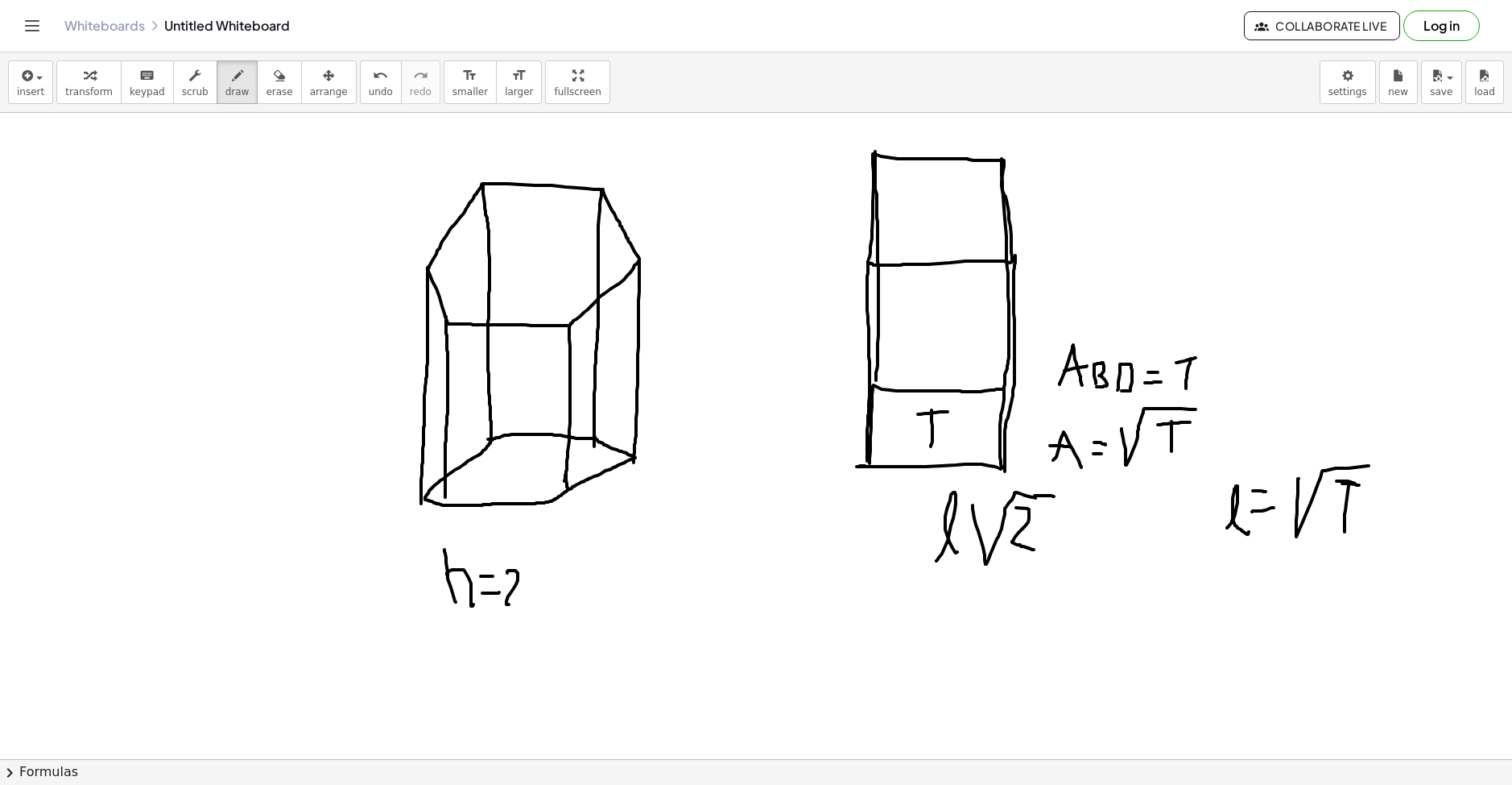
drag, startPoint x: 547, startPoint y: 611, endPoint x: 571, endPoint y: 598, distance: 27.3
drag, startPoint x: 546, startPoint y: 593, endPoint x: 571, endPoint y: 593, distance: 25.0
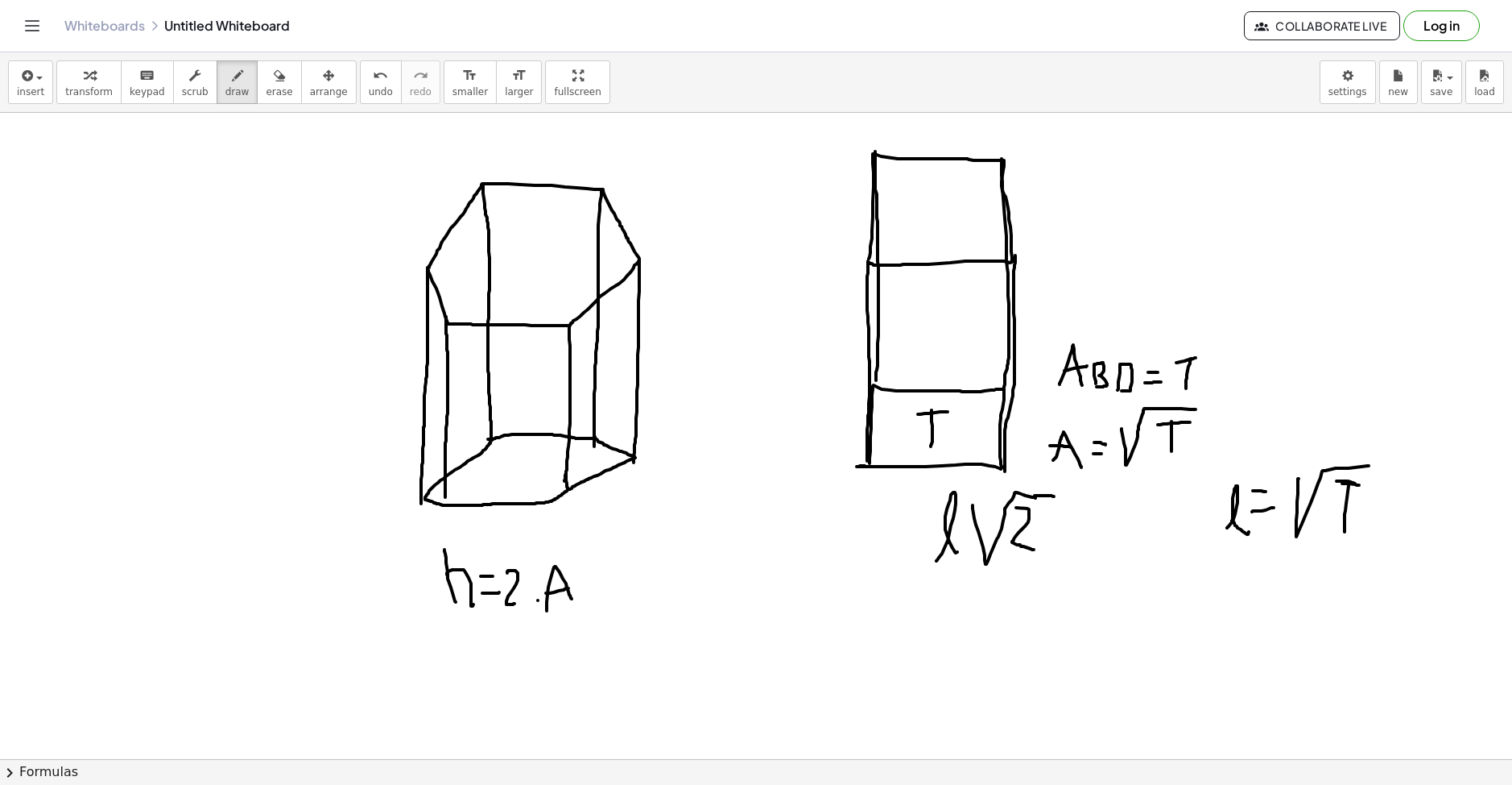
drag, startPoint x: 576, startPoint y: 598, endPoint x: 570, endPoint y: 588, distance: 11.7
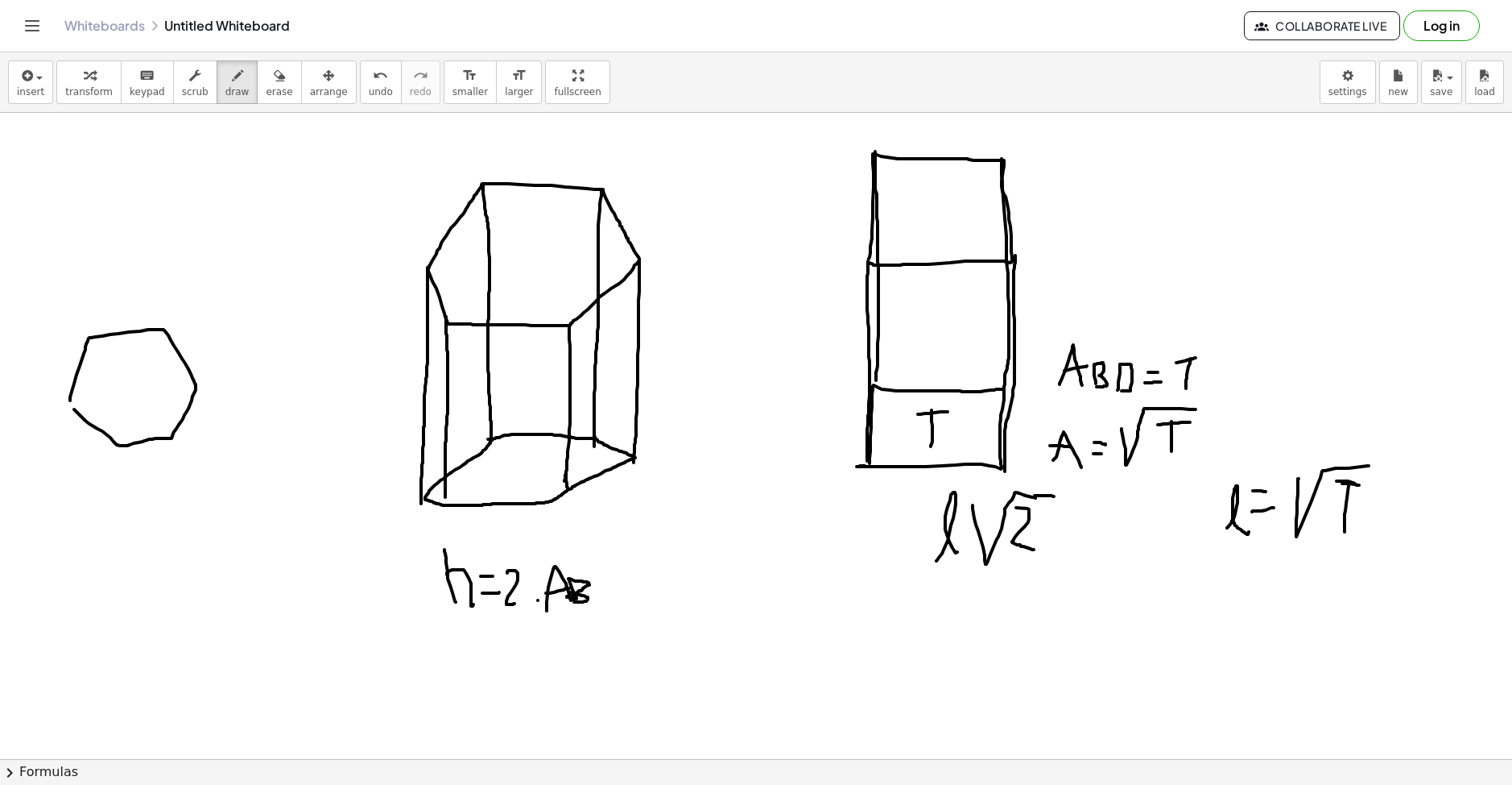
drag, startPoint x: 87, startPoint y: 338, endPoint x: 172, endPoint y: 434, distance: 128.2
drag, startPoint x: 118, startPoint y: 447, endPoint x: 160, endPoint y: 323, distance: 130.9
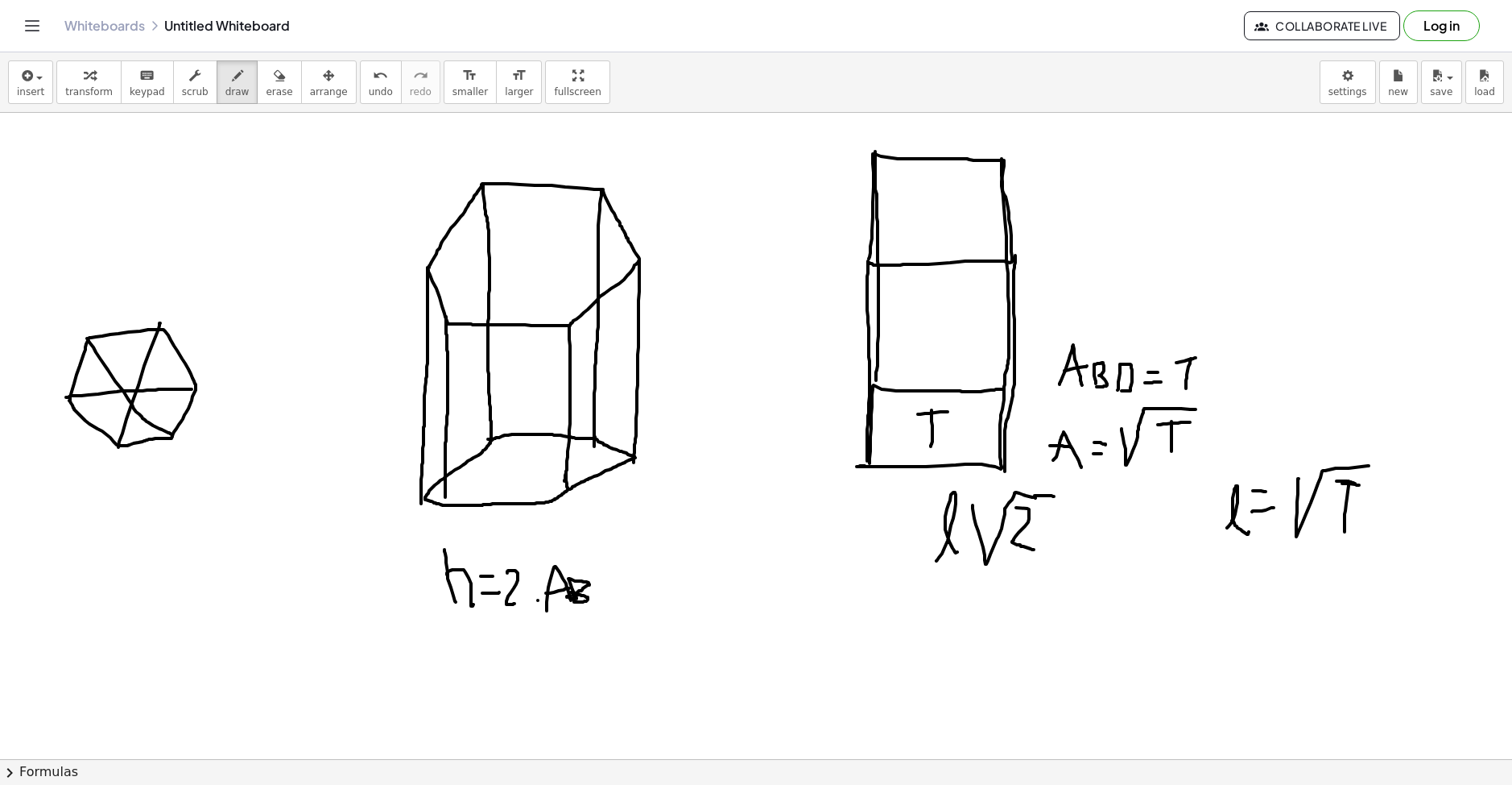
drag, startPoint x: 77, startPoint y: 395, endPoint x: 195, endPoint y: 389, distance: 118.2
drag, startPoint x: 198, startPoint y: 402, endPoint x: 246, endPoint y: 384, distance: 51.3
drag, startPoint x: 223, startPoint y: 403, endPoint x: 233, endPoint y: 426, distance: 25.1
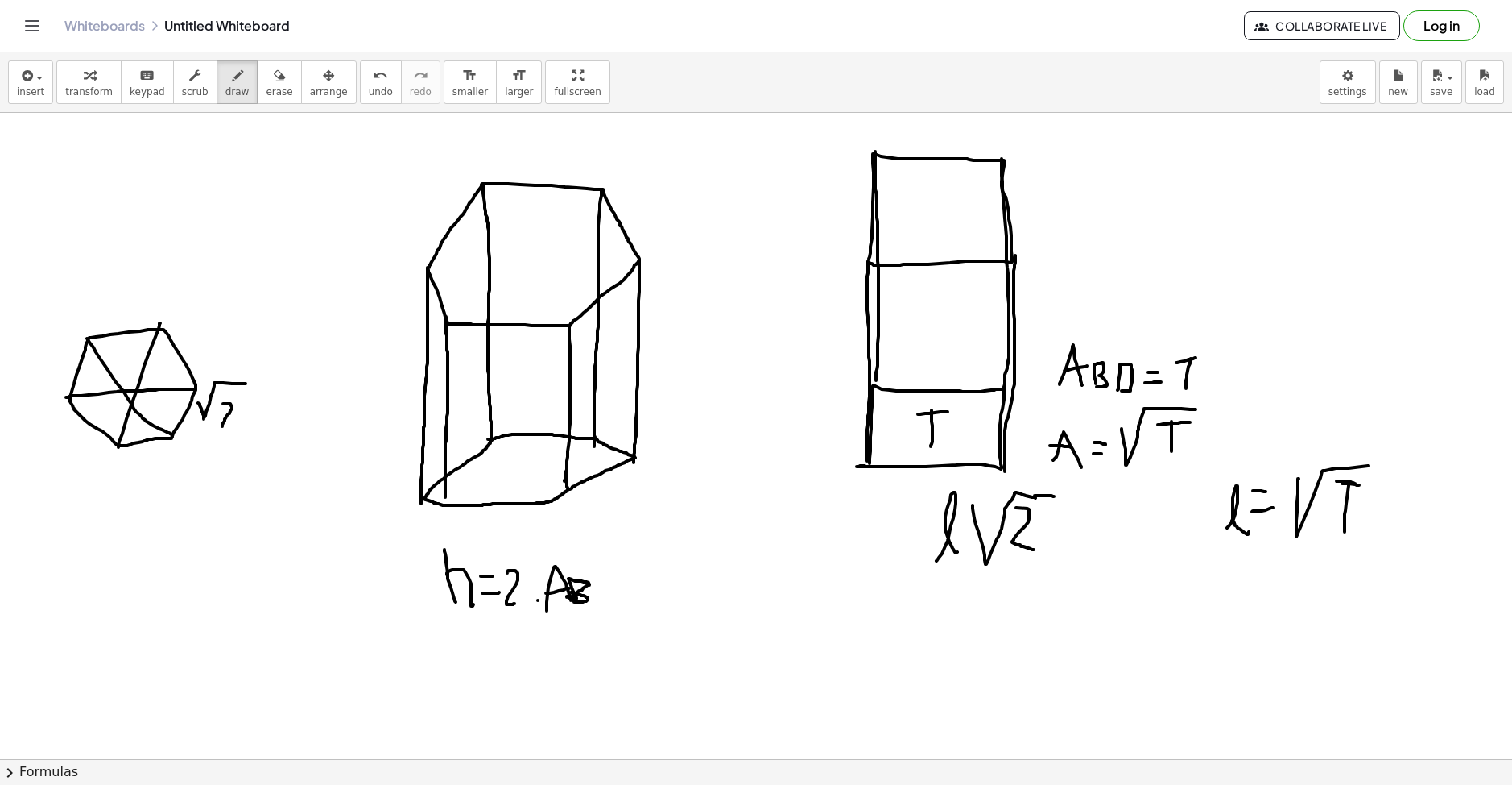
drag, startPoint x: 243, startPoint y: 409, endPoint x: 260, endPoint y: 403, distance: 18.0
drag, startPoint x: 256, startPoint y: 406, endPoint x: 256, endPoint y: 427, distance: 21.0
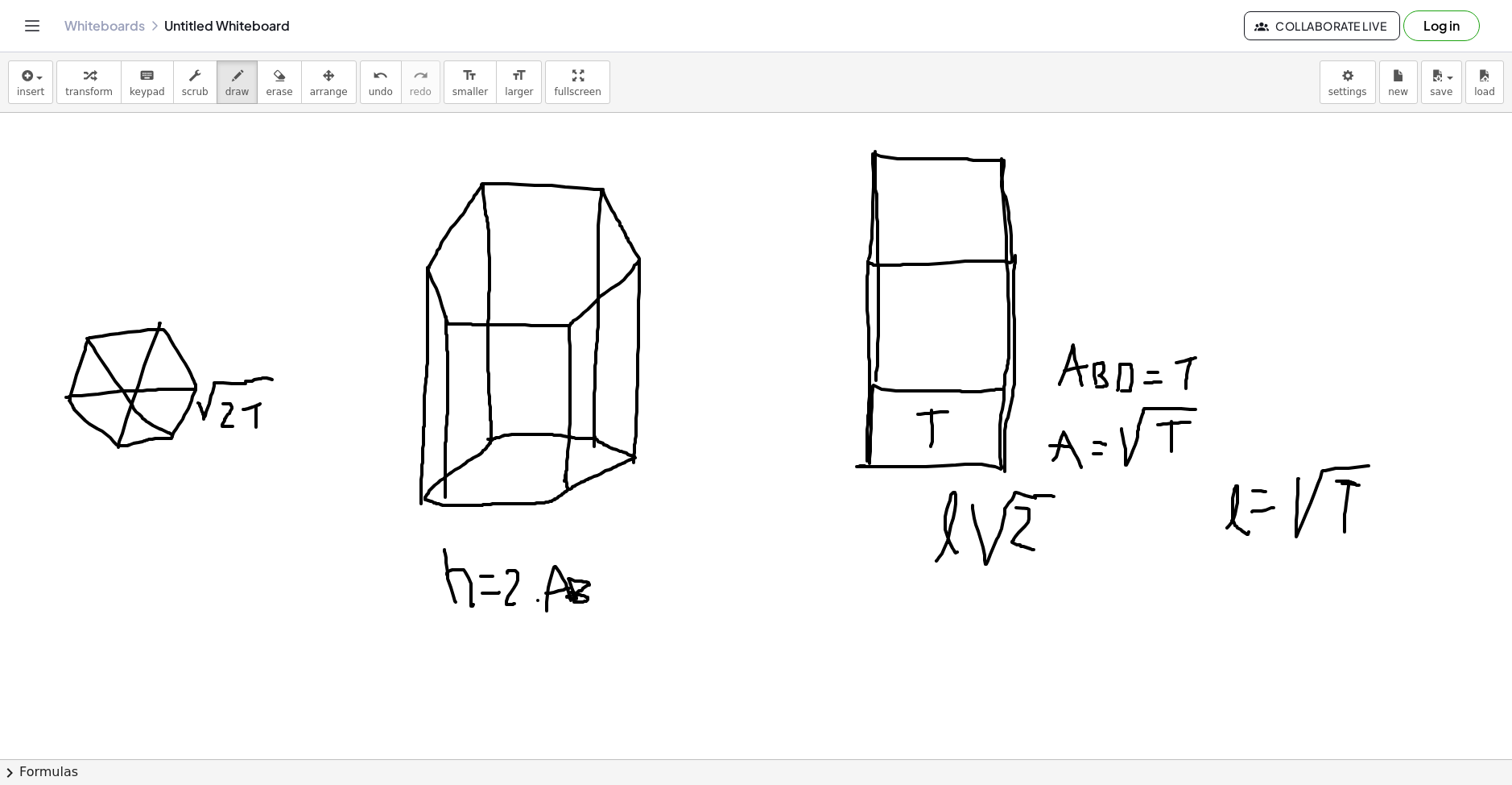
drag, startPoint x: 246, startPoint y: 381, endPoint x: 272, endPoint y: 380, distance: 26.0
drag, startPoint x: 122, startPoint y: 516, endPoint x: 135, endPoint y: 517, distance: 13.0
drag, startPoint x: 149, startPoint y: 484, endPoint x: 174, endPoint y: 499, distance: 29.2
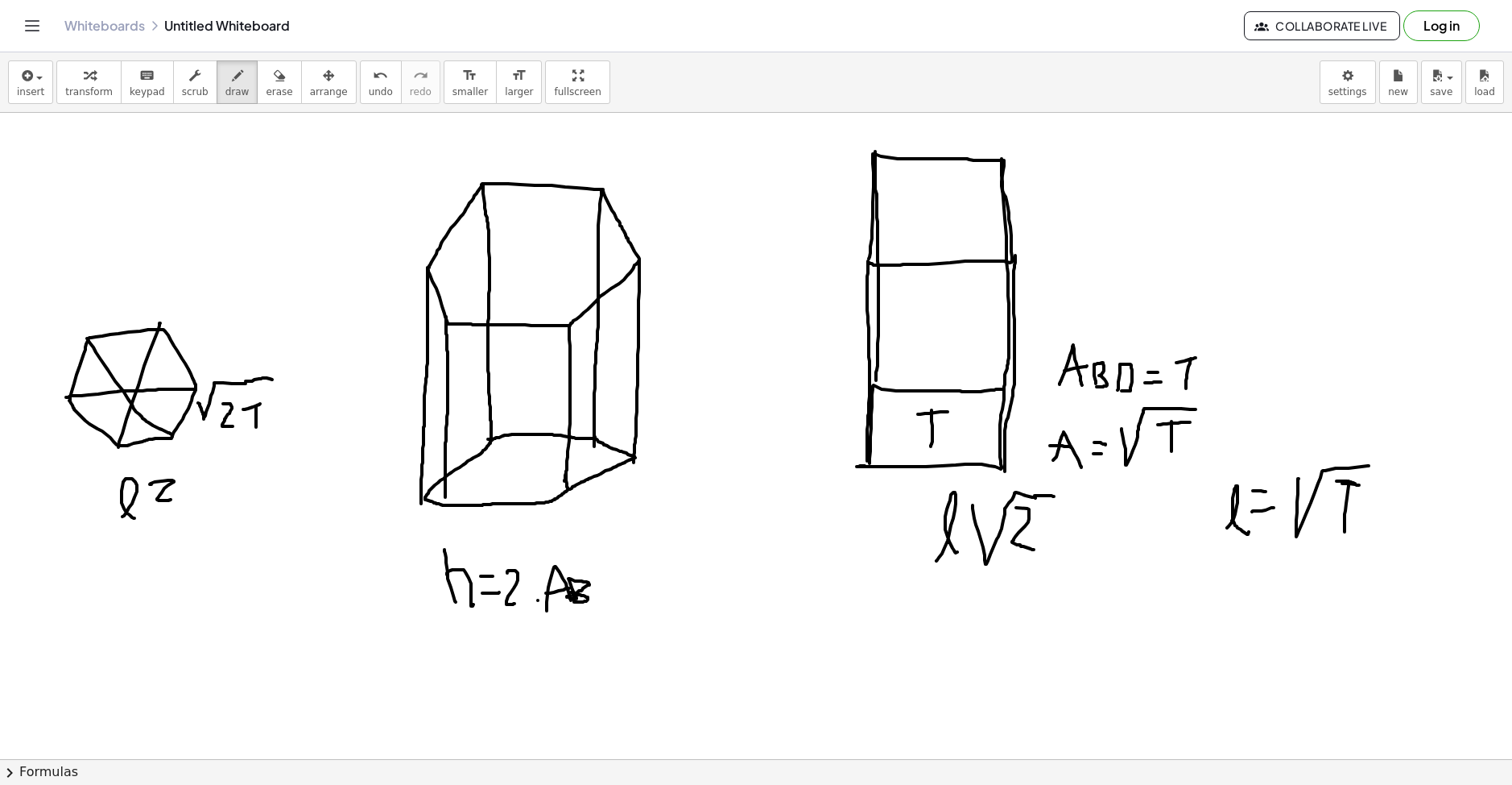
drag, startPoint x: 194, startPoint y: 476, endPoint x: 257, endPoint y: 459, distance: 65.3
drag, startPoint x: 237, startPoint y: 483, endPoint x: 230, endPoint y: 512, distance: 29.8
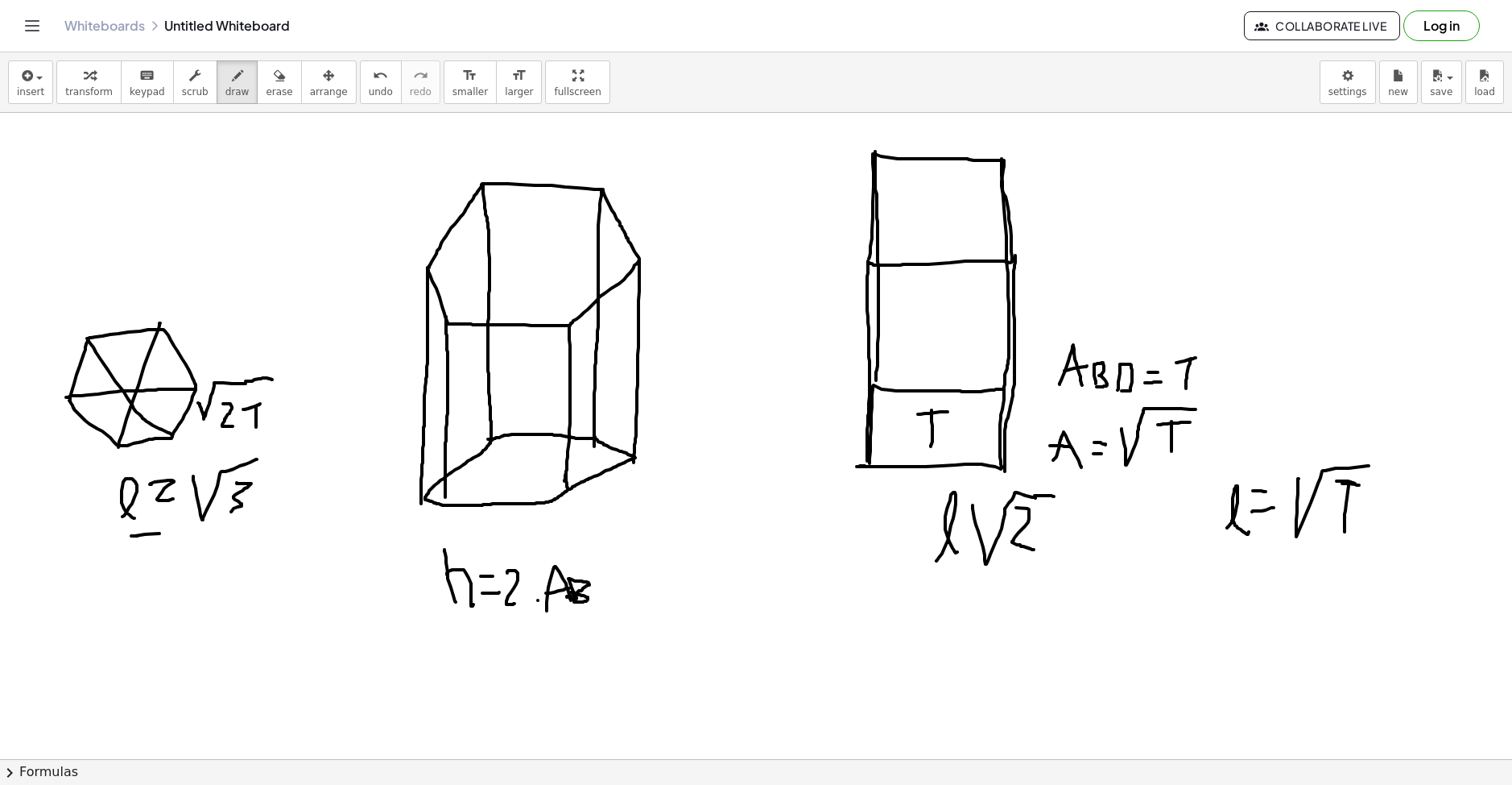
drag, startPoint x: 138, startPoint y: 535, endPoint x: 264, endPoint y: 525, distance: 126.4
drag, startPoint x: 198, startPoint y: 540, endPoint x: 212, endPoint y: 565, distance: 28.7
drag, startPoint x: 136, startPoint y: 533, endPoint x: 123, endPoint y: 533, distance: 13.0
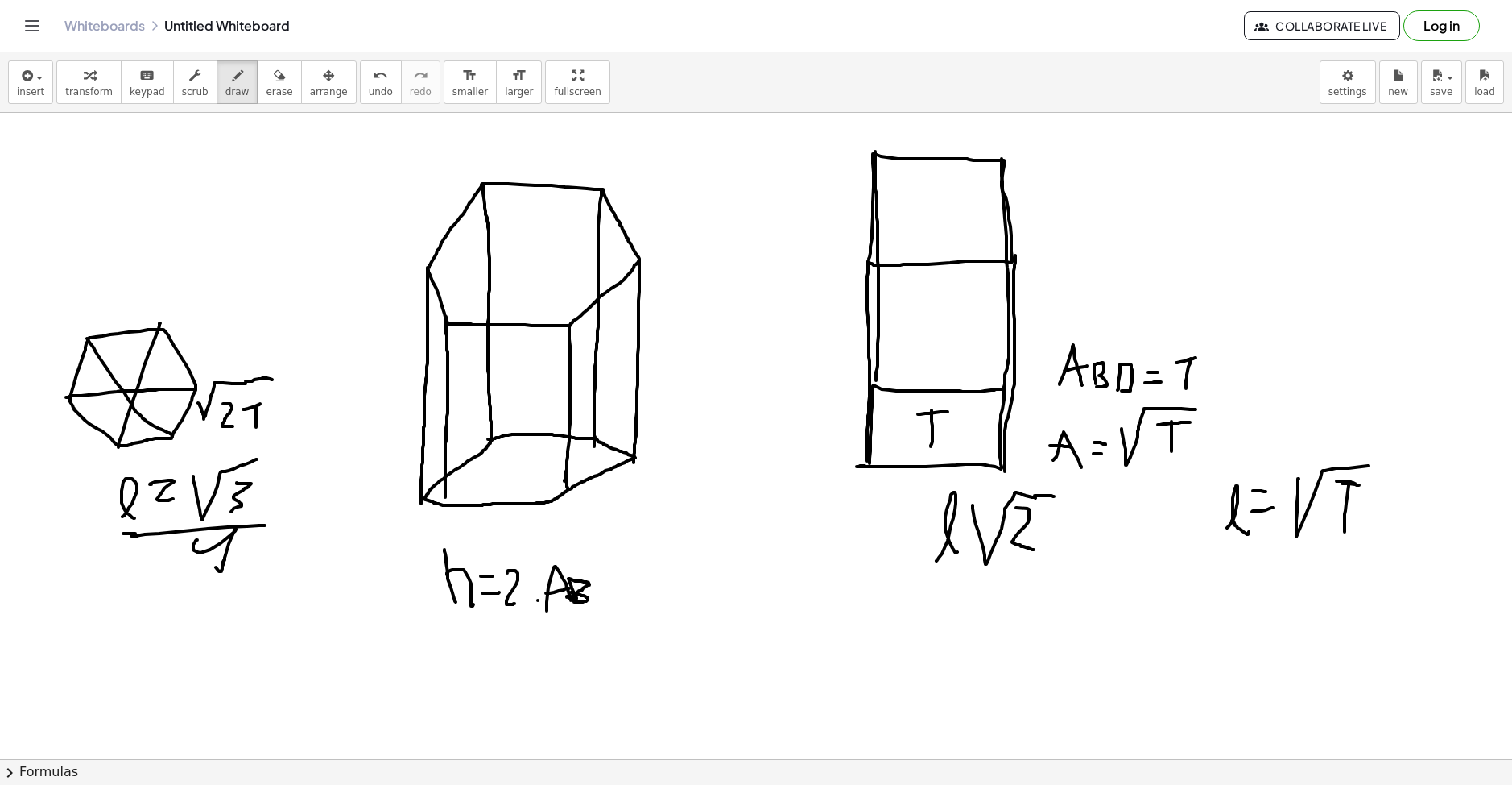
drag, startPoint x: 79, startPoint y: 596, endPoint x: 148, endPoint y: 566, distance: 75.2
drag, startPoint x: 102, startPoint y: 589, endPoint x: 128, endPoint y: 620, distance: 40.5
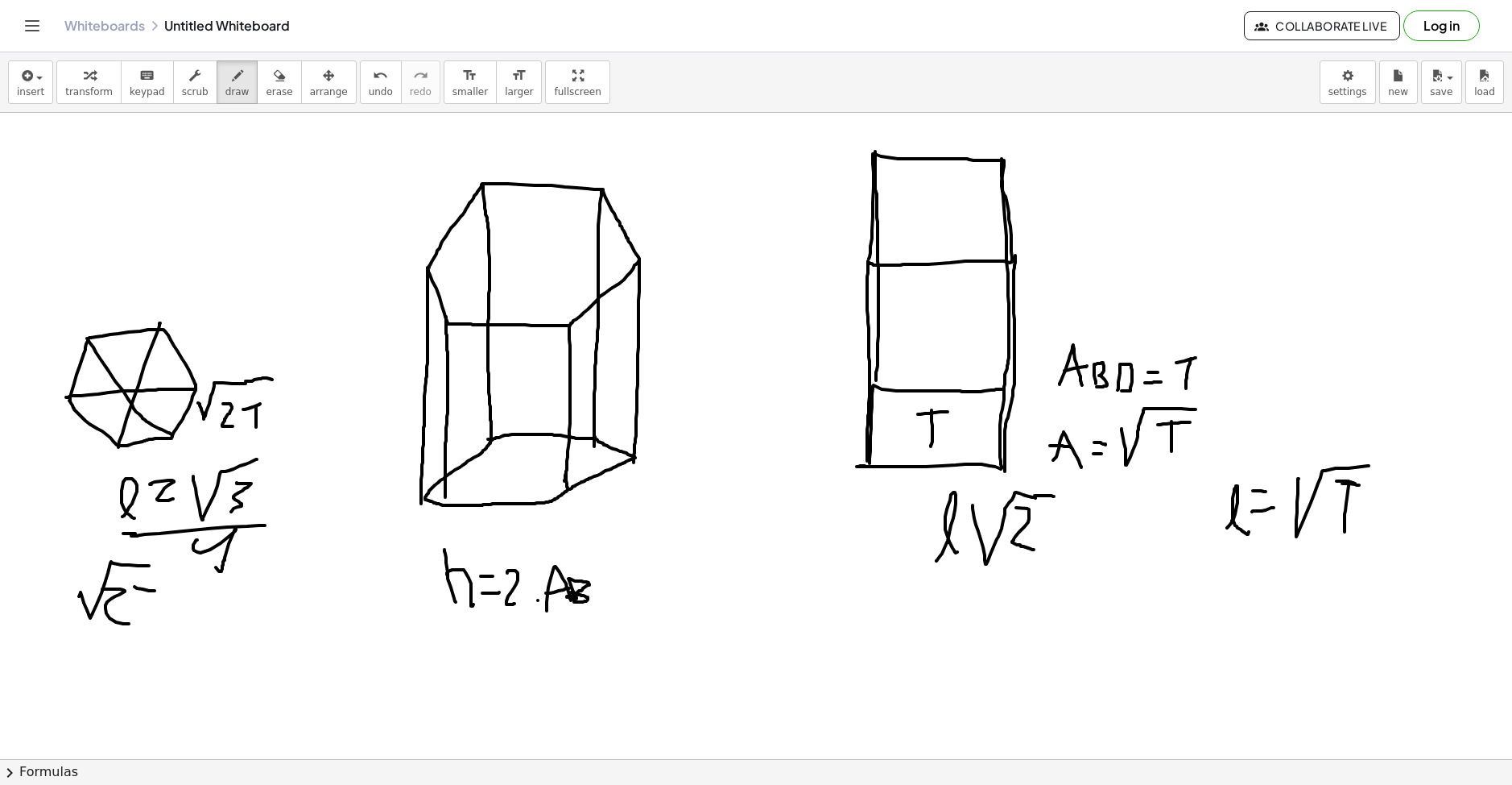
drag, startPoint x: 135, startPoint y: 586, endPoint x: 158, endPoint y: 590, distance: 23.3
drag, startPoint x: 147, startPoint y: 589, endPoint x: 142, endPoint y: 618, distance: 29.4
drag, startPoint x: 166, startPoint y: 559, endPoint x: 161, endPoint y: 629, distance: 70.2
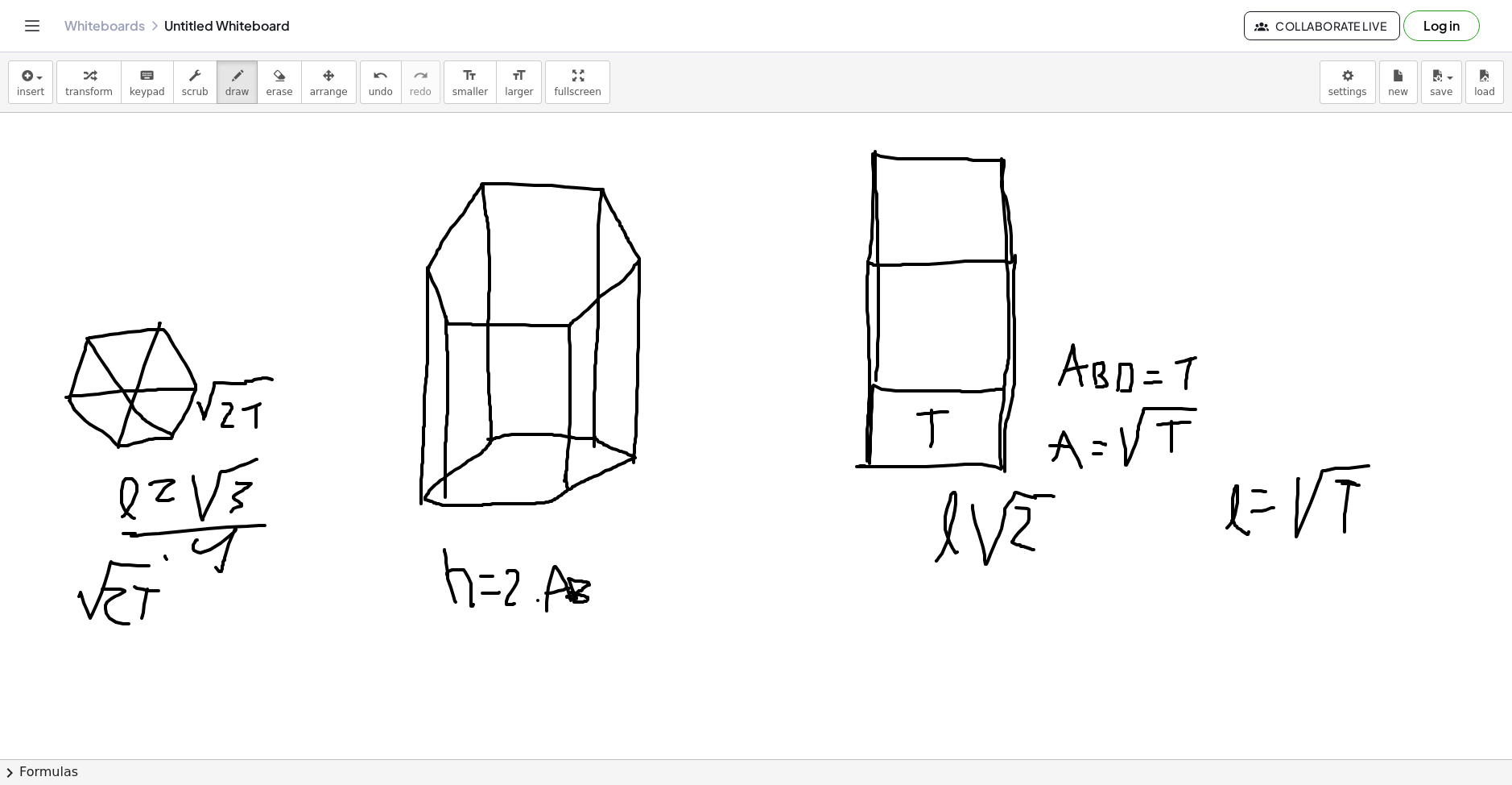
drag, startPoint x: 86, startPoint y: 564, endPoint x: 128, endPoint y: 562, distance: 42.0
drag, startPoint x: 178, startPoint y: 555, endPoint x: 189, endPoint y: 583, distance: 30.1
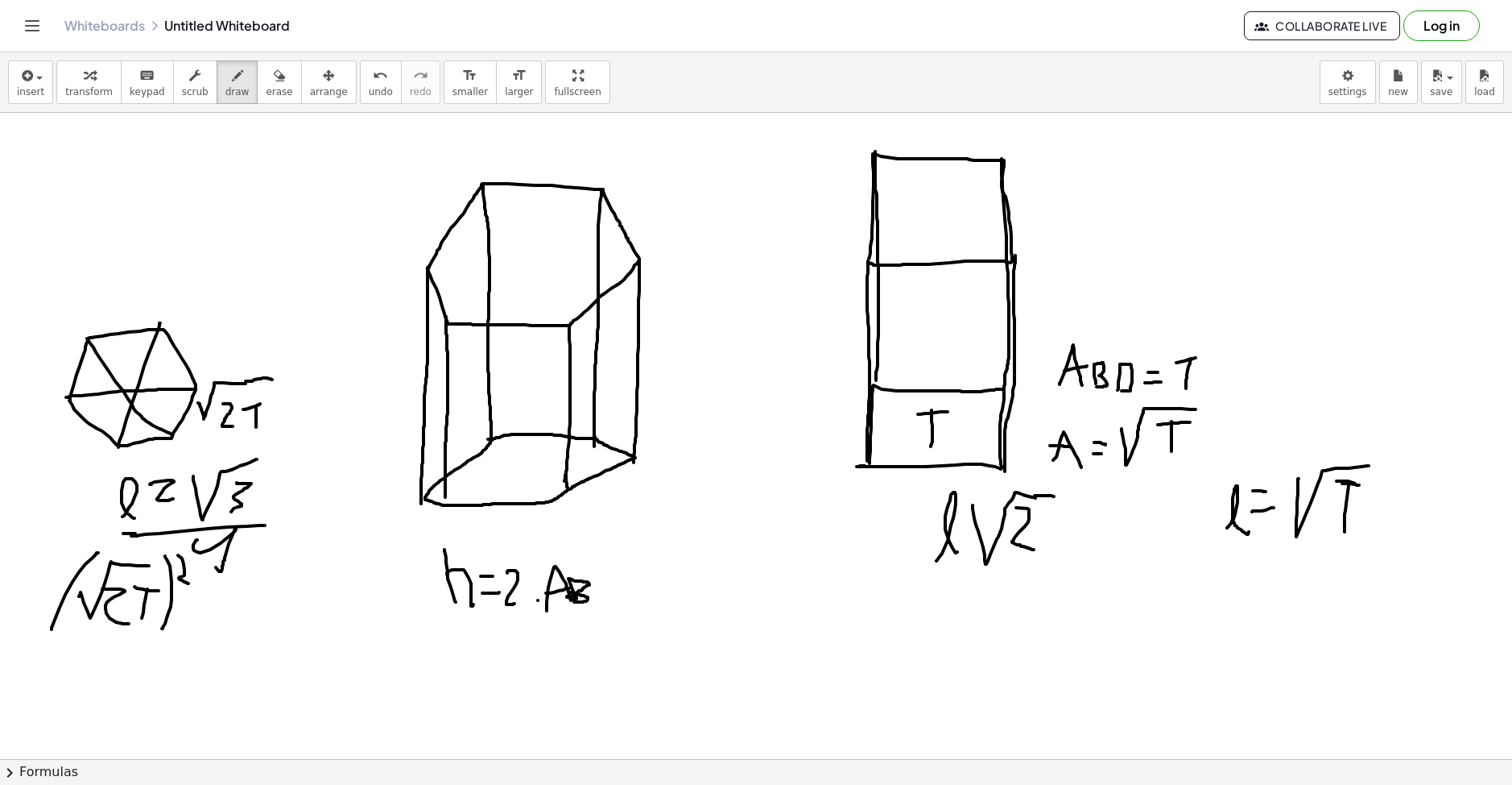
drag, startPoint x: 199, startPoint y: 590, endPoint x: 236, endPoint y: 586, distance: 37.2
drag, startPoint x: 238, startPoint y: 574, endPoint x: 256, endPoint y: 584, distance: 20.6
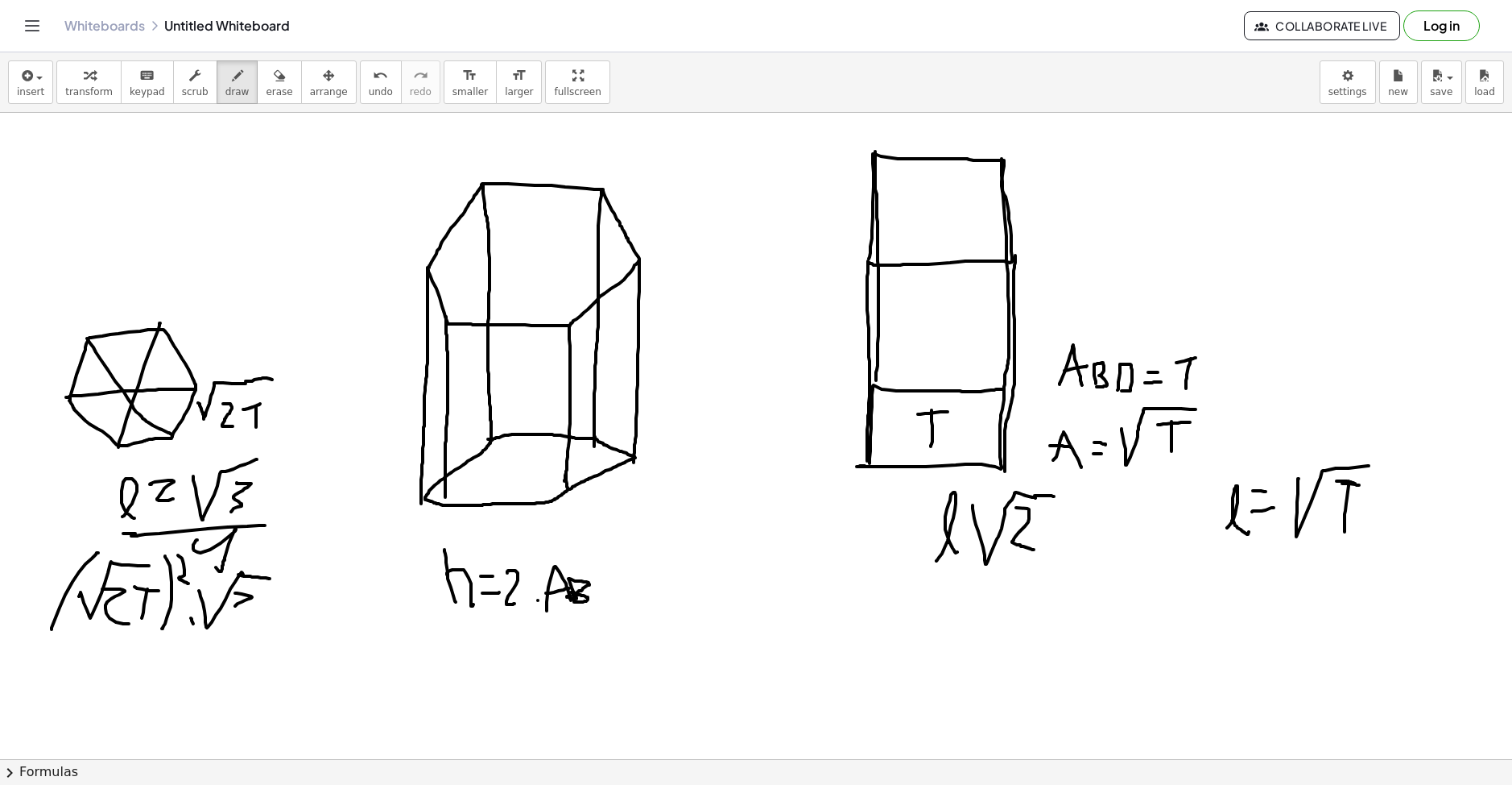
drag, startPoint x: 235, startPoint y: 593, endPoint x: 225, endPoint y: 623, distance: 31.6
drag, startPoint x: 14, startPoint y: 661, endPoint x: 377, endPoint y: 699, distance: 365.0
drag, startPoint x: 175, startPoint y: 703, endPoint x: 195, endPoint y: 722, distance: 27.6
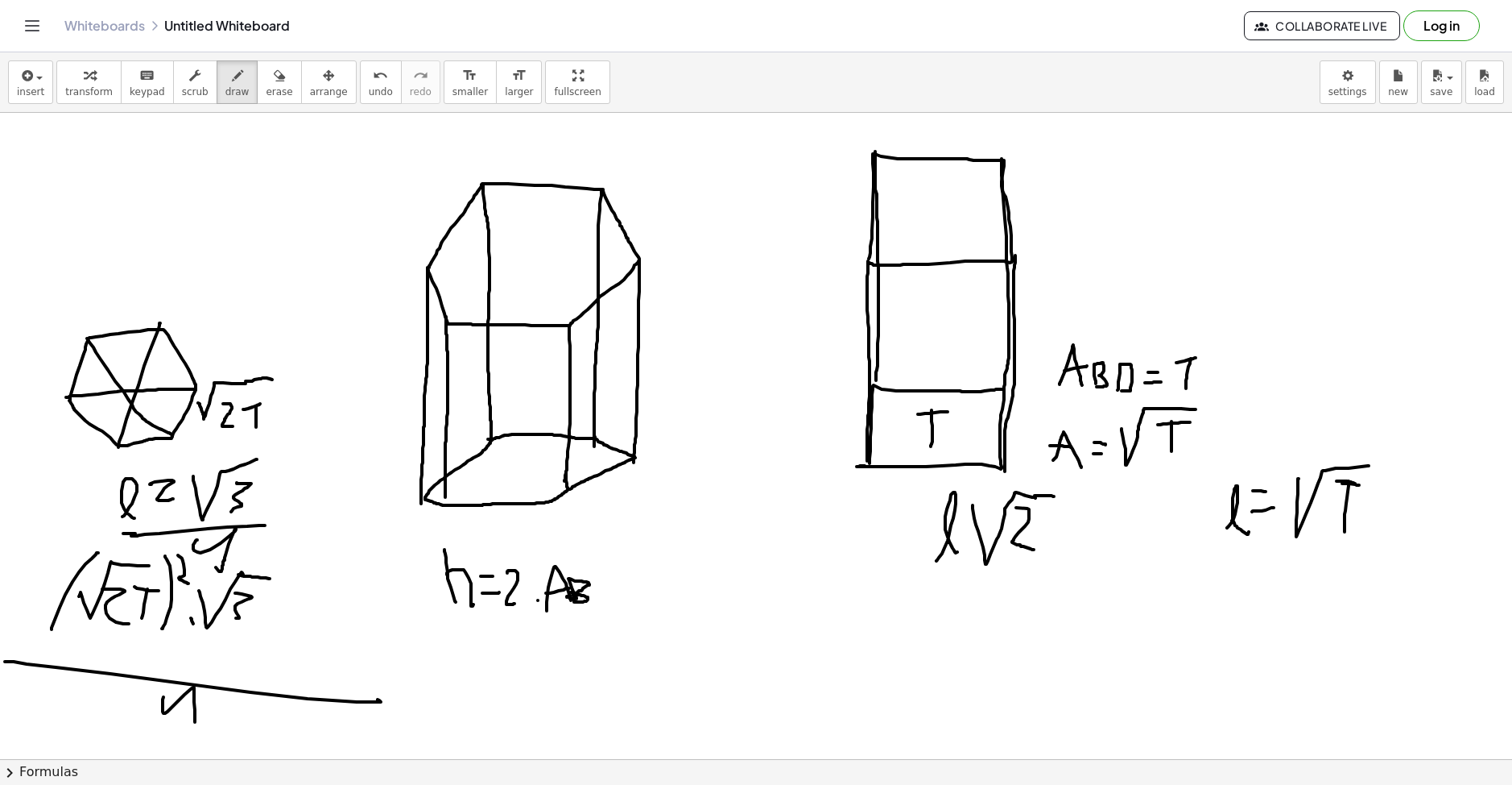
drag, startPoint x: 521, startPoint y: 716, endPoint x: 513, endPoint y: 731, distance: 17.0
drag, startPoint x: 513, startPoint y: 731, endPoint x: 514, endPoint y: 692, distance: 39.0
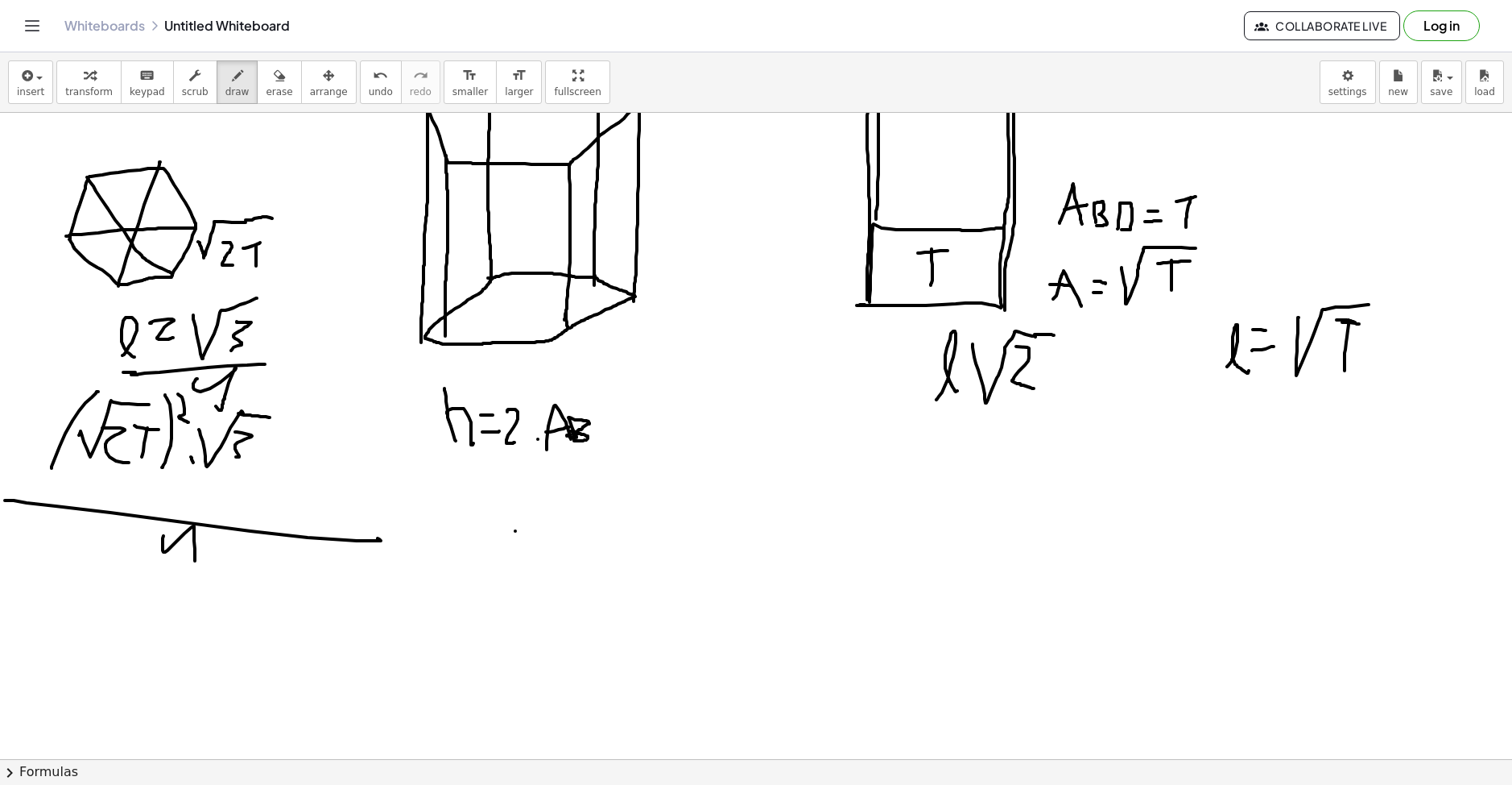
drag, startPoint x: 407, startPoint y: 629, endPoint x: 495, endPoint y: 620, distance: 88.5
drag, startPoint x: 495, startPoint y: 620, endPoint x: 419, endPoint y: 591, distance: 81.3
click at [419, 591] on div at bounding box center [756, 650] width 1512 height 1397
drag, startPoint x: 72, startPoint y: 447, endPoint x: 148, endPoint y: 397, distance: 91.0
click at [148, 397] on div at bounding box center [756, 650] width 1512 height 1397
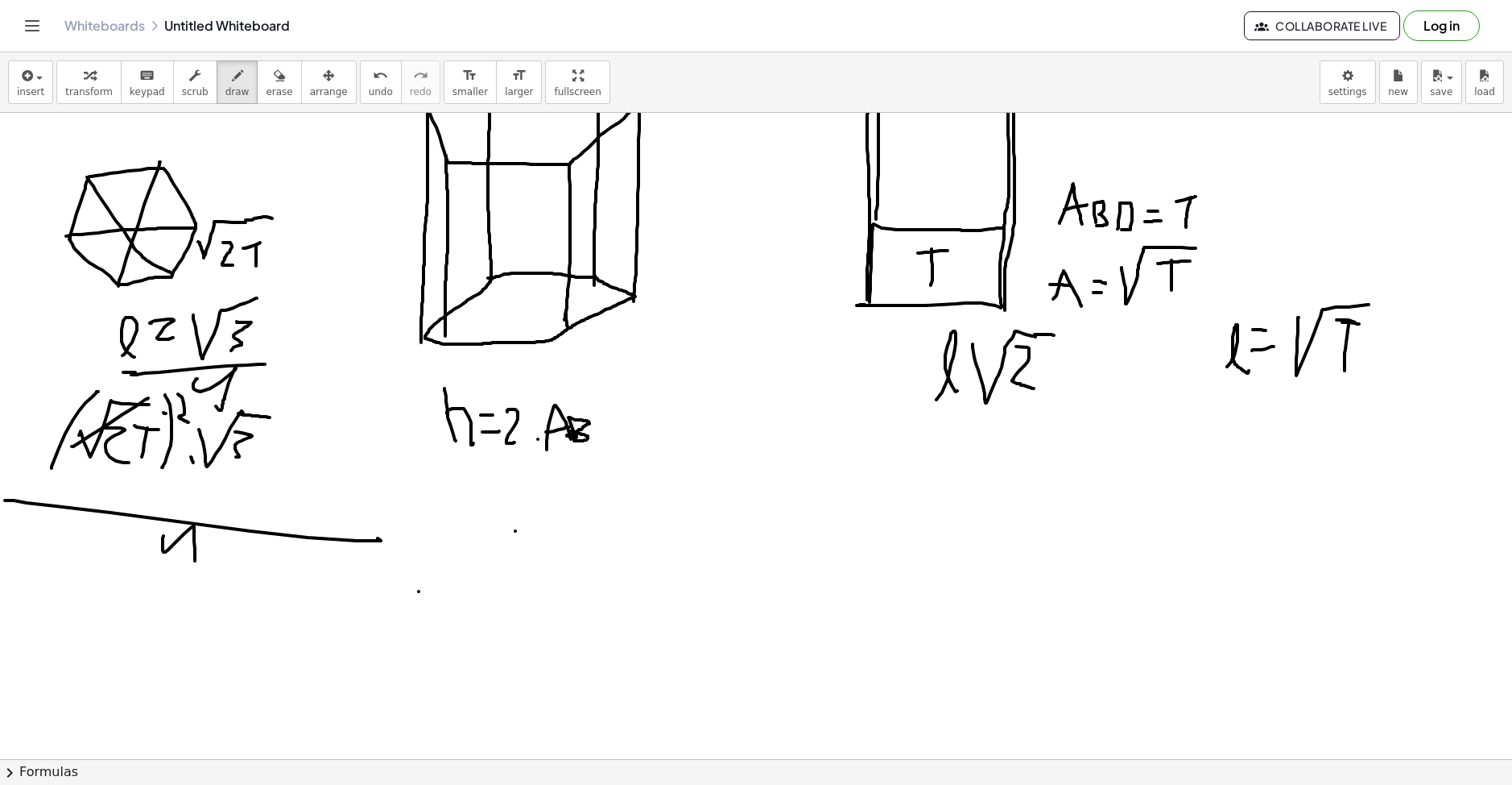
drag, startPoint x: 164, startPoint y: 413, endPoint x: 194, endPoint y: 397, distance: 34.0
click at [194, 397] on div at bounding box center [756, 650] width 1512 height 1397
drag, startPoint x: 443, startPoint y: 538, endPoint x: 461, endPoint y: 558, distance: 26.9
click at [452, 572] on div at bounding box center [756, 650] width 1512 height 1397
drag, startPoint x: 471, startPoint y: 538, endPoint x: 498, endPoint y: 536, distance: 27.1
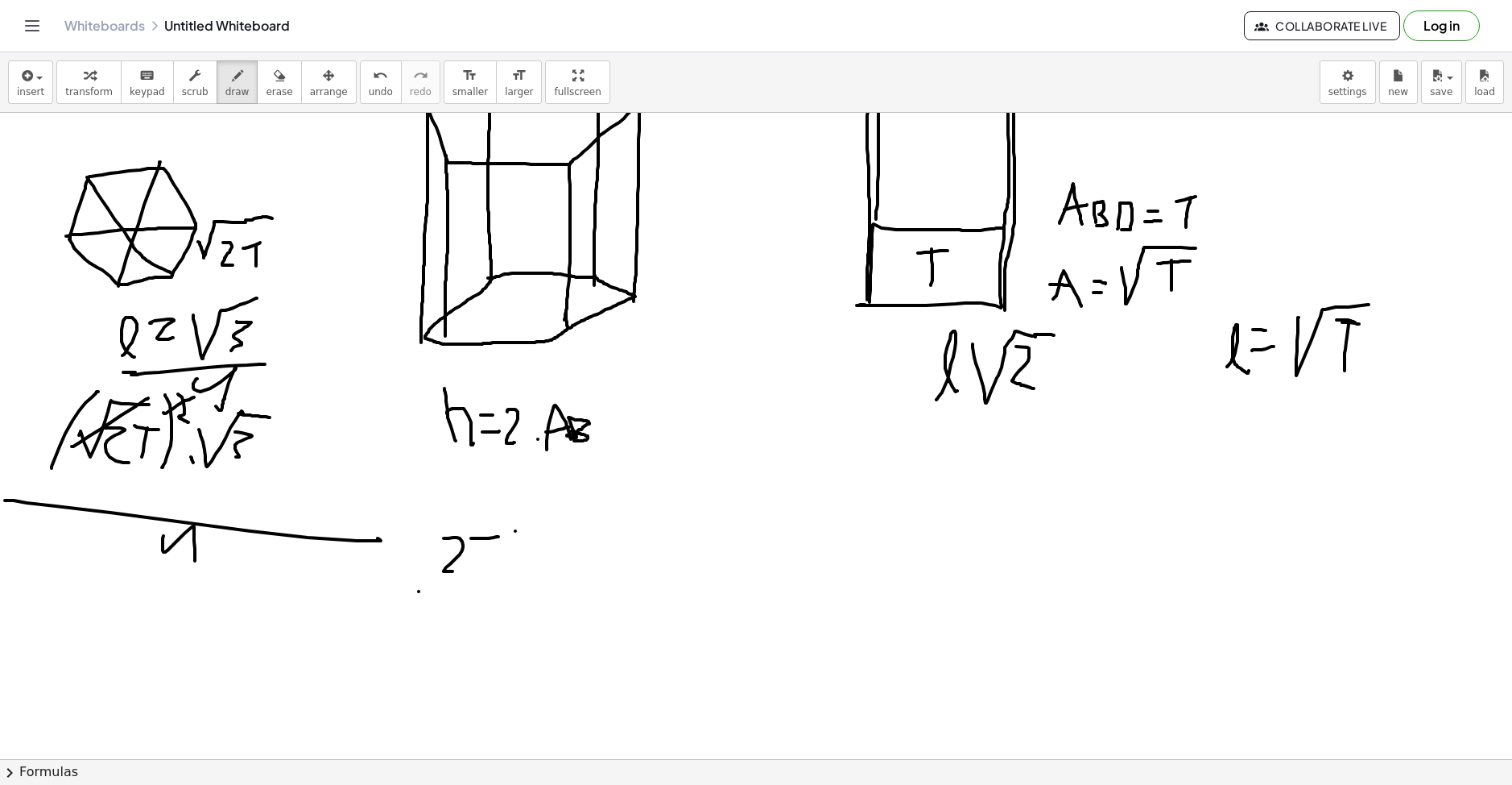
click at [498, 536] on div at bounding box center [756, 650] width 1512 height 1397
drag, startPoint x: 484, startPoint y: 533, endPoint x: 482, endPoint y: 555, distance: 22.1
click at [482, 555] on div at bounding box center [756, 650] width 1512 height 1397
click at [493, 565] on div at bounding box center [756, 650] width 1512 height 1397
drag, startPoint x: 513, startPoint y: 541, endPoint x: 604, endPoint y: 510, distance: 96.1
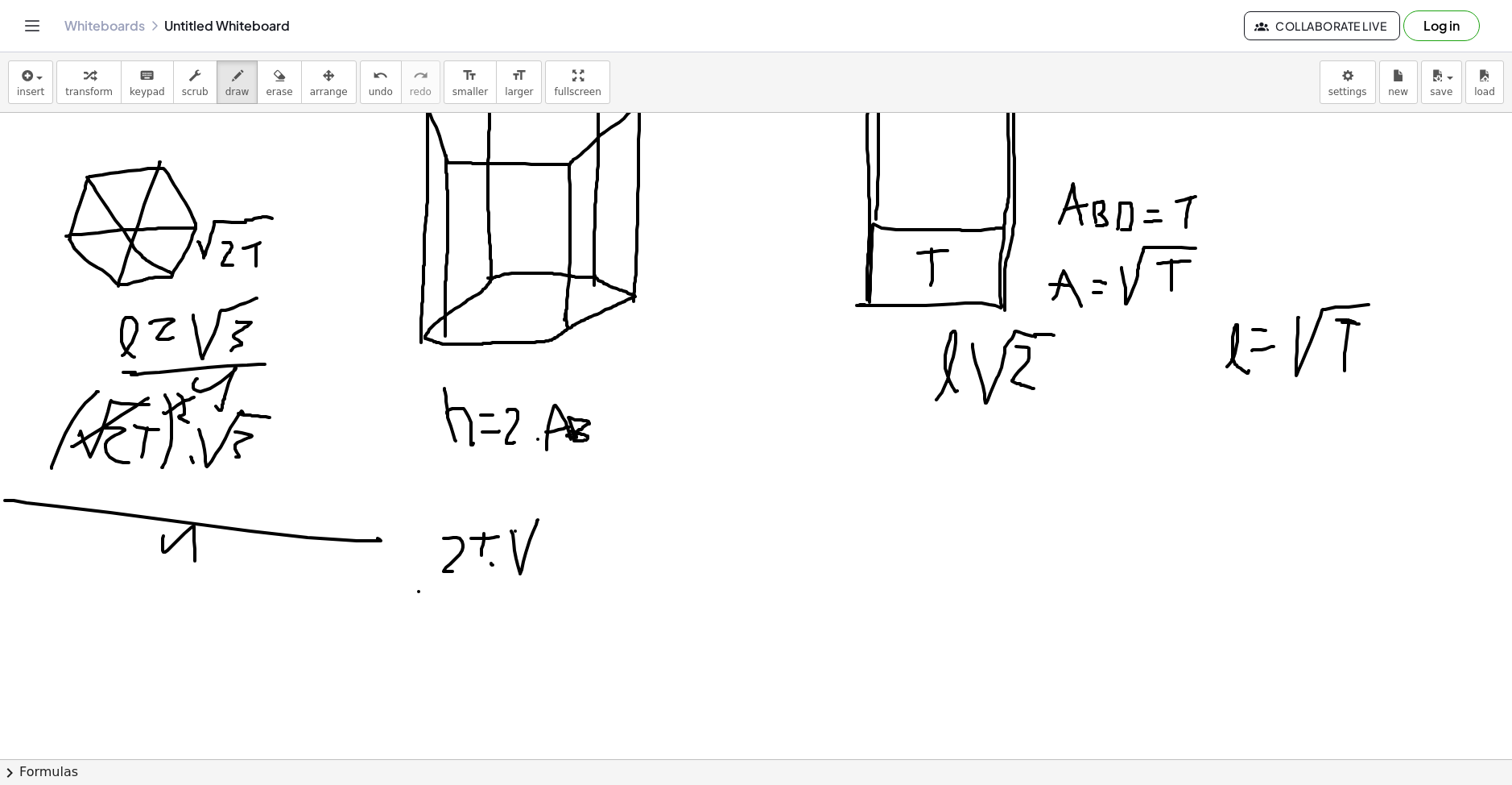
click at [609, 507] on div at bounding box center [756, 650] width 1512 height 1397
drag, startPoint x: 567, startPoint y: 529, endPoint x: 560, endPoint y: 560, distance: 31.8
click at [561, 558] on div at bounding box center [756, 650] width 1512 height 1397
drag
click at [639, 570] on div at bounding box center [756, 650] width 1512 height 1397
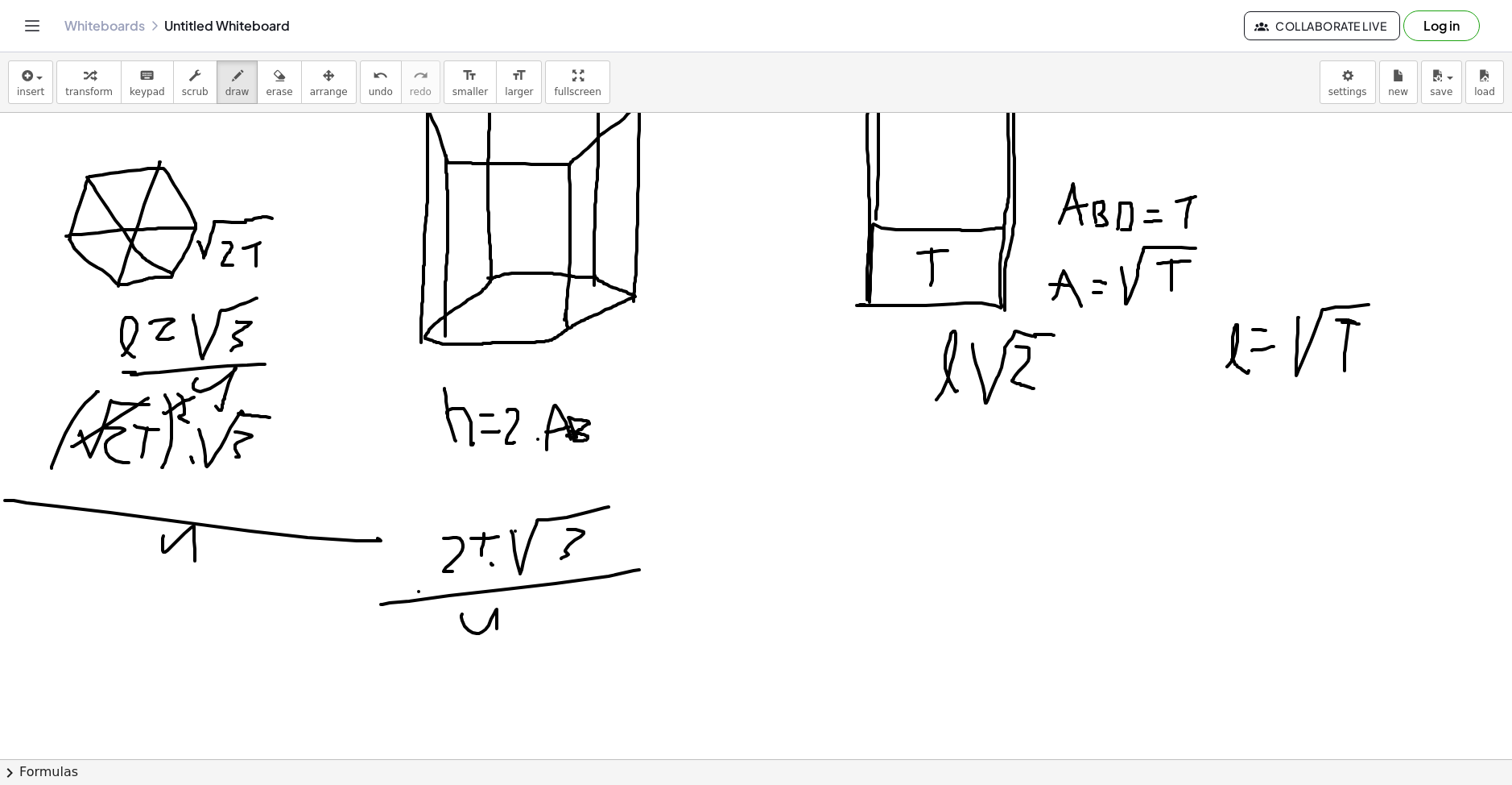
click at [494, 646] on div at bounding box center [756, 650] width 1512 height 1397
click at [478, 567] on div at bounding box center [756, 650] width 1512 height 1397
click at [698, 570] on div at bounding box center [756, 650] width 1512 height 1397
click at [707, 553] on div at bounding box center [756, 650] width 1512 height 1397
click at [799, 545] on div at bounding box center [756, 650] width 1512 height 1397
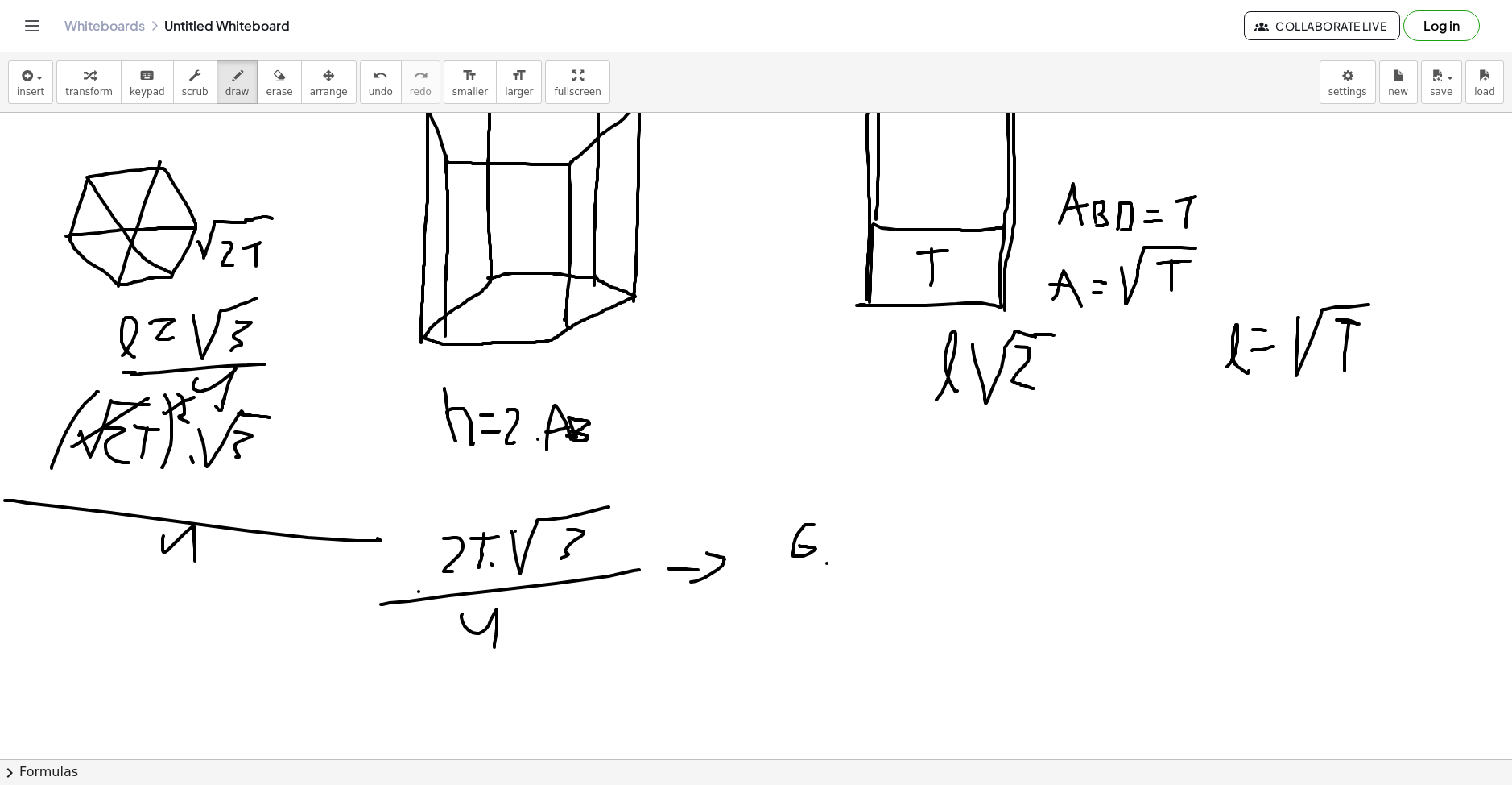
click at [827, 563] on div at bounding box center [756, 650] width 1512 height 1397
click at [865, 508] on div at bounding box center [756, 650] width 1512 height 1397
click at [883, 558] on div at bounding box center [756, 650] width 1512 height 1397
click at [369, 94] on span "undo" at bounding box center [380, 91] width 25 height 11
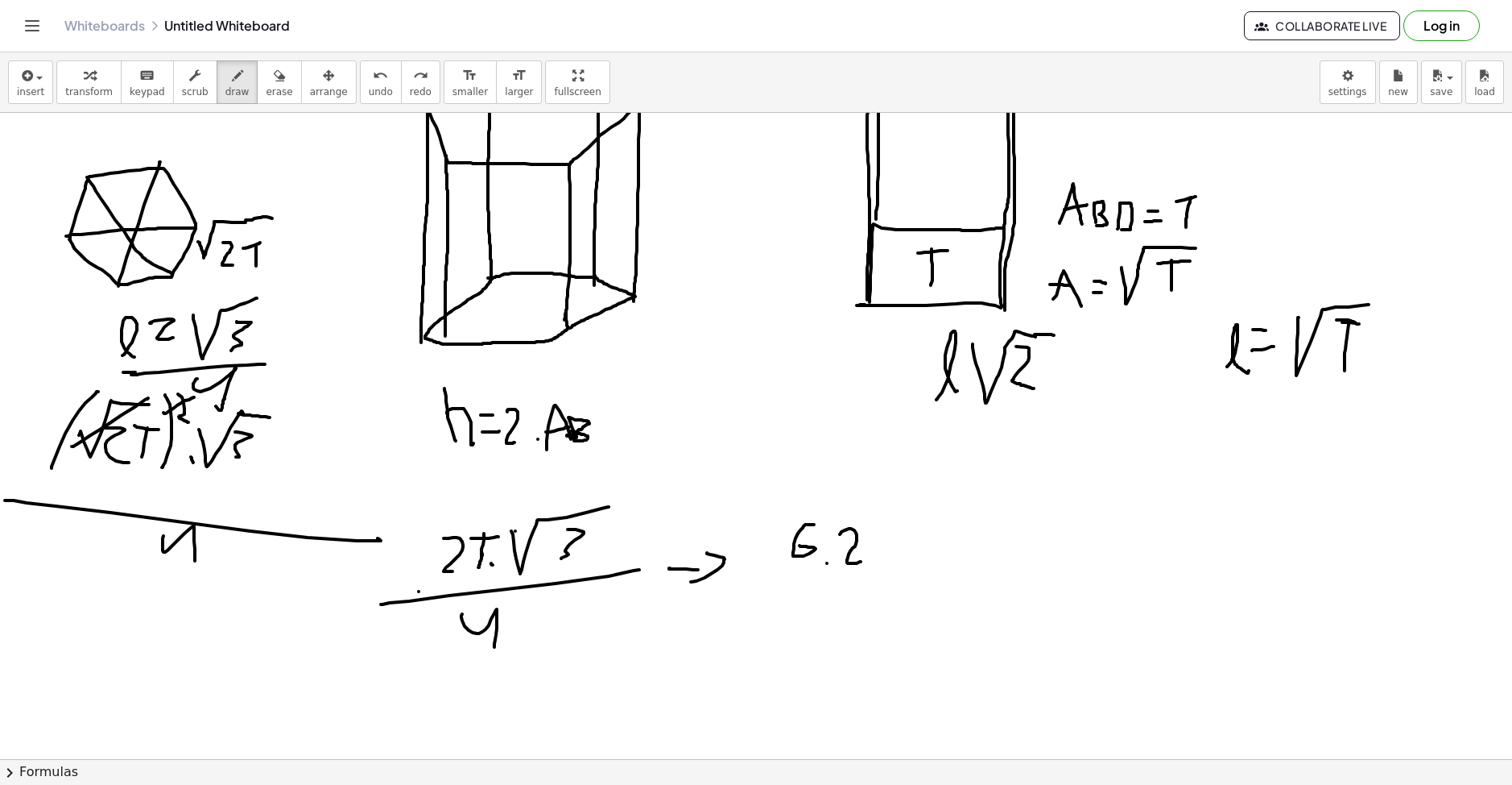
click at [860, 561] on div at bounding box center [756, 650] width 1512 height 1397
click at [891, 526] on div at bounding box center [756, 650] width 1512 height 1397
click at [874, 562] on div at bounding box center [756, 650] width 1512 height 1397
click at [1006, 507] on div at bounding box center [756, 650] width 1512 height 1397
click at [971, 562] on div at bounding box center [756, 650] width 1512 height 1397
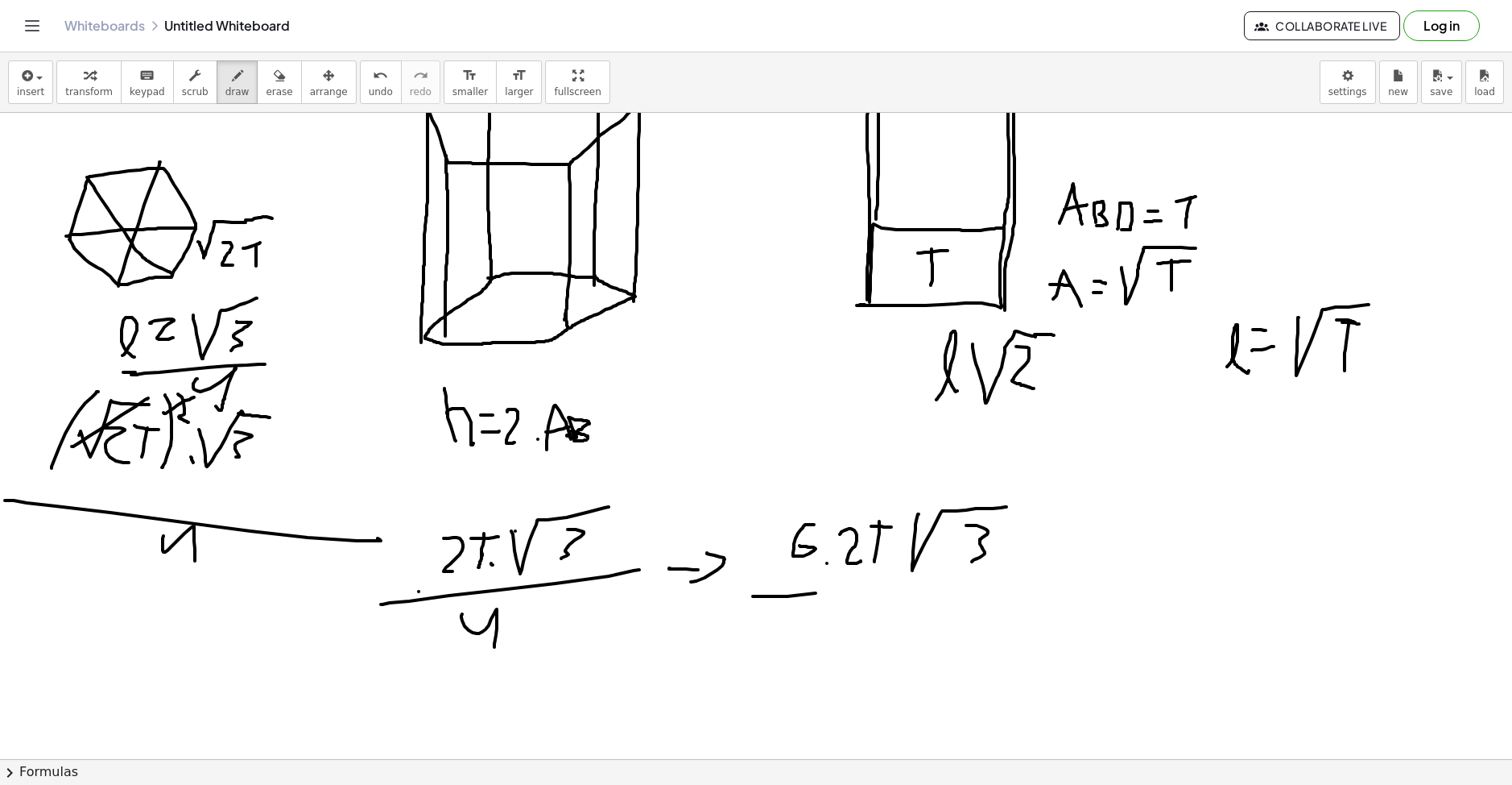
click at [949, 575] on div at bounding box center [756, 650] width 1512 height 1397
click at [1007, 572] on div at bounding box center [756, 650] width 1512 height 1397
click at [936, 623] on div at bounding box center [756, 650] width 1512 height 1397
click at [360, 83] on button "undo undo" at bounding box center [380, 82] width 42 height 43
click at [867, 637] on div at bounding box center [756, 650] width 1512 height 1397
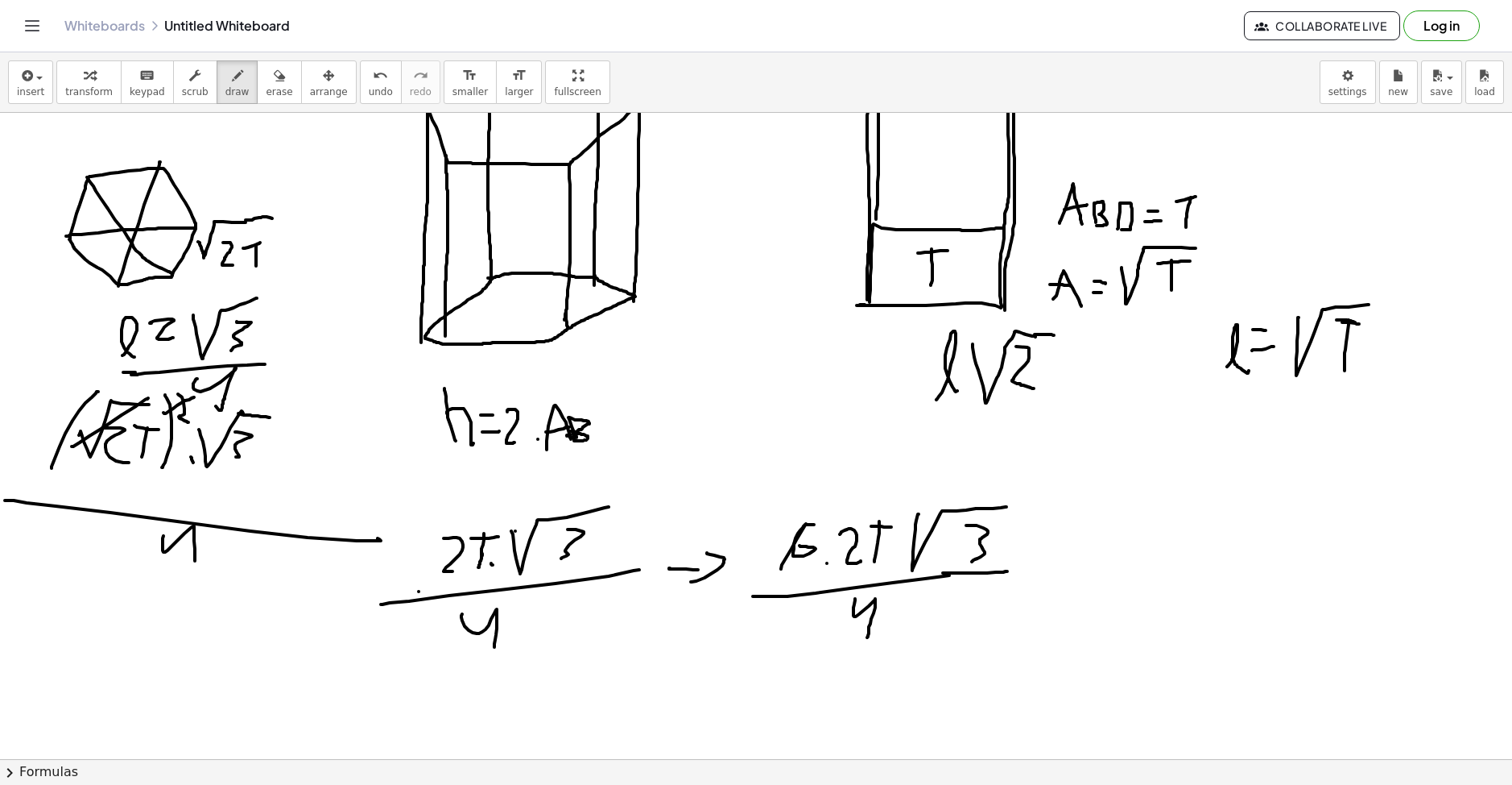
drag, startPoint x: 781, startPoint y: 569, endPoint x: 825, endPoint y: 490, distance: 90.4
click at [825, 490] on div at bounding box center [756, 650] width 1512 height 1397
drag, startPoint x: 767, startPoint y: 508, endPoint x: 798, endPoint y: 559, distance: 59.7
click at [763, 534] on div at bounding box center [756, 650] width 1512 height 1397
drag, startPoint x: 818, startPoint y: 648, endPoint x: 880, endPoint y: 600, distance: 78.4
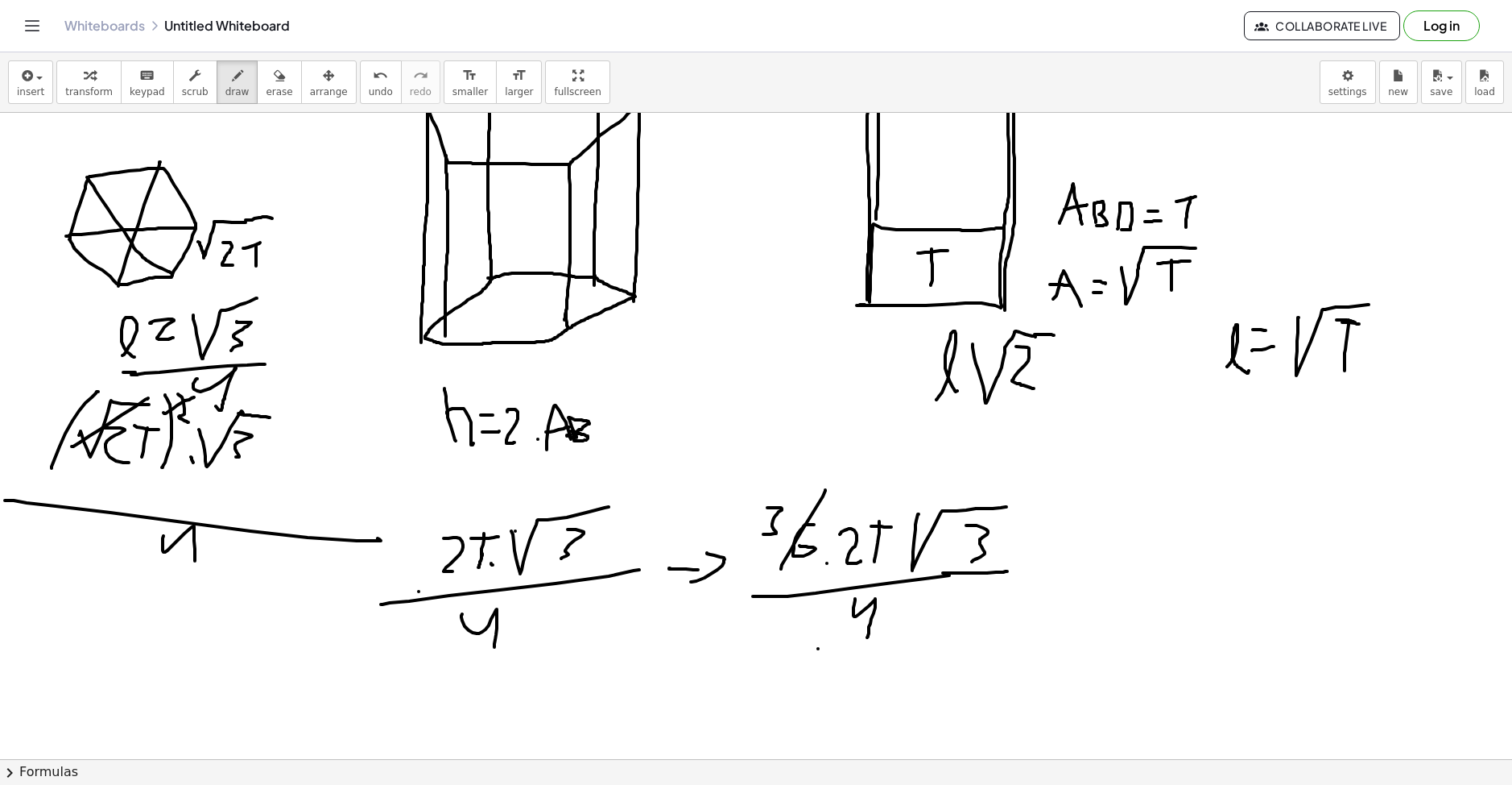
click at [879, 600] on div at bounding box center [756, 650] width 1512 height 1397
drag, startPoint x: 834, startPoint y: 603, endPoint x: 822, endPoint y: 629, distance: 28.6
click at [822, 629] on div at bounding box center [756, 650] width 1512 height 1397
drag, startPoint x: 1063, startPoint y: 558, endPoint x: 1081, endPoint y: 558, distance: 18.0
click at [1081, 558] on div at bounding box center [756, 650] width 1512 height 1397
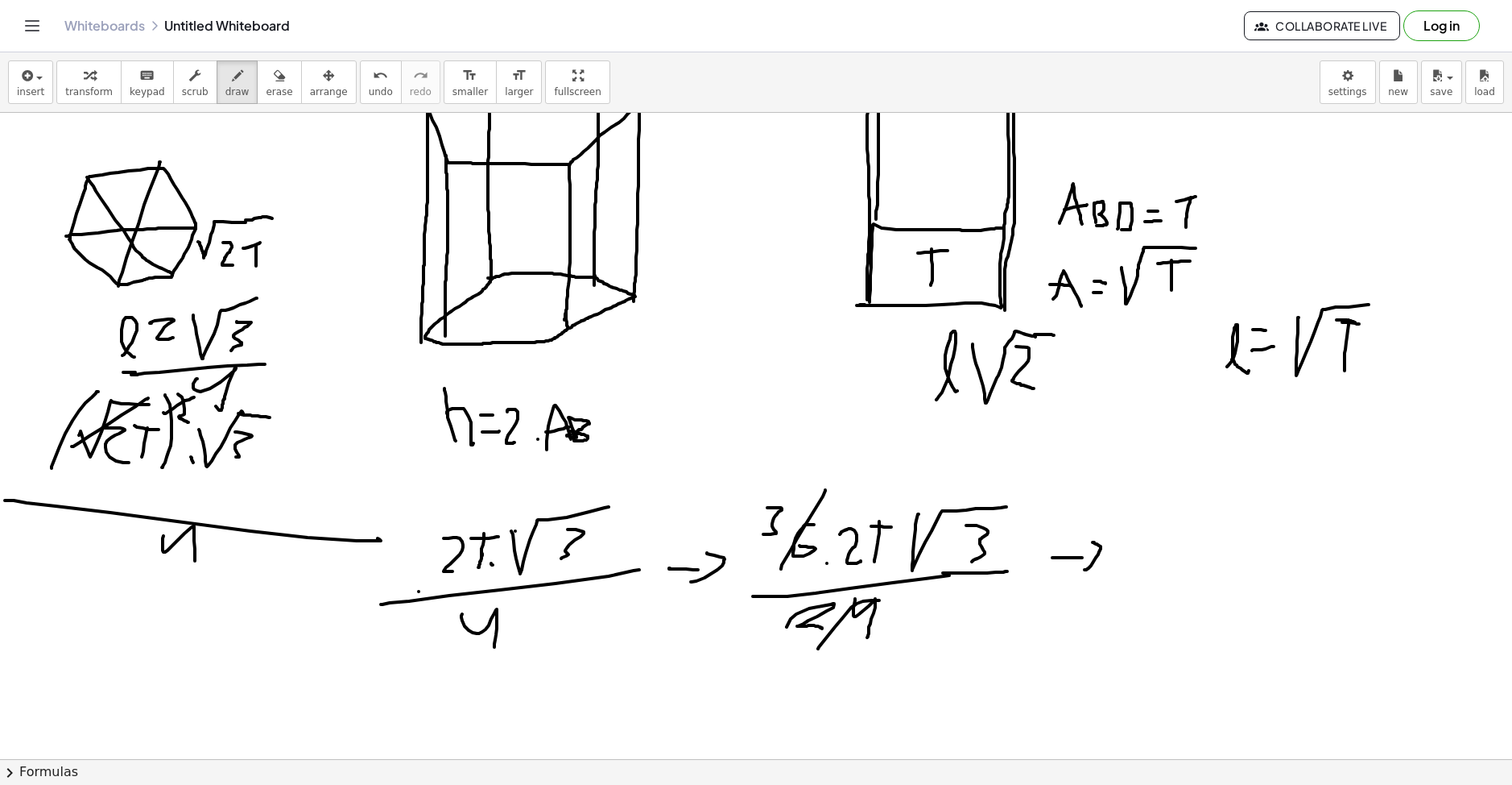
drag, startPoint x: 1095, startPoint y: 558, endPoint x: 1092, endPoint y: 542, distance: 16.3
click at [1092, 542] on div at bounding box center [756, 650] width 1512 height 1397
drag, startPoint x: 1148, startPoint y: 533, endPoint x: 1143, endPoint y: 546, distance: 13.9
click at [1143, 546] on div at bounding box center [756, 650] width 1512 height 1397
drag, startPoint x: 1178, startPoint y: 529, endPoint x: 1210, endPoint y: 523, distance: 32.6
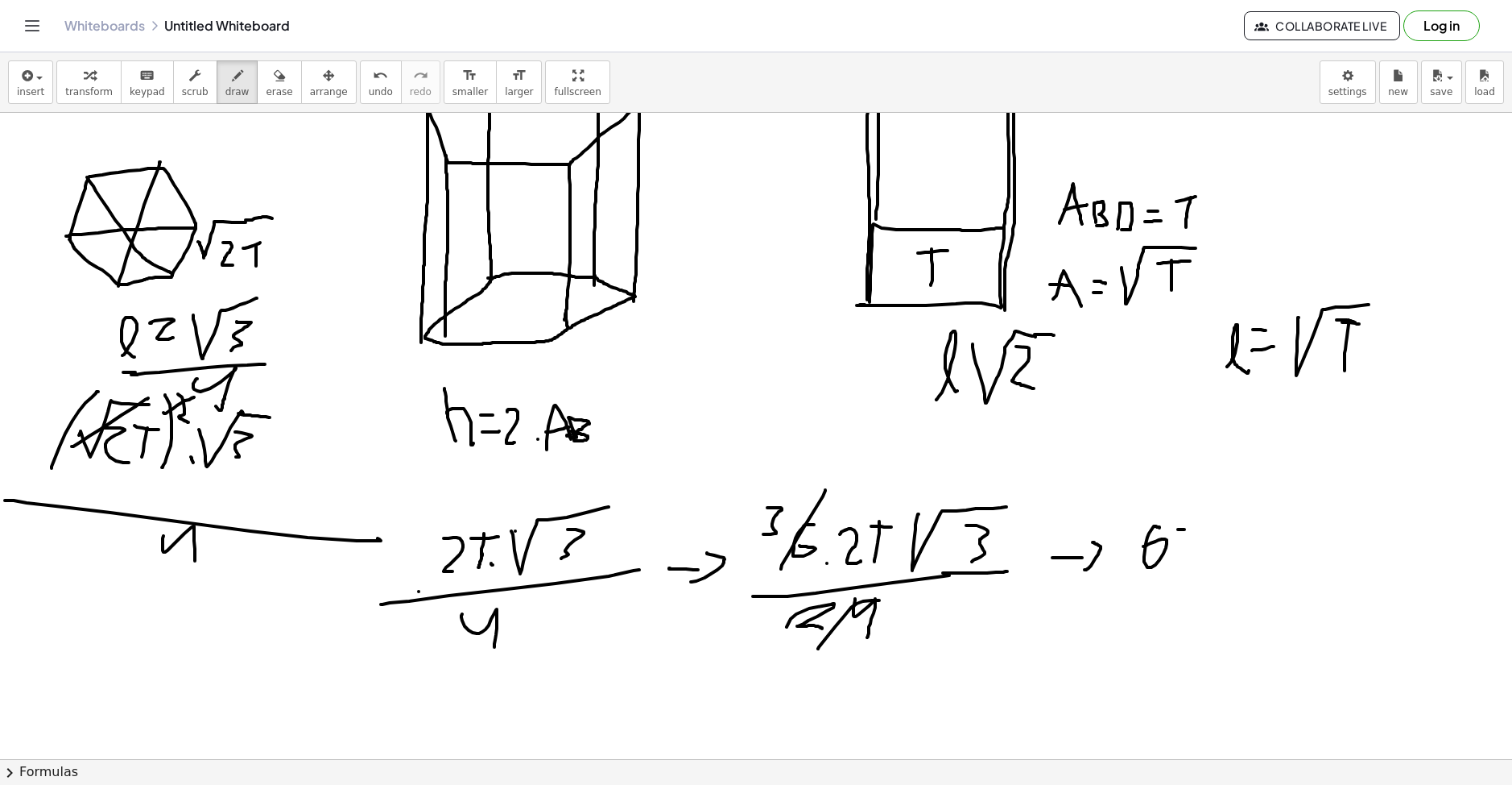
click at [1210, 523] on div at bounding box center [756, 650] width 1512 height 1397
drag, startPoint x: 1200, startPoint y: 522, endPoint x: 1196, endPoint y: 567, distance: 45.2
click at [1196, 567] on div at bounding box center [756, 650] width 1512 height 1397
drag, startPoint x: 1231, startPoint y: 515, endPoint x: 1279, endPoint y: 501, distance: 50.0
click at [1279, 501] on div at bounding box center [756, 650] width 1512 height 1397
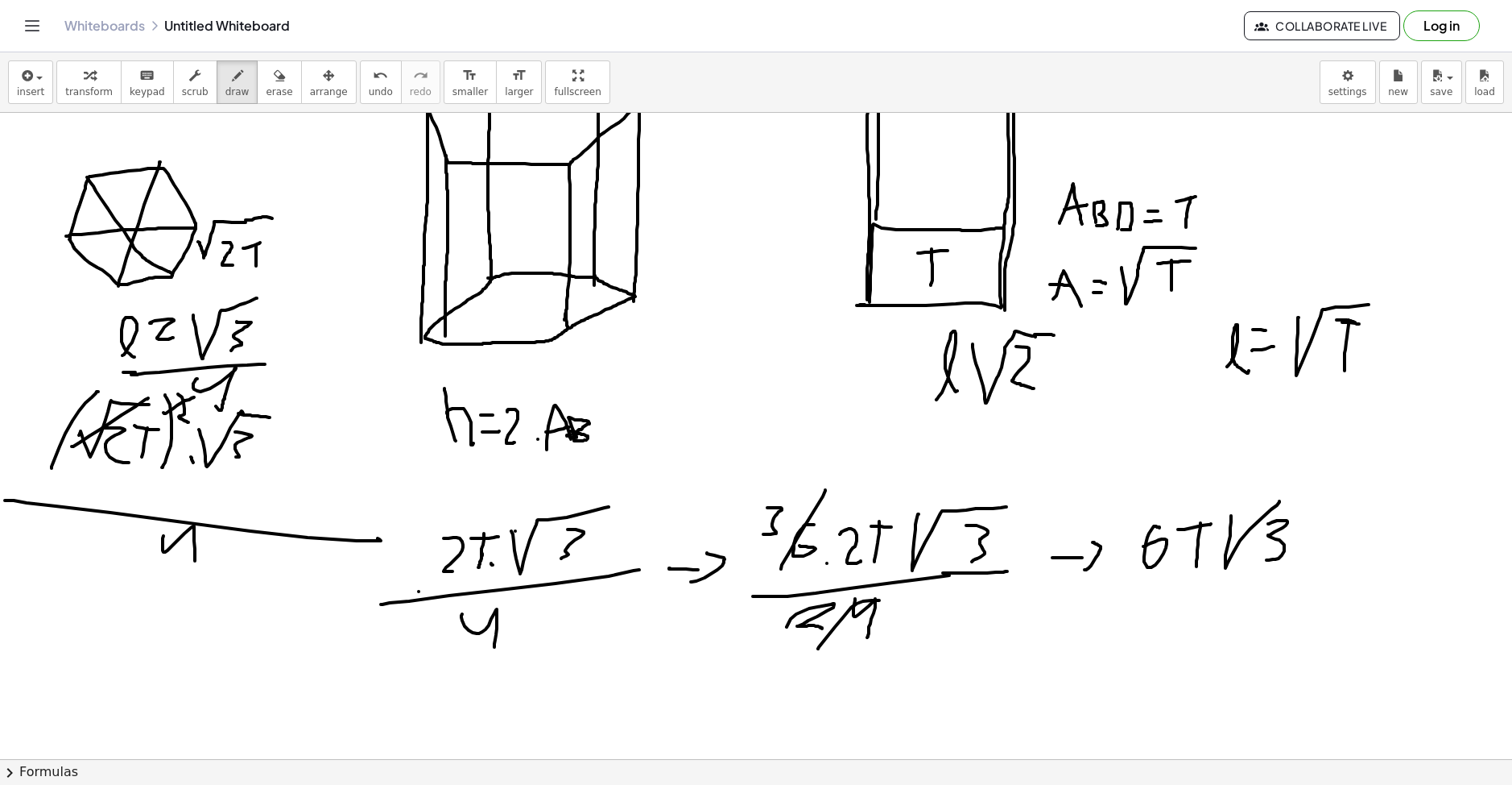
drag, startPoint x: 1270, startPoint y: 522, endPoint x: 1284, endPoint y: 504, distance: 22.8
click at [1264, 559] on div at bounding box center [756, 650] width 1512 height 1397
drag, startPoint x: 1280, startPoint y: 504, endPoint x: 1307, endPoint y: 499, distance: 27.5
click at [1307, 499] on div at bounding box center [756, 650] width 1512 height 1397
drag, startPoint x: 1076, startPoint y: 607, endPoint x: 1282, endPoint y: 593, distance: 206.5
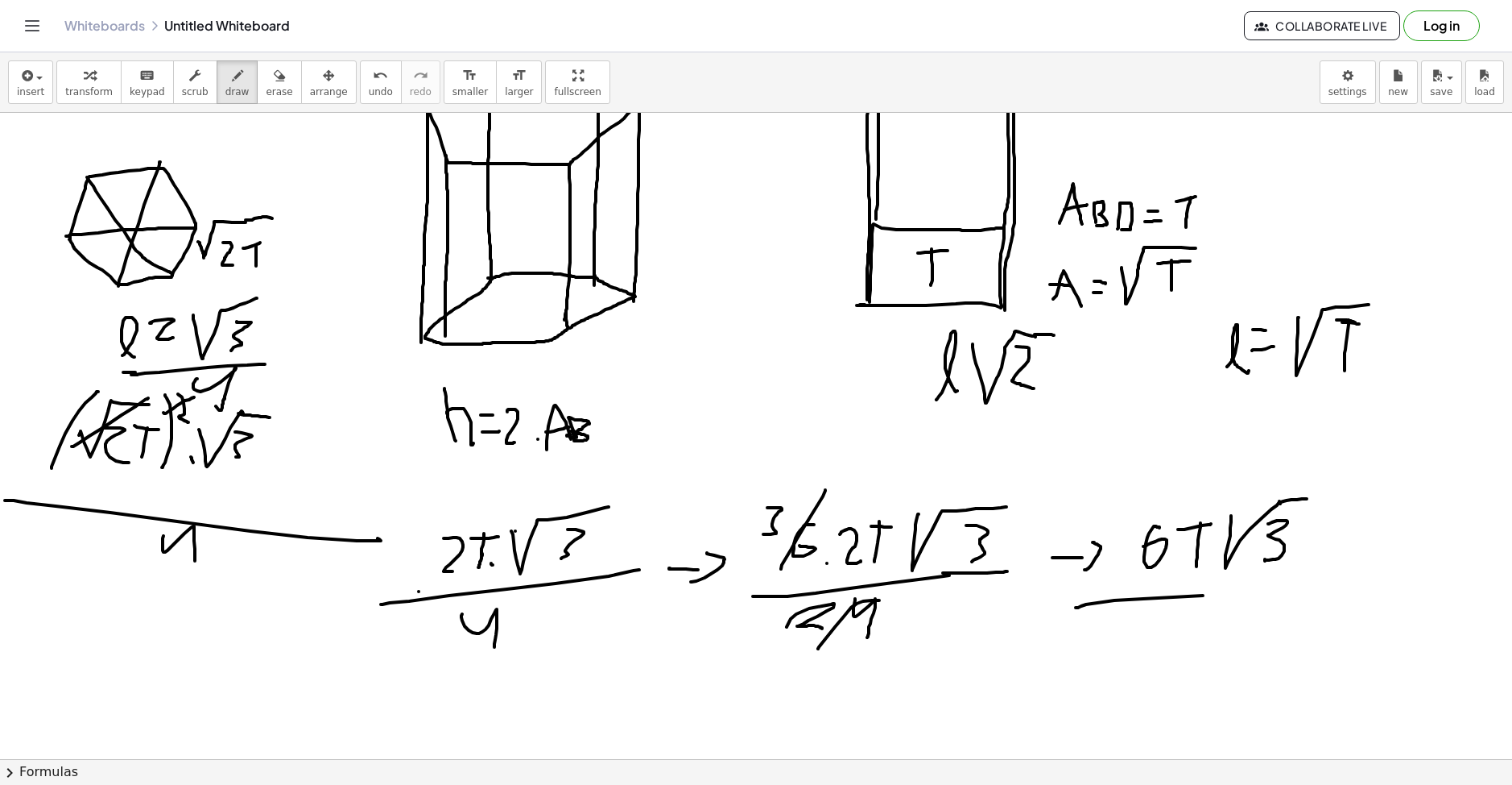
click at [1286, 592] on div at bounding box center [756, 650] width 1512 height 1397
drag, startPoint x: 1150, startPoint y: 625, endPoint x: 1184, endPoint y: 637, distance: 36.1
click at [1184, 637] on div at bounding box center [756, 650] width 1512 height 1397
drag, startPoint x: 1157, startPoint y: 653, endPoint x: 1182, endPoint y: 611, distance: 48.9
click at [1184, 616] on div at bounding box center [756, 650] width 1512 height 1397
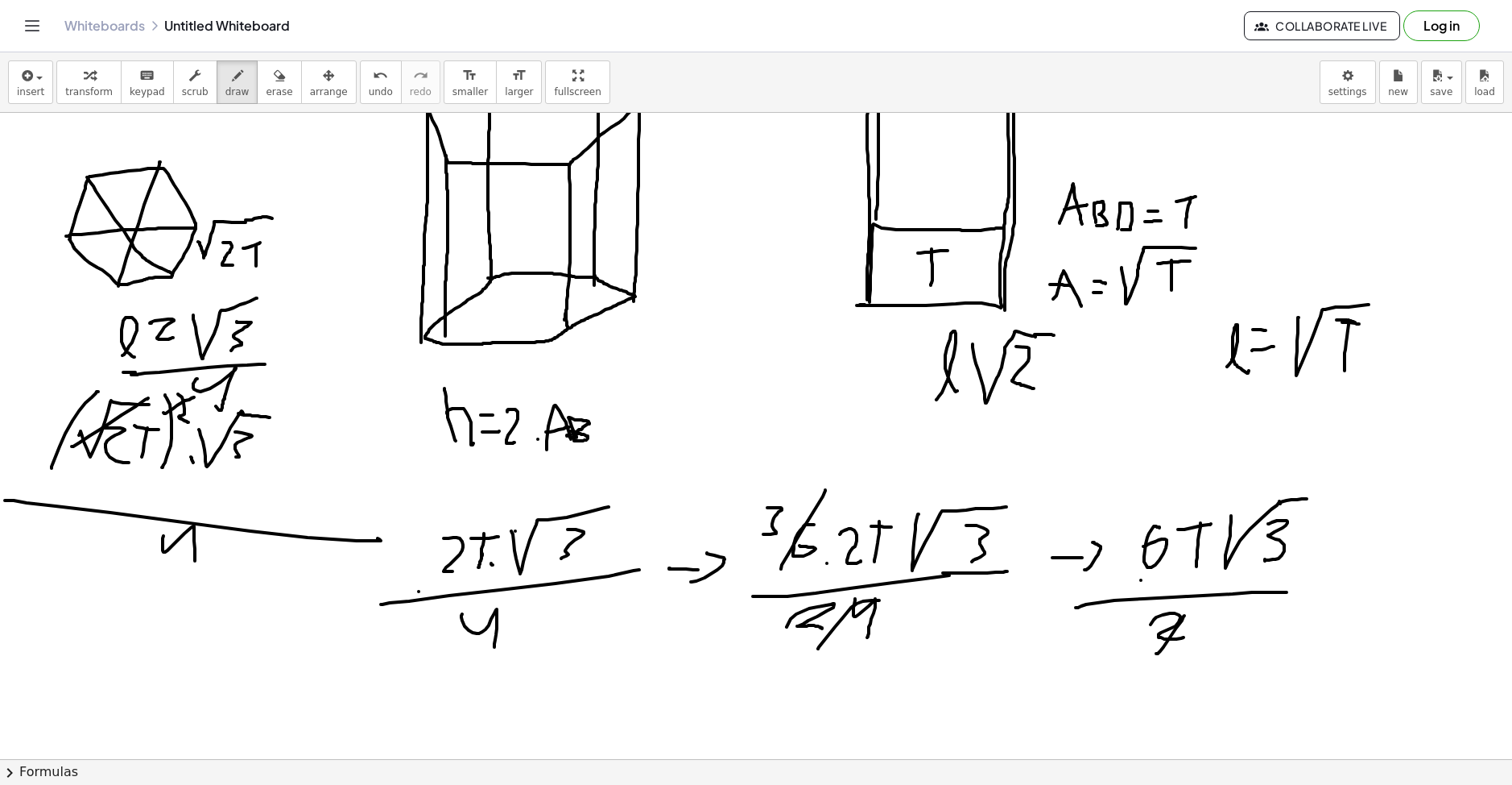
drag, startPoint x: 1140, startPoint y: 580, endPoint x: 1184, endPoint y: 522, distance: 72.8
click at [1184, 521] on div at bounding box center [756, 650] width 1512 height 1397
drag, startPoint x: 1329, startPoint y: 620, endPoint x: 1333, endPoint y: 644, distance: 24.3
click at [1324, 657] on div at bounding box center [756, 650] width 1512 height 1397
drag, startPoint x: 1353, startPoint y: 617, endPoint x: 1387, endPoint y: 604, distance: 36.4
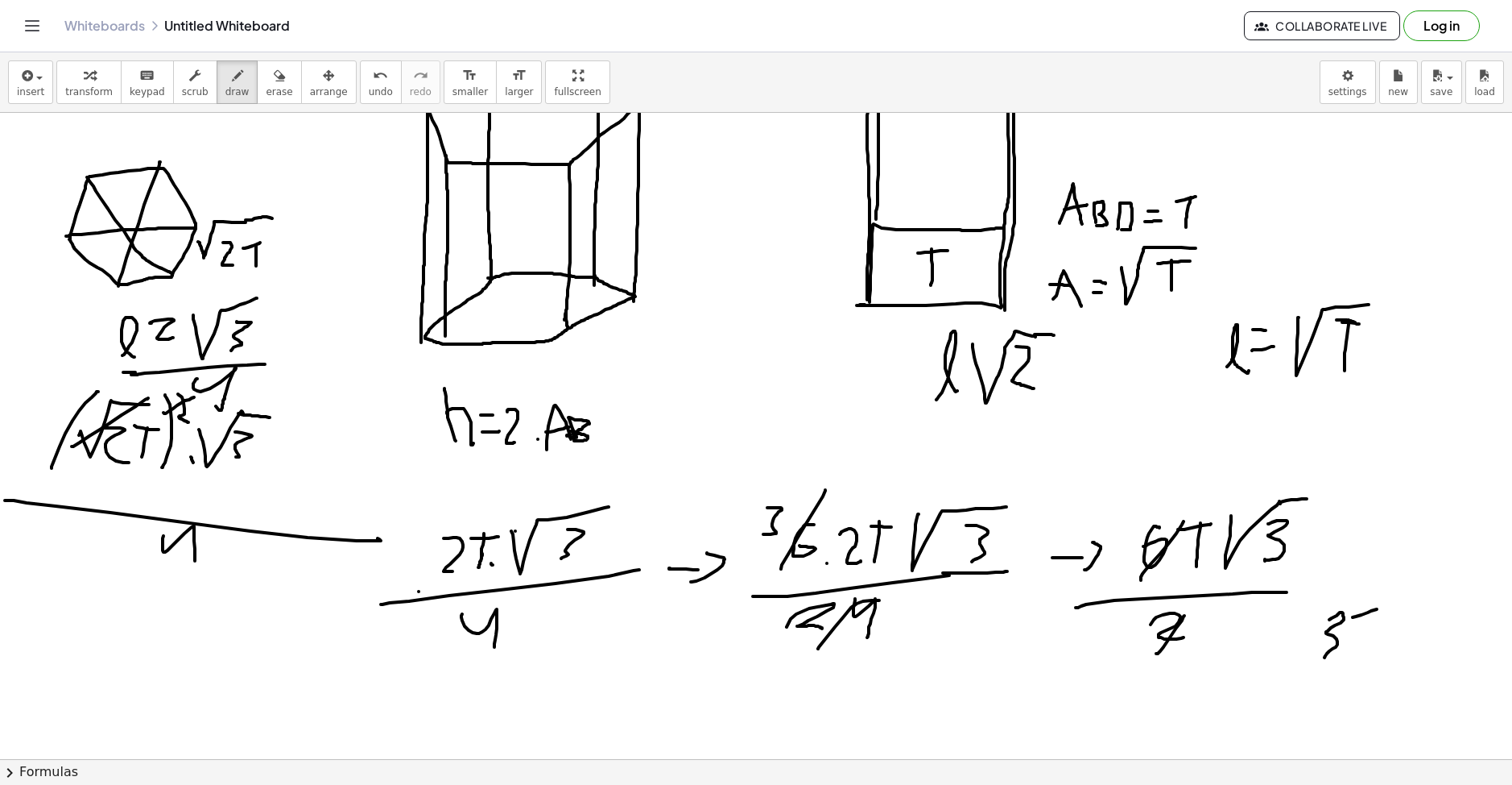
click at [1387, 604] on div at bounding box center [756, 650] width 1512 height 1397
drag, startPoint x: 1370, startPoint y: 611, endPoint x: 1367, endPoint y: 651, distance: 40.1
click at [1367, 651] on div at bounding box center [756, 650] width 1512 height 1397
drag, startPoint x: 1396, startPoint y: 606, endPoint x: 1440, endPoint y: 589, distance: 47.2
click at [1440, 589] on div at bounding box center [756, 650] width 1512 height 1397
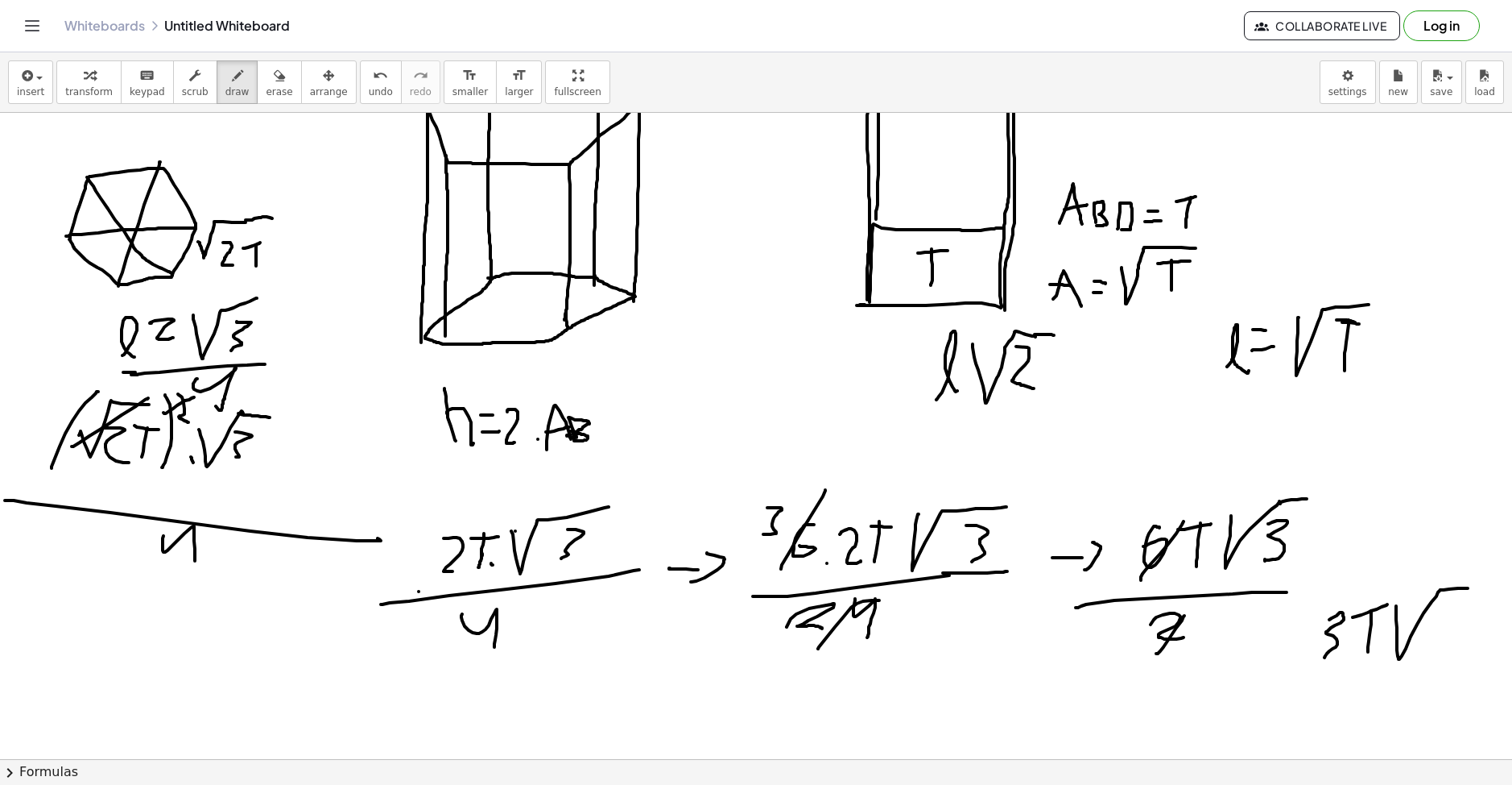
drag, startPoint x: 1440, startPoint y: 589, endPoint x: 1469, endPoint y: 590, distance: 29.0
click at [1474, 586] on div at bounding box center [756, 650] width 1512 height 1397
drag, startPoint x: 1454, startPoint y: 610, endPoint x: 1449, endPoint y: 656, distance: 46.3
click at [1449, 656] on div at bounding box center [756, 650] width 1512 height 1397
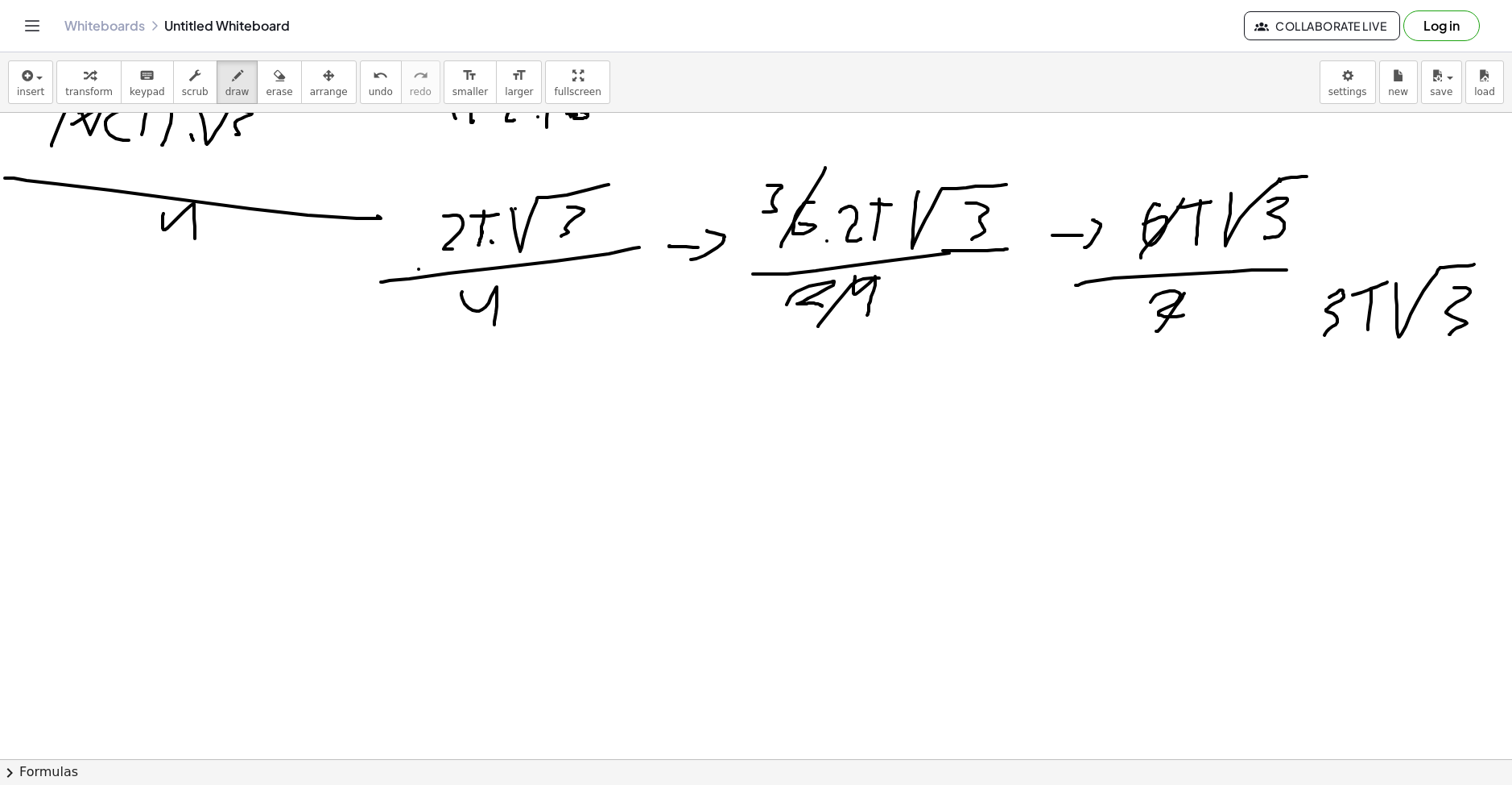
scroll to position [402, 0]
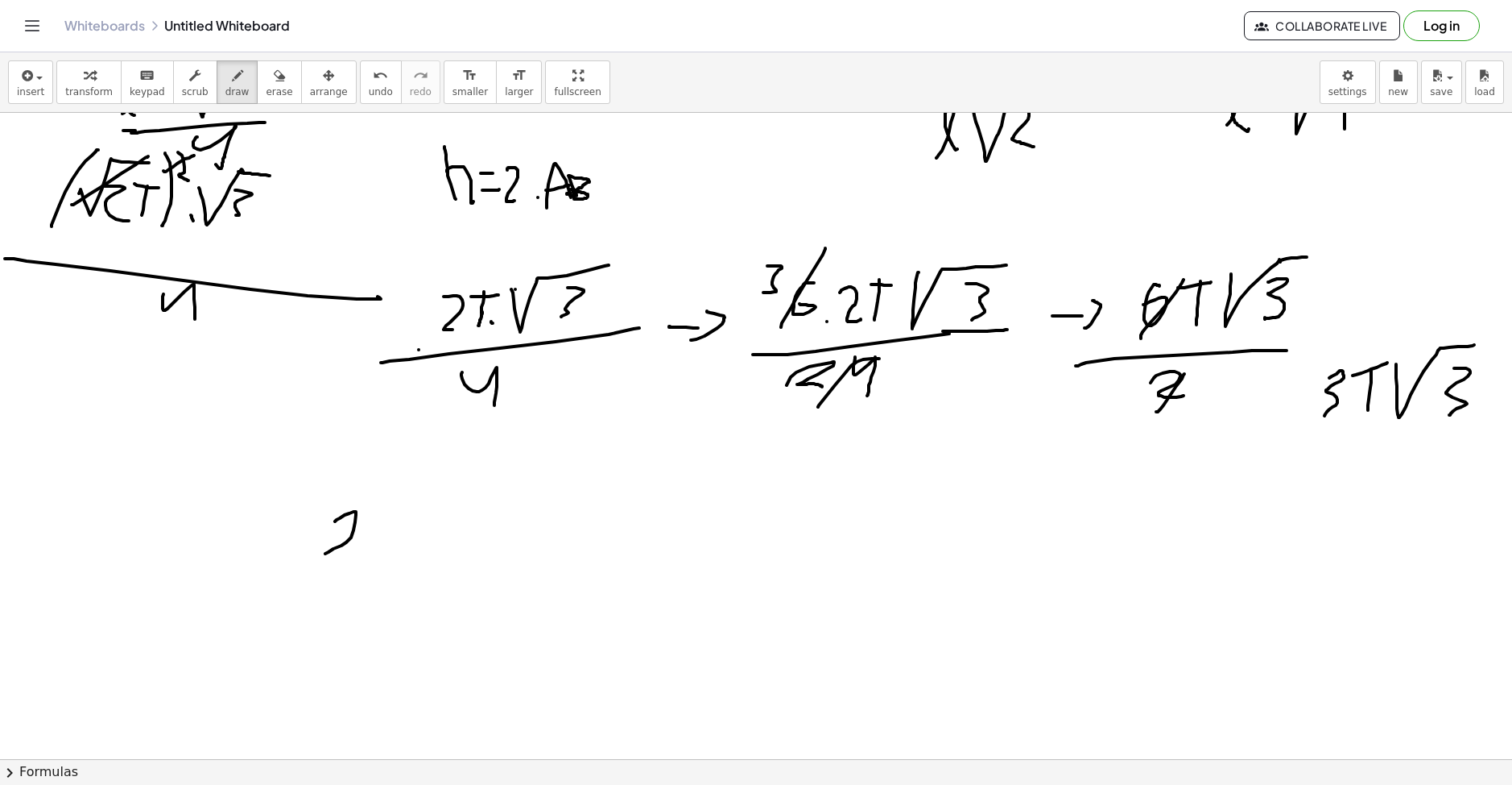
drag, startPoint x: 335, startPoint y: 521, endPoint x: 346, endPoint y: 558, distance: 38.6
click at [346, 558] on div at bounding box center [756, 408] width 1512 height 1397
click at [368, 558] on div at bounding box center [756, 408] width 1512 height 1397
drag, startPoint x: 378, startPoint y: 505, endPoint x: 461, endPoint y: 491, distance: 84.2
click at [461, 491] on div at bounding box center [756, 408] width 1512 height 1397
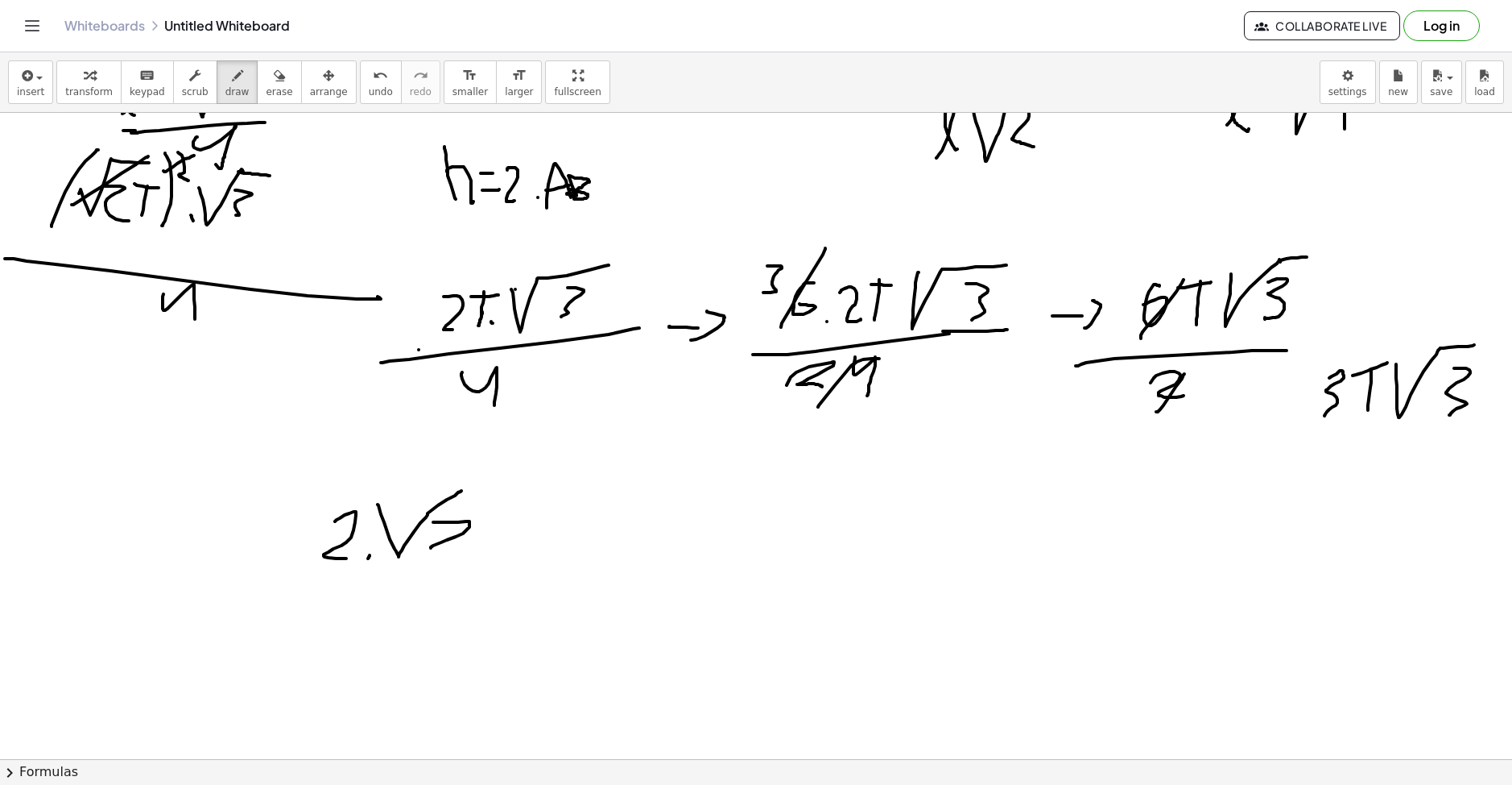
drag, startPoint x: 434, startPoint y: 522, endPoint x: 460, endPoint y: 535, distance: 29.1
click at [455, 549] on div at bounding box center [756, 408] width 1512 height 1397
drag, startPoint x: 460, startPoint y: 489, endPoint x: 499, endPoint y: 488, distance: 39.0
click at [499, 488] on div at bounding box center [756, 408] width 1512 height 1397
drag, startPoint x: 455, startPoint y: 549, endPoint x: 436, endPoint y: 527, distance: 29.1
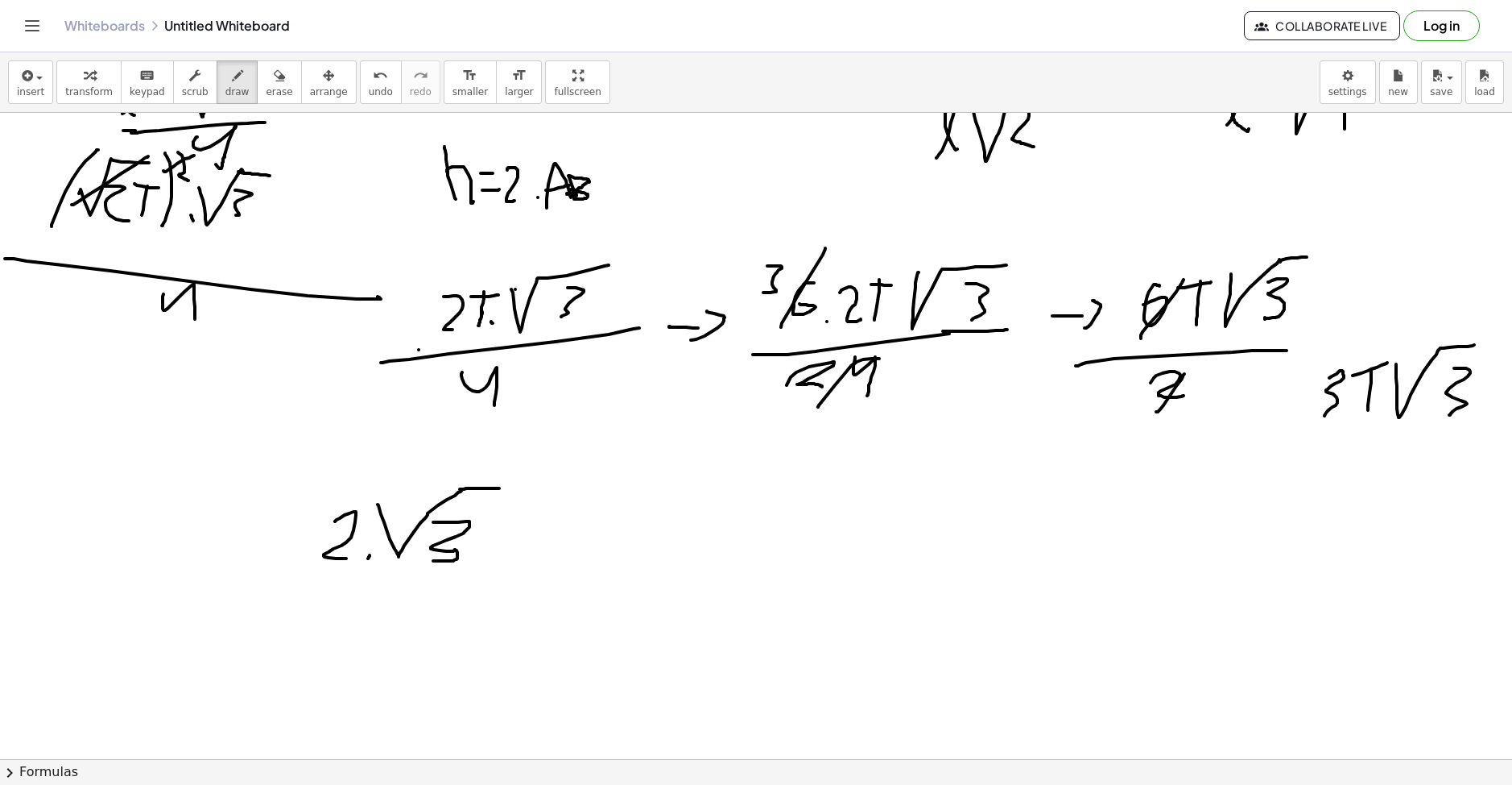
click at [434, 560] on div at bounding box center [756, 408] width 1512 height 1397
click at [369, 83] on div "undo" at bounding box center [380, 75] width 25 height 20
click at [373, 83] on icon "undo" at bounding box center [380, 76] width 16 height 20
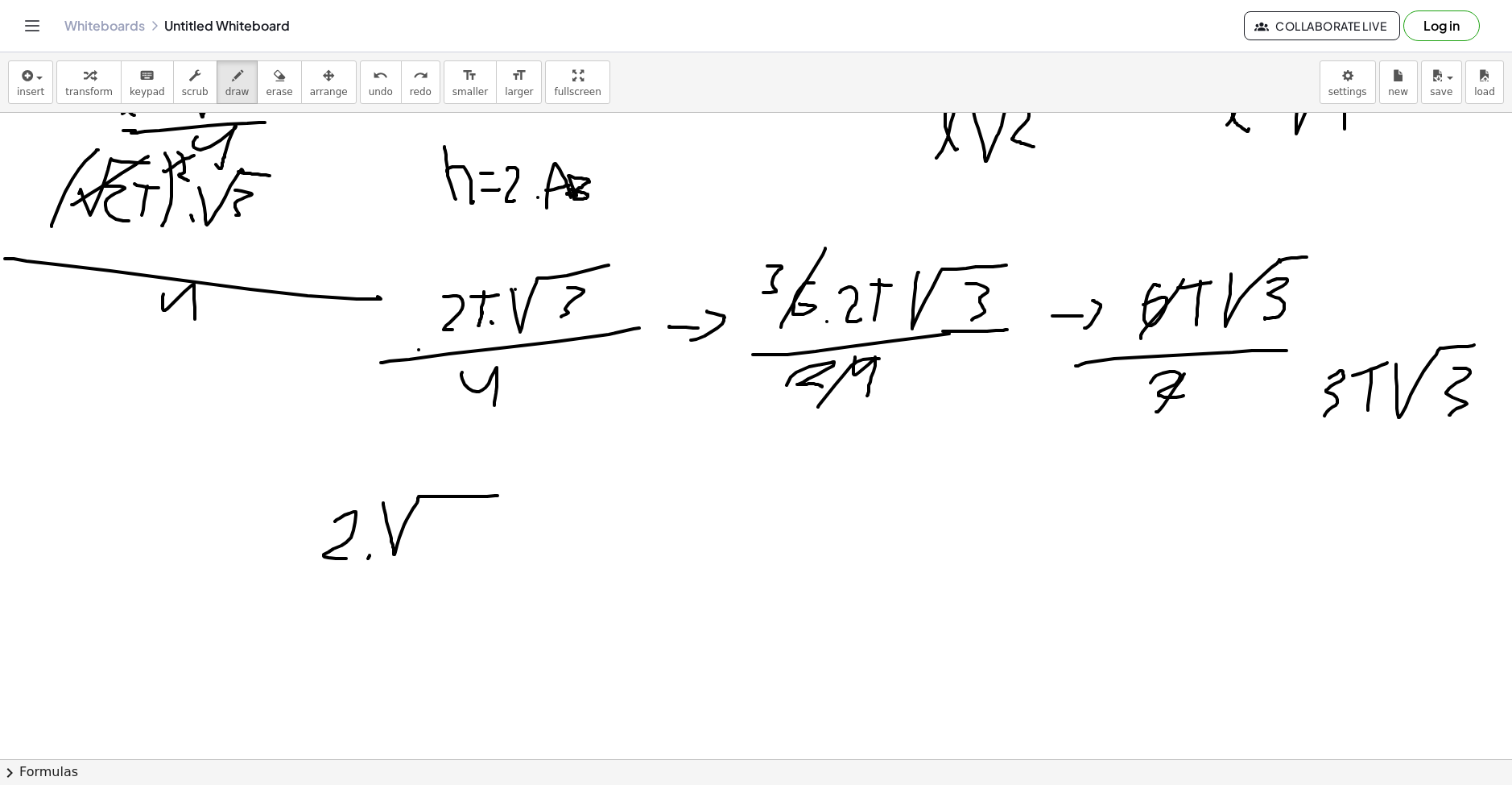
drag, startPoint x: 383, startPoint y: 503, endPoint x: 497, endPoint y: 496, distance: 114.2
click at [497, 496] on div at bounding box center [756, 408] width 1512 height 1397
drag, startPoint x: 428, startPoint y: 509, endPoint x: 446, endPoint y: 549, distance: 43.9
click at [445, 549] on div at bounding box center [756, 408] width 1512 height 1397
drag, startPoint x: 457, startPoint y: 513, endPoint x: 494, endPoint y: 509, distance: 37.2
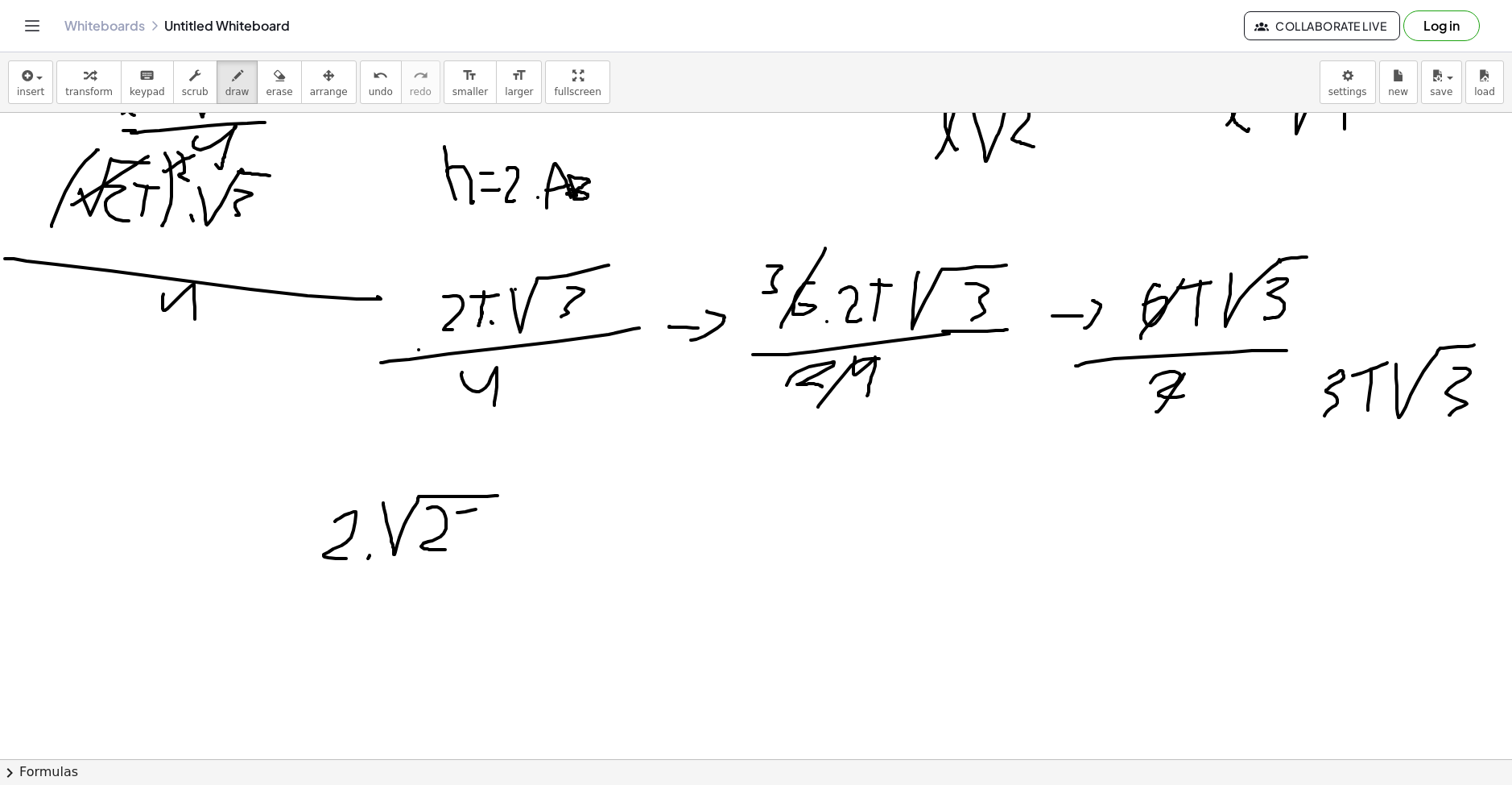
click at [494, 509] on div at bounding box center [756, 408] width 1512 height 1397
drag, startPoint x: 477, startPoint y: 506, endPoint x: 475, endPoint y: 549, distance: 43.0
click at [475, 549] on div at bounding box center [756, 408] width 1512 height 1397
click at [516, 545] on div at bounding box center [756, 408] width 1512 height 1397
drag, startPoint x: 1315, startPoint y: 442, endPoint x: 1459, endPoint y: 429, distance: 144.6
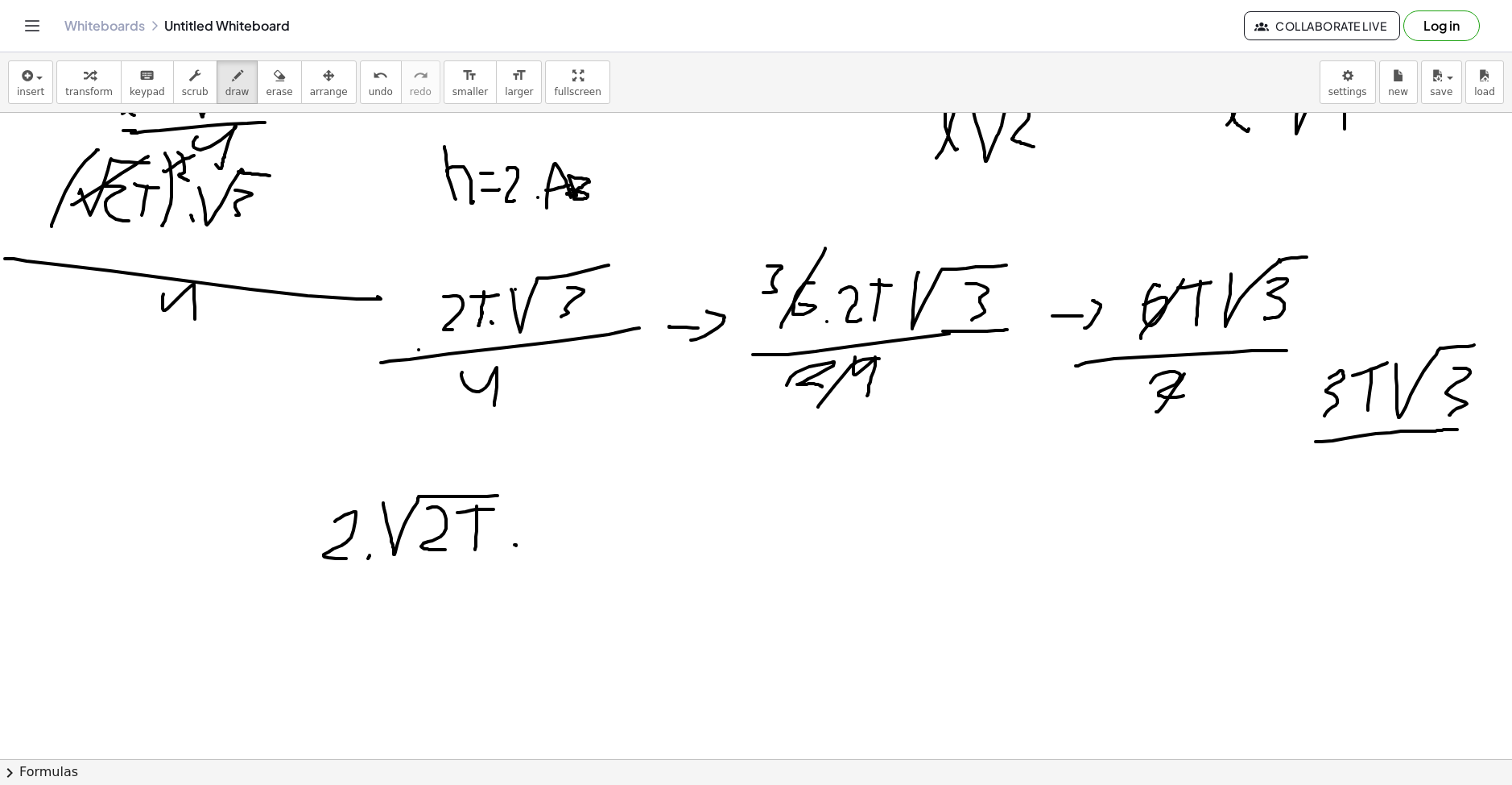
click at [1459, 429] on div at bounding box center [756, 408] width 1512 height 1397
drag, startPoint x: 531, startPoint y: 506, endPoint x: 577, endPoint y: 496, distance: 47.1
click at [546, 546] on div at bounding box center [756, 408] width 1512 height 1397
drag, startPoint x: 580, startPoint y: 491, endPoint x: 605, endPoint y: 492, distance: 25.0
click at [605, 492] on div at bounding box center [756, 408] width 1512 height 1397
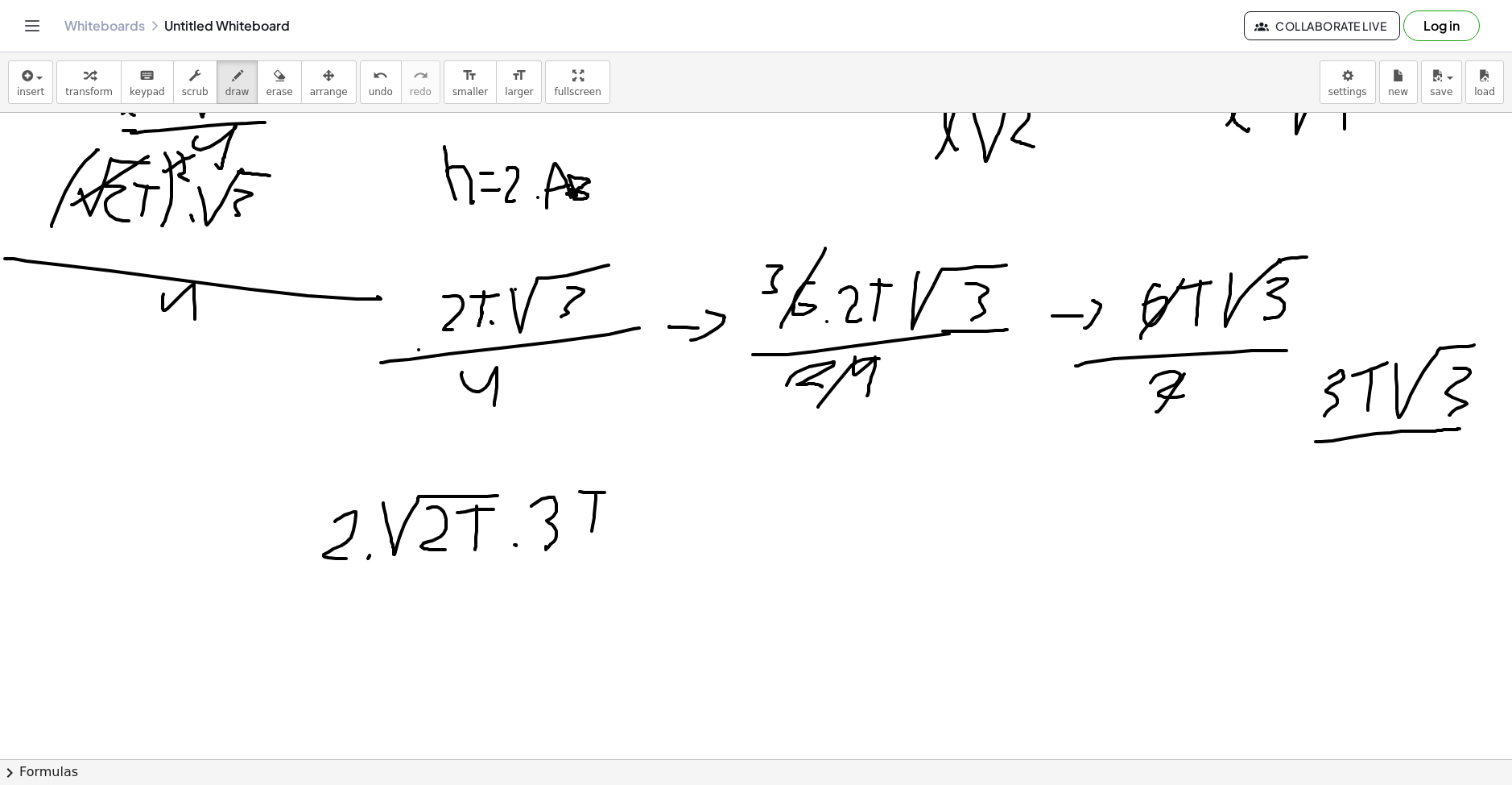
drag, startPoint x: 596, startPoint y: 493, endPoint x: 613, endPoint y: 504, distance: 20.2
click at [592, 533] on div at bounding box center [756, 408] width 1512 height 1397
drag, startPoint x: 633, startPoint y: 540, endPoint x: 691, endPoint y: 489, distance: 77.2
click at [704, 478] on div at bounding box center [756, 408] width 1512 height 1397
drag, startPoint x: 678, startPoint y: 498, endPoint x: 669, endPoint y: 539, distance: 42.0
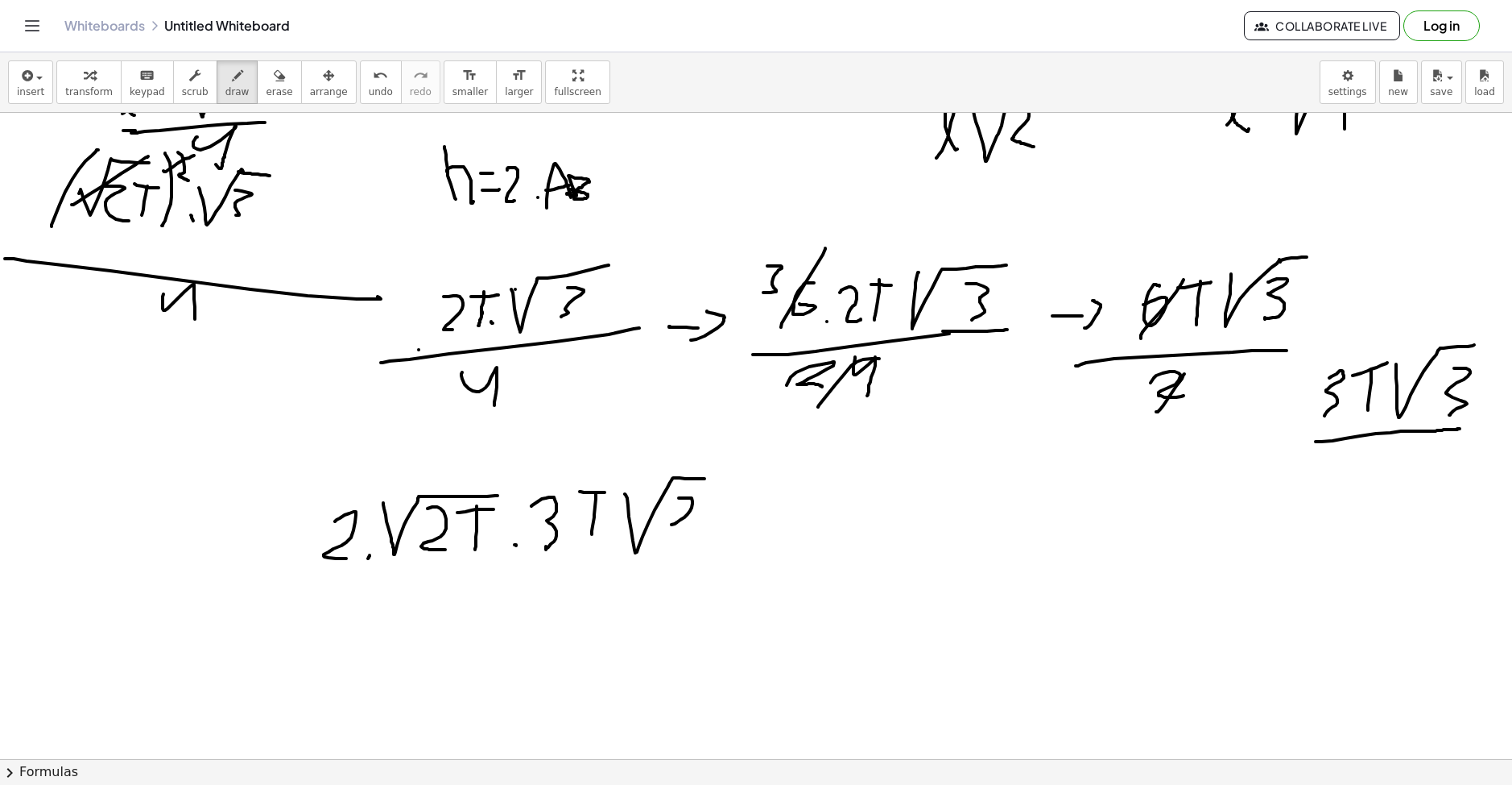
click at [669, 539] on div at bounding box center [756, 408] width 1512 height 1397
